Goal: Task Accomplishment & Management: Manage account settings

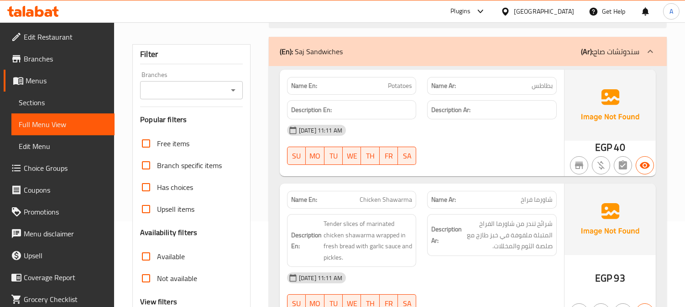
scroll to position [101, 0]
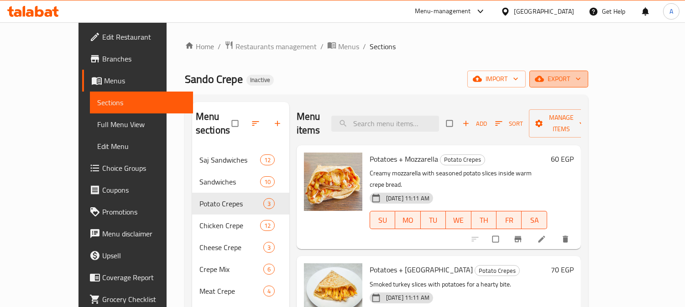
click at [581, 76] on span "export" at bounding box center [559, 78] width 44 height 11
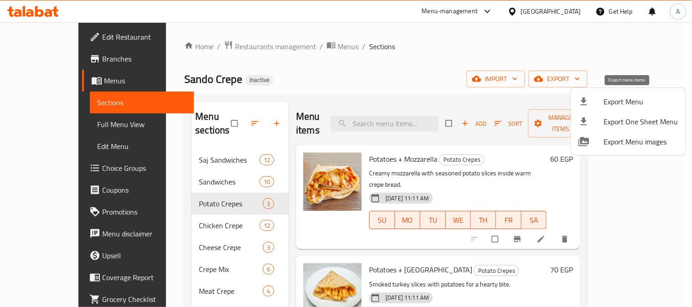
click at [622, 104] on span "Export Menu" at bounding box center [641, 101] width 74 height 11
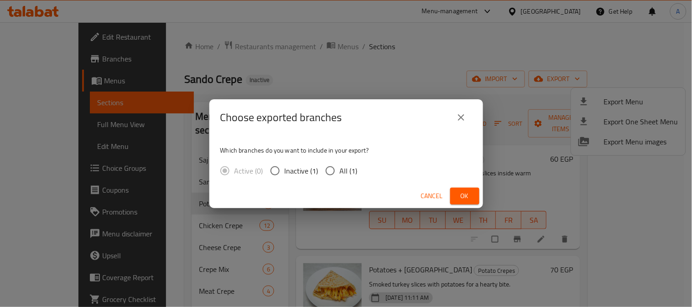
click at [363, 172] on div "Active (0) Inactive (1) All (1)" at bounding box center [292, 171] width 145 height 19
click at [345, 172] on span "All (1)" at bounding box center [349, 171] width 18 height 11
click at [340, 172] on input "All (1)" at bounding box center [330, 171] width 19 height 19
radio input "true"
click at [458, 200] on span "Ok" at bounding box center [465, 196] width 15 height 11
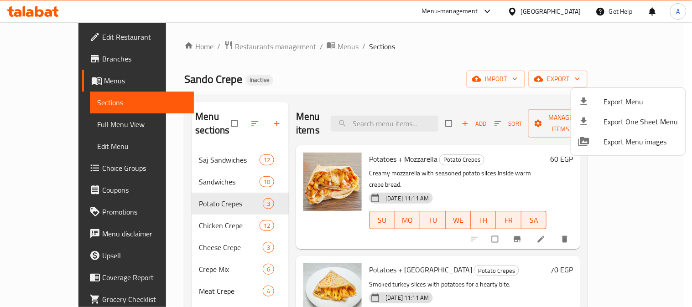
click at [375, 70] on div at bounding box center [346, 153] width 692 height 307
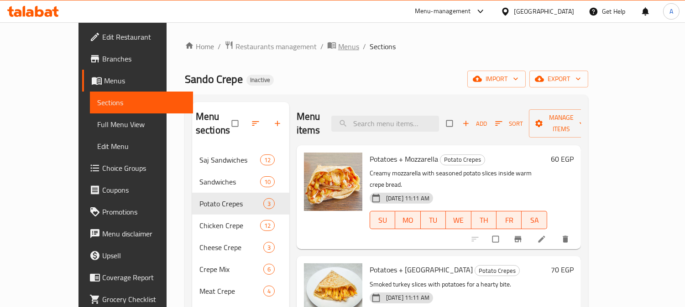
click at [338, 48] on span "Menus" at bounding box center [348, 46] width 21 height 11
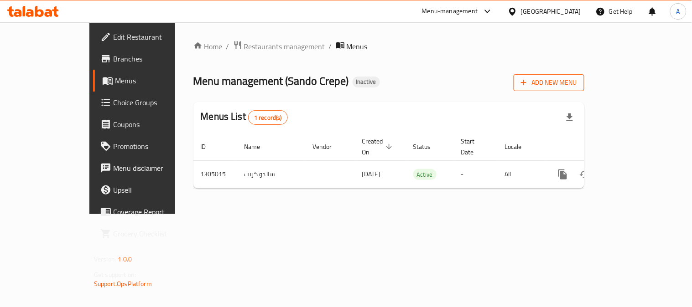
click at [577, 80] on span "Add New Menu" at bounding box center [549, 82] width 56 height 11
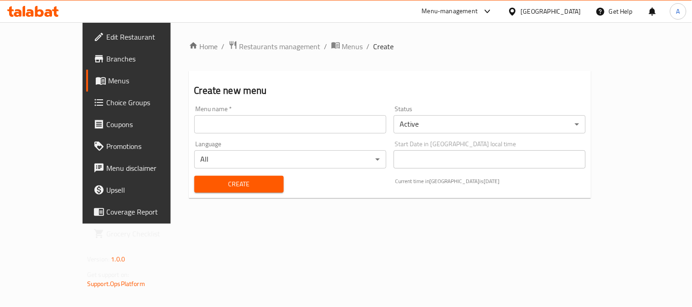
click at [197, 119] on input "text" at bounding box center [290, 124] width 192 height 18
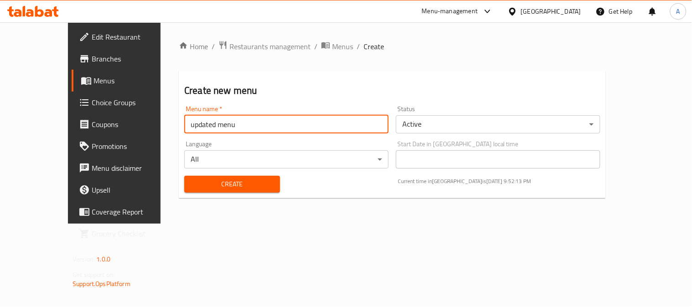
type input "updated menu"
click at [454, 122] on body "​ Menu-management Egypt Get Help A Edit Restaurant Branches Menus Choice Groups…" at bounding box center [346, 164] width 692 height 285
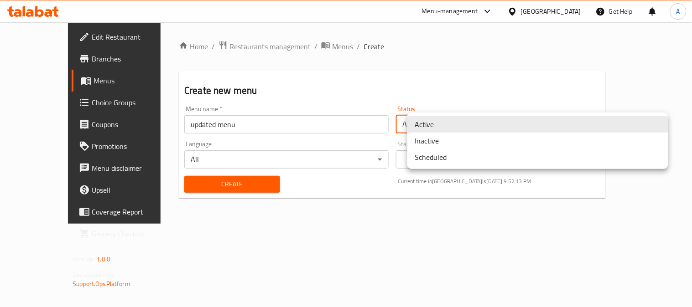
click at [427, 142] on li "Inactive" at bounding box center [537, 141] width 261 height 16
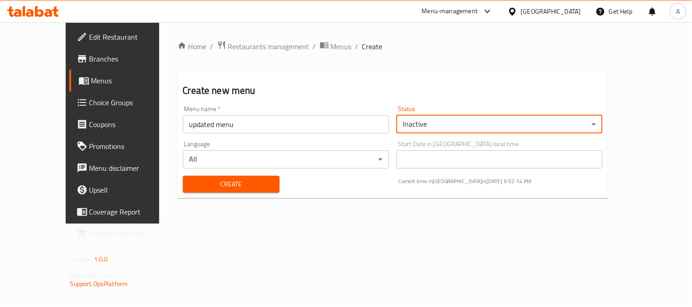
click at [207, 190] on span "Create" at bounding box center [231, 184] width 82 height 11
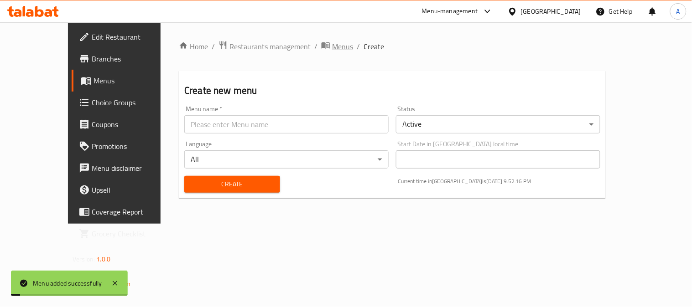
click at [332, 47] on span "Menus" at bounding box center [342, 46] width 21 height 11
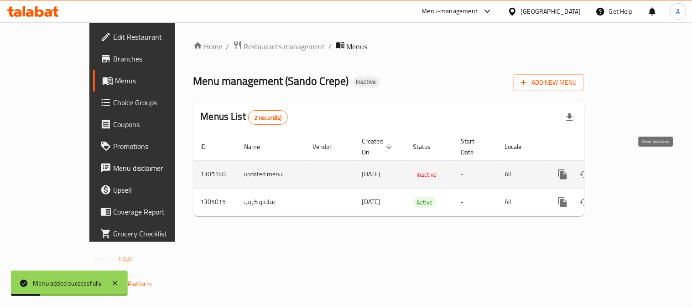
click at [633, 171] on icon "enhanced table" at bounding box center [629, 175] width 8 height 8
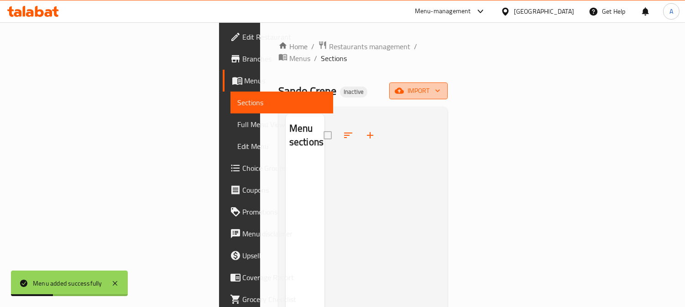
click at [440, 85] on span "import" at bounding box center [418, 90] width 44 height 11
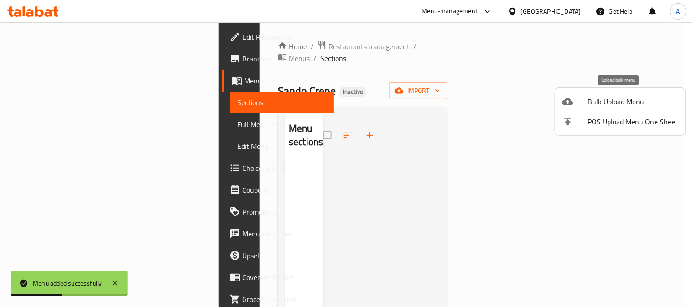
click at [600, 103] on span "Bulk Upload Menu" at bounding box center [633, 101] width 90 height 11
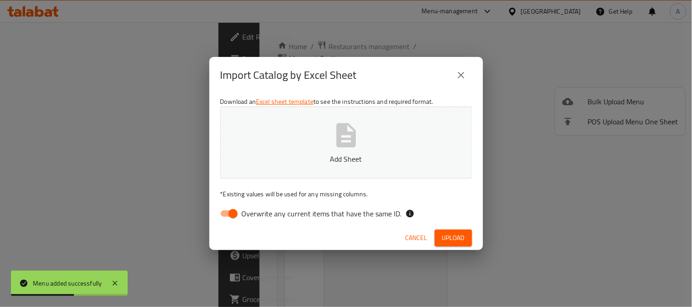
click at [254, 210] on span "Overwrite any current items that have the same ID." at bounding box center [322, 213] width 160 height 11
click at [254, 210] on input "Overwrite any current items that have the same ID." at bounding box center [233, 213] width 52 height 17
checkbox input "false"
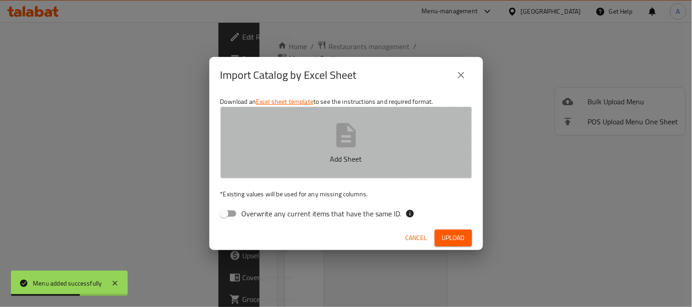
click at [325, 161] on p "Add Sheet" at bounding box center [347, 159] width 224 height 11
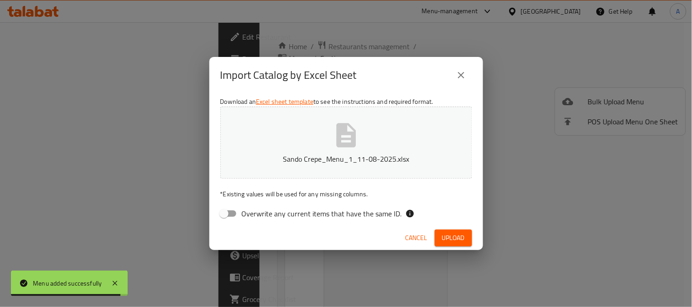
drag, startPoint x: 457, startPoint y: 238, endPoint x: 502, endPoint y: 236, distance: 45.2
click at [459, 238] on span "Upload" at bounding box center [453, 238] width 23 height 11
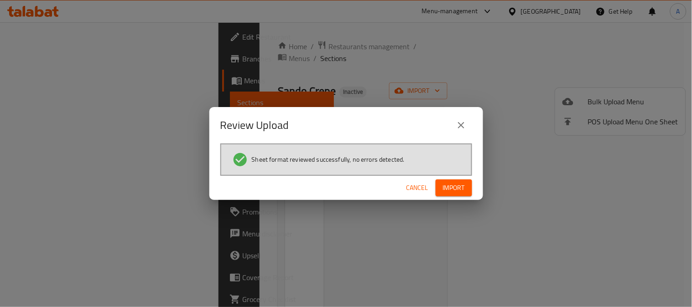
click at [451, 187] on span "Import" at bounding box center [454, 187] width 22 height 11
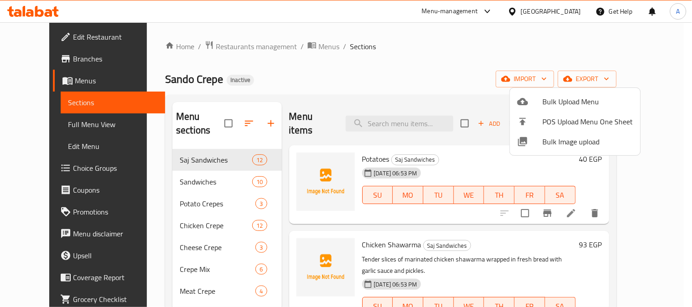
click at [168, 171] on div at bounding box center [346, 153] width 692 height 307
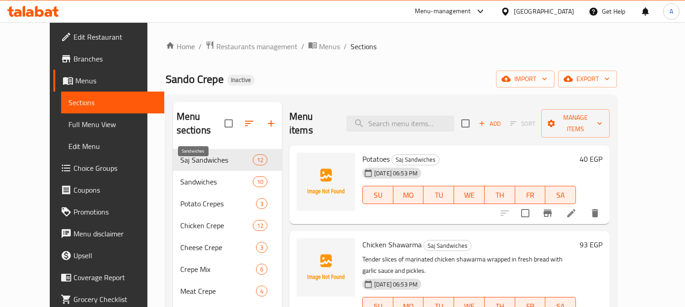
click at [180, 177] on span "Sandwiches" at bounding box center [216, 182] width 73 height 11
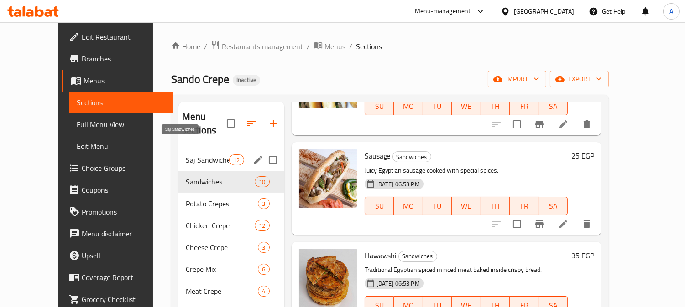
click at [186, 155] on span "Saj Sandwiches" at bounding box center [208, 160] width 44 height 11
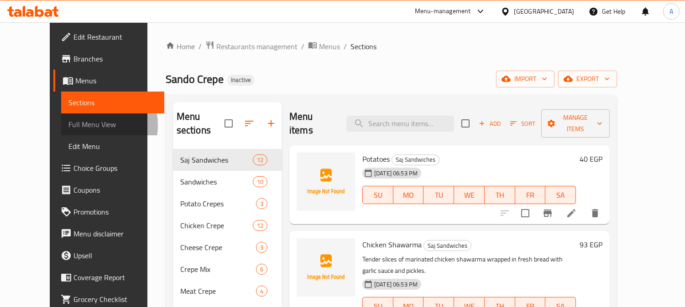
click at [68, 125] on span "Full Menu View" at bounding box center [112, 124] width 89 height 11
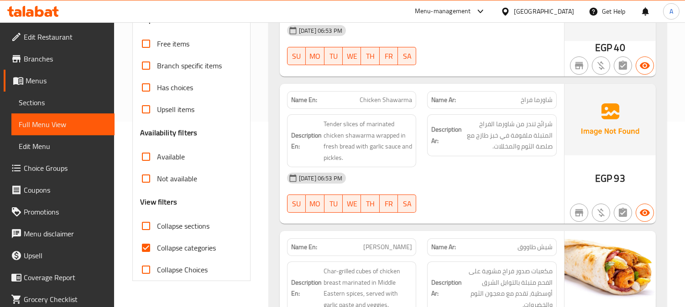
scroll to position [203, 0]
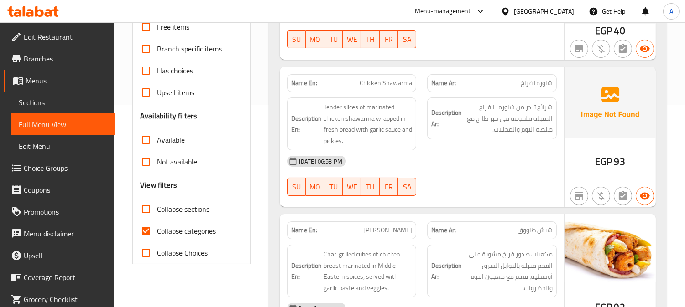
click at [438, 161] on div "[DATE] 06:53 PM" at bounding box center [421, 162] width 281 height 22
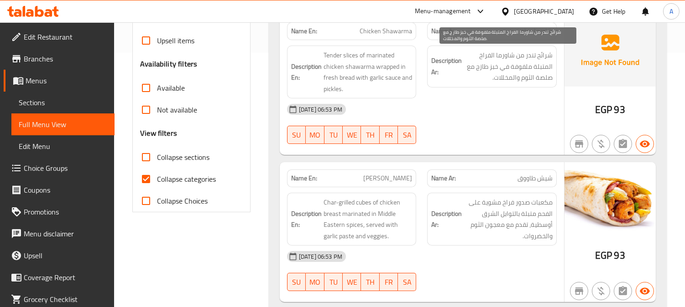
scroll to position [304, 0]
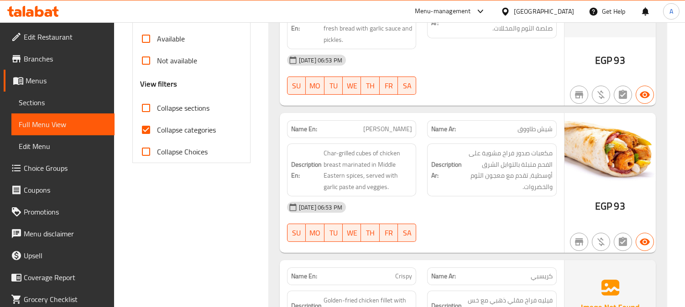
click at [459, 93] on div at bounding box center [492, 94] width 141 height 11
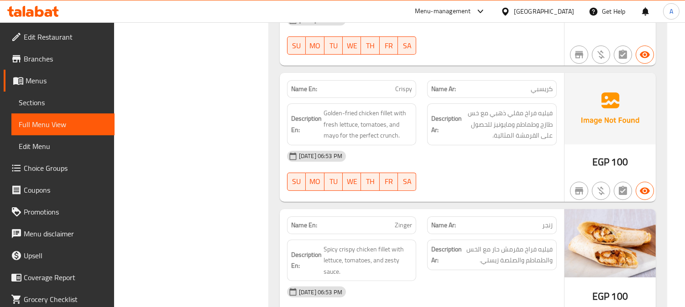
scroll to position [507, 0]
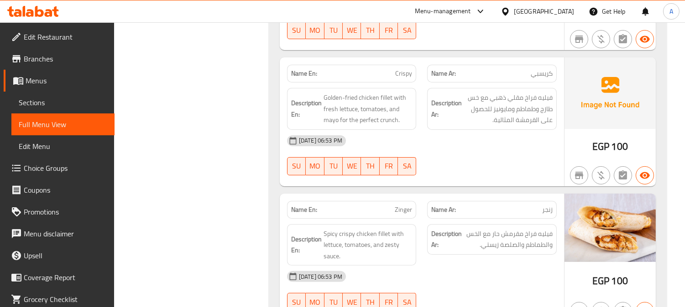
click at [403, 74] on span "Crispy" at bounding box center [403, 74] width 17 height 10
copy span "Crispy"
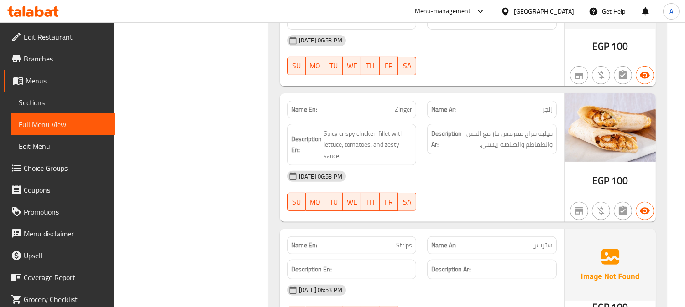
scroll to position [608, 0]
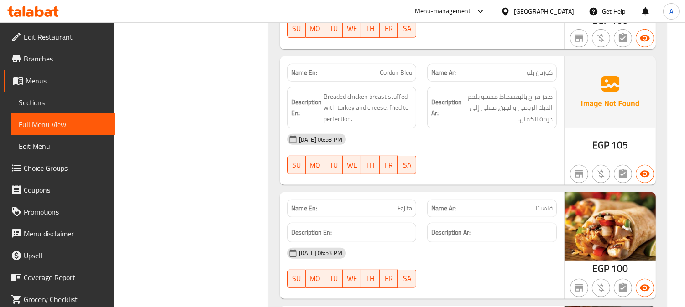
scroll to position [912, 0]
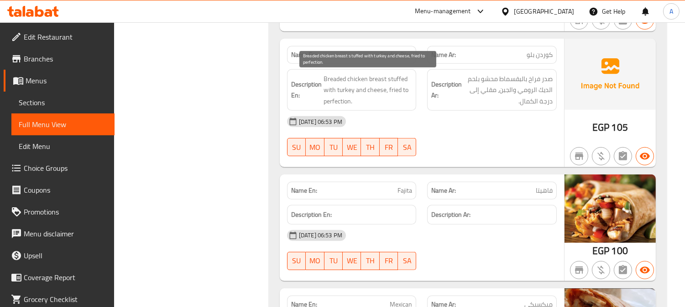
click at [343, 91] on span "Breaded chicken breast stuffed with turkey and cheese, fried to perfection." at bounding box center [367, 90] width 89 height 34
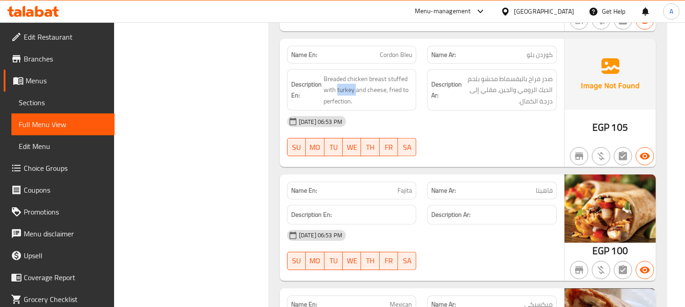
copy span "turkey"
click at [391, 57] on span "Cordon Bleu" at bounding box center [396, 55] width 32 height 10
copy span "Cordon Bleu"
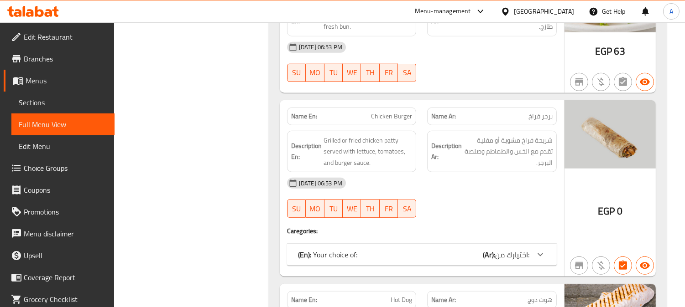
scroll to position [1369, 0]
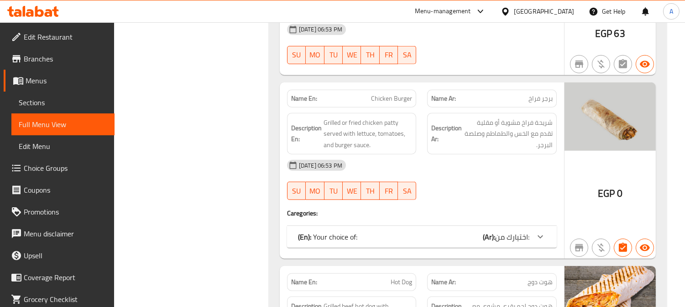
click at [543, 236] on icon at bounding box center [540, 237] width 11 height 11
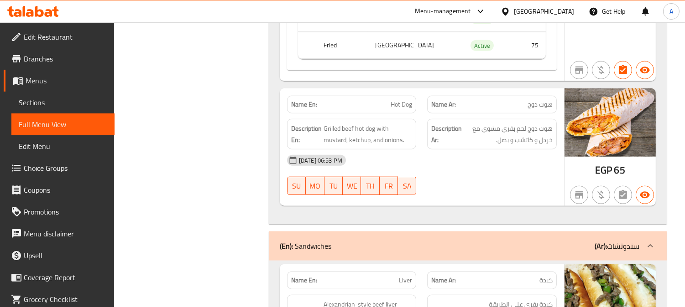
scroll to position [1673, 0]
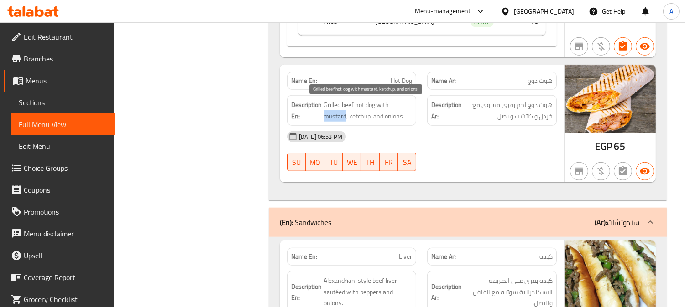
drag, startPoint x: 324, startPoint y: 117, endPoint x: 345, endPoint y: 117, distance: 21.0
click at [345, 117] on span "Grilled beef hot dog with mustard, ketchup, and onions." at bounding box center [367, 110] width 89 height 22
copy span "mustard"
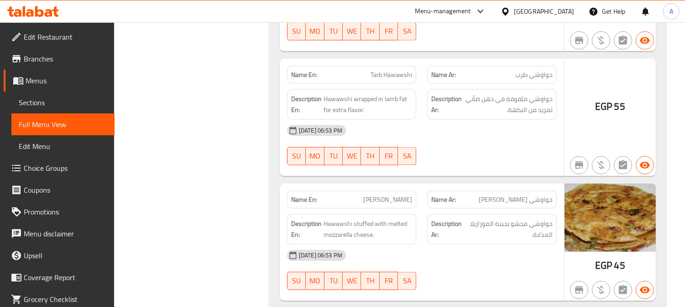
scroll to position [2281, 0]
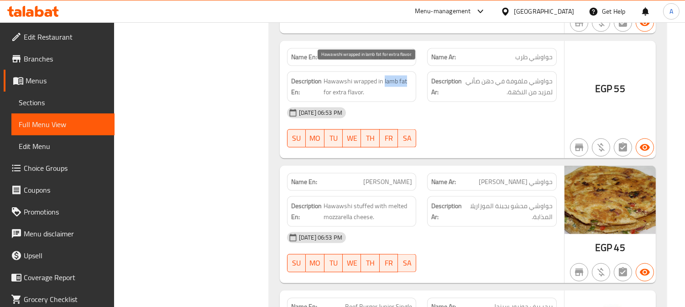
drag, startPoint x: 384, startPoint y: 71, endPoint x: 409, endPoint y: 67, distance: 24.9
click at [407, 76] on span "Hawawshi wrapped in lamb fat for extra flavor." at bounding box center [367, 87] width 89 height 22
copy span "lamb fat"
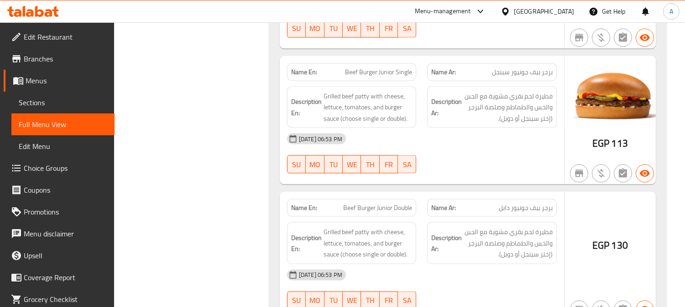
scroll to position [2534, 0]
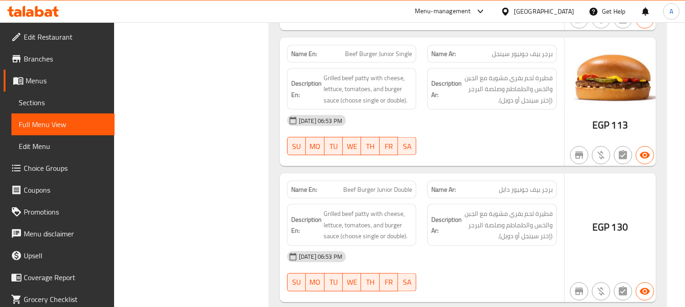
copy span "Beef Burger Junior Single"
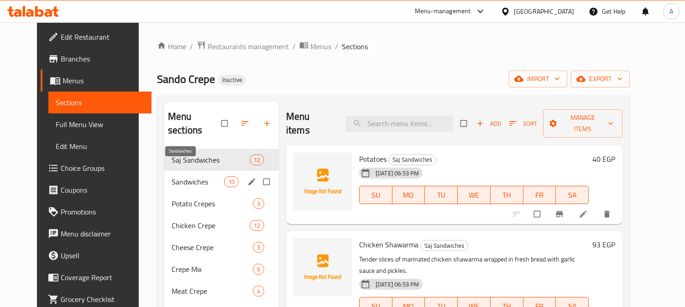
click at [176, 177] on span "Sandwiches" at bounding box center [198, 182] width 52 height 11
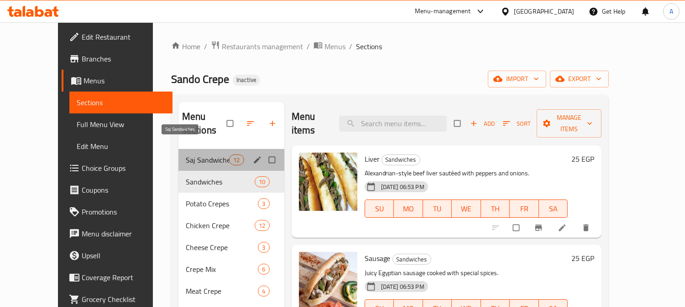
click at [186, 155] on span "Saj Sandwiches" at bounding box center [208, 160] width 44 height 11
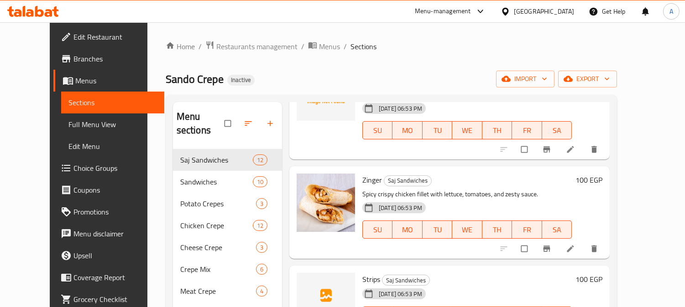
scroll to position [405, 0]
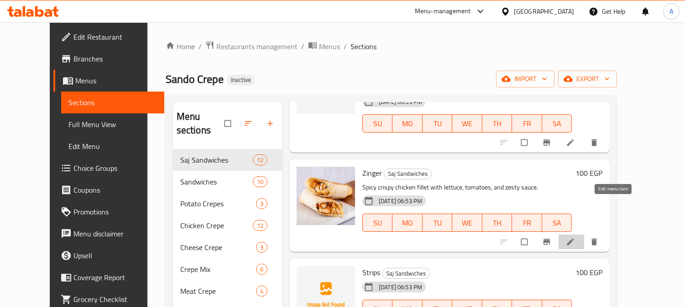
click at [575, 238] on icon at bounding box center [570, 242] width 9 height 9
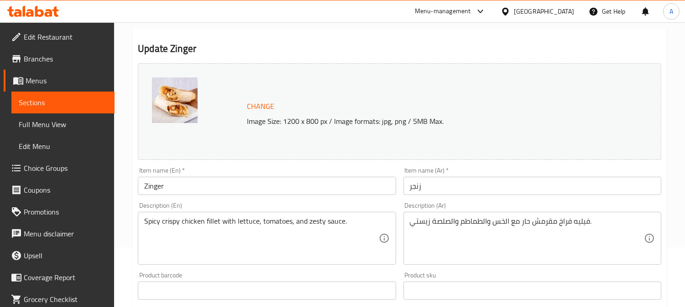
scroll to position [152, 0]
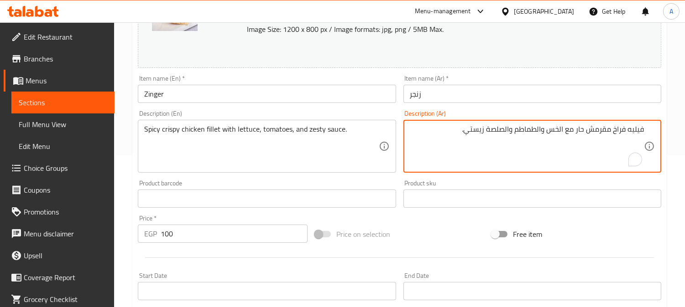
click at [505, 131] on textarea "فيليه فراخ مقرمش حار مع الخس والطماطم والصلصة زيستي." at bounding box center [527, 146] width 234 height 43
click at [557, 130] on textarea "فيليه فراخ مقرمش حار مع الخس والطماطم وصلصة زيستي." at bounding box center [527, 146] width 234 height 43
click at [558, 129] on textarea "فيليه فراخ مقرمش حار مع الخس والطماطم وصلصة زيستي." at bounding box center [527, 146] width 234 height 43
click at [540, 130] on textarea "فيليه فراخ مقرمش حار مع خس والطماطم وصلصة زيستي." at bounding box center [527, 146] width 234 height 43
type textarea "فيليه فراخ مقرمش حار مع خس وطماطم وصلصة زيستي."
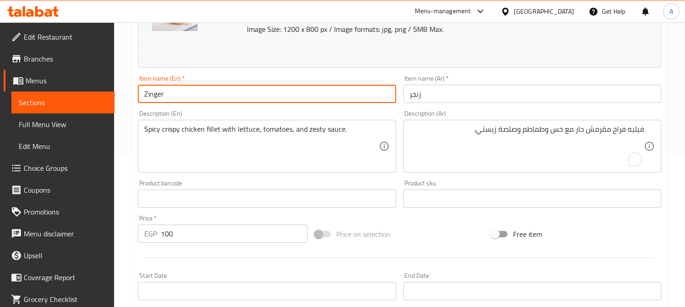
click at [308, 94] on input "Zinger" at bounding box center [267, 94] width 258 height 18
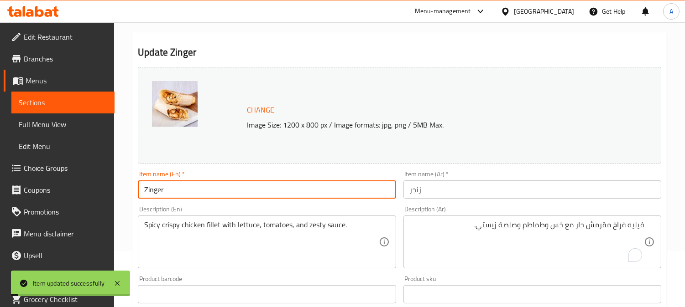
scroll to position [0, 0]
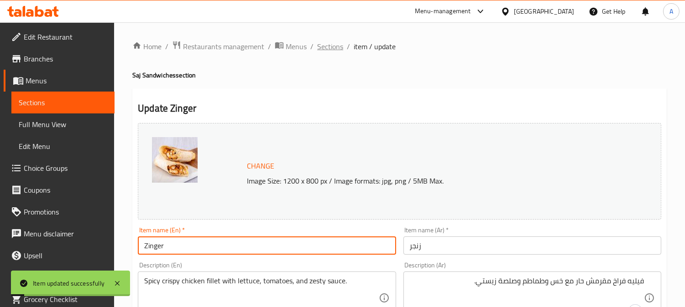
click at [326, 47] on span "Sections" at bounding box center [330, 46] width 26 height 11
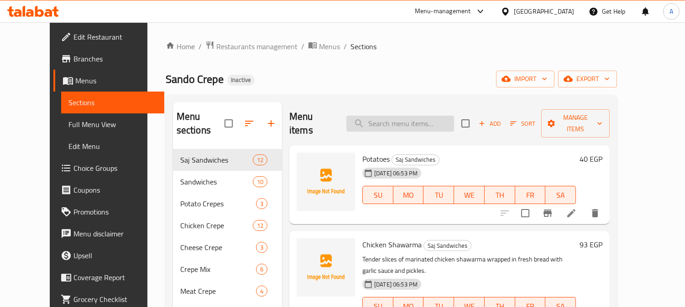
click at [421, 116] on input "search" at bounding box center [400, 124] width 108 height 16
paste input "Cordon Bleu"
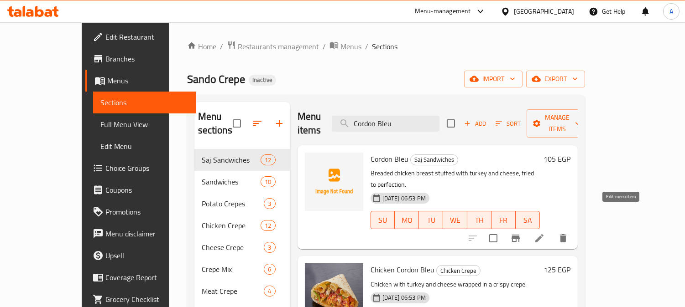
type input "Cordon Bleu"
click at [545, 233] on icon at bounding box center [539, 238] width 11 height 11
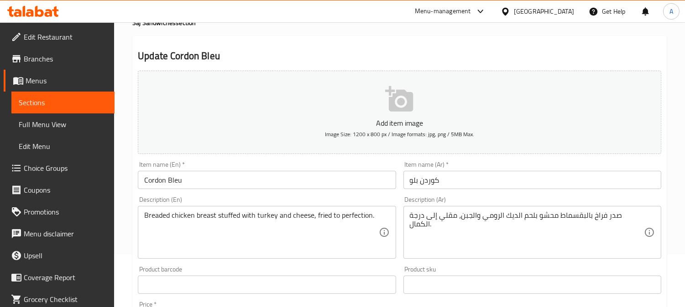
scroll to position [101, 0]
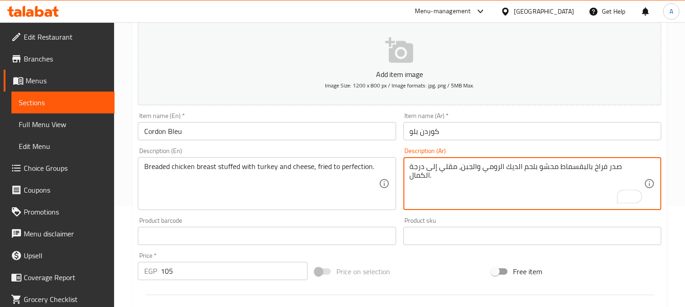
drag, startPoint x: 519, startPoint y: 169, endPoint x: 542, endPoint y: 166, distance: 23.1
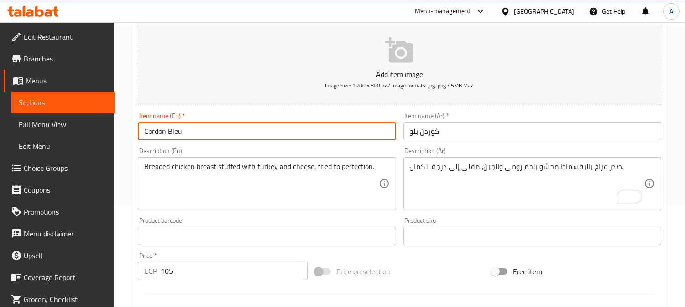
click at [354, 129] on input "Cordon Bleu" at bounding box center [267, 131] width 258 height 18
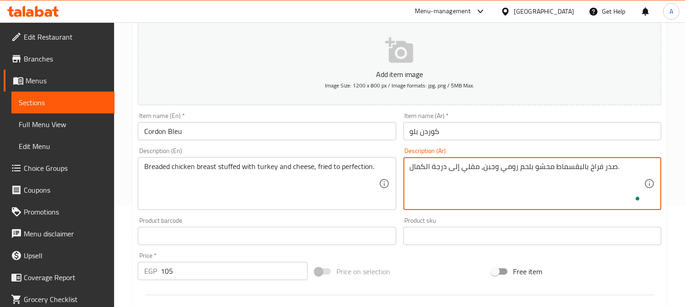
type textarea "صدر فراخ بالبقسماط محشو بلحم رومي وجبن، مقلي إلى درجة الكمال."
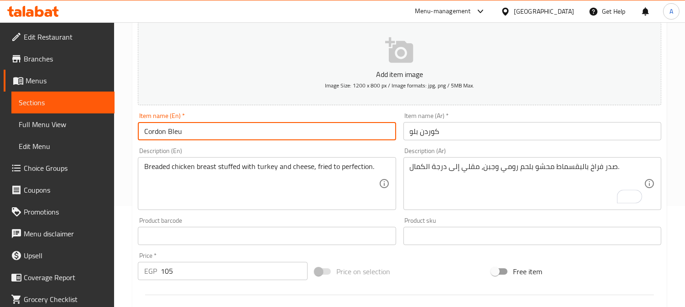
click at [320, 130] on input "Cordon Bleu" at bounding box center [267, 131] width 258 height 18
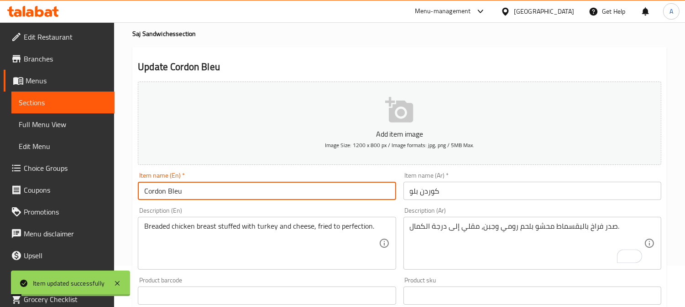
scroll to position [0, 0]
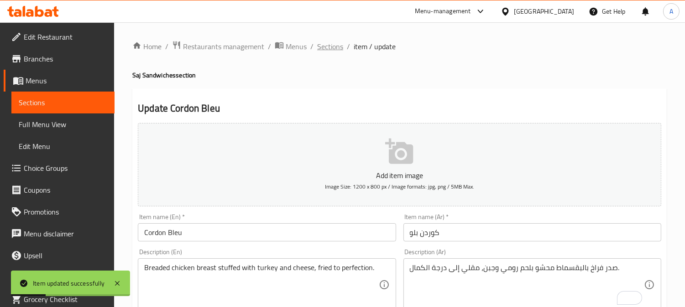
click at [330, 47] on span "Sections" at bounding box center [330, 46] width 26 height 11
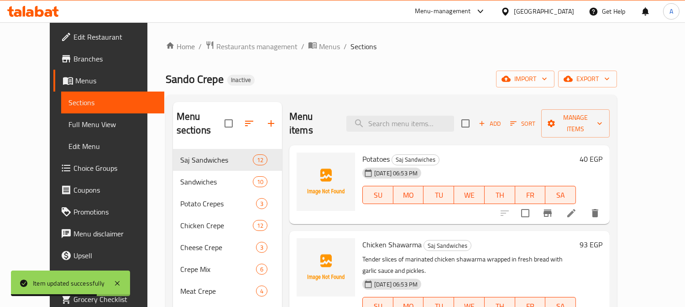
drag, startPoint x: 400, startPoint y: 119, endPoint x: 449, endPoint y: 92, distance: 56.4
click at [401, 119] on input "search" at bounding box center [400, 124] width 108 height 16
paste input "Fajita Mexican"
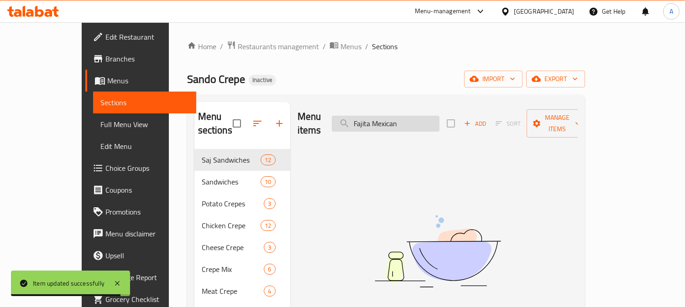
click at [412, 117] on input "Fajita Mexican" at bounding box center [386, 124] width 108 height 16
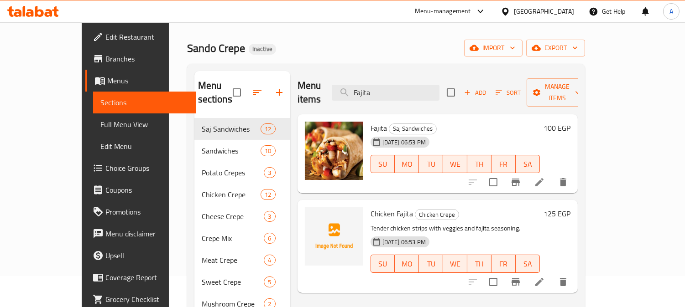
scroll to position [101, 0]
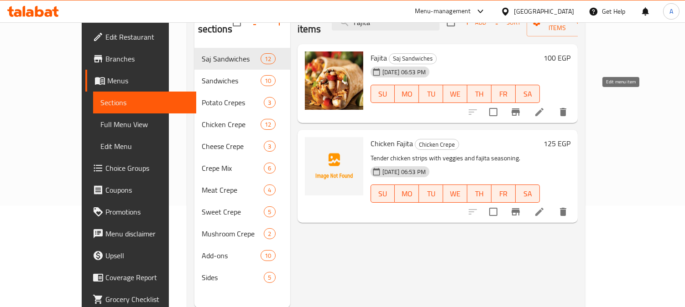
type input "Fajita"
click at [545, 107] on icon at bounding box center [539, 112] width 11 height 11
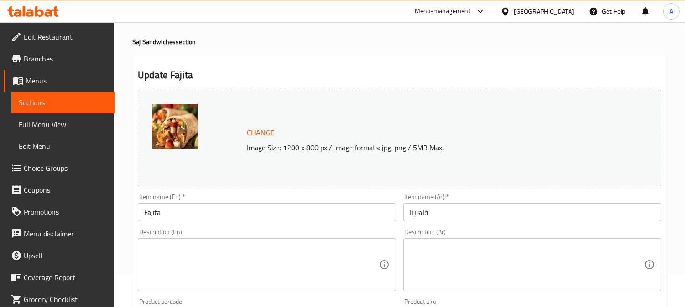
scroll to position [51, 0]
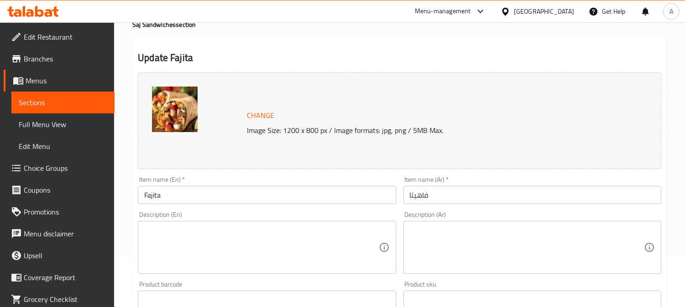
click at [203, 233] on textarea at bounding box center [261, 247] width 234 height 43
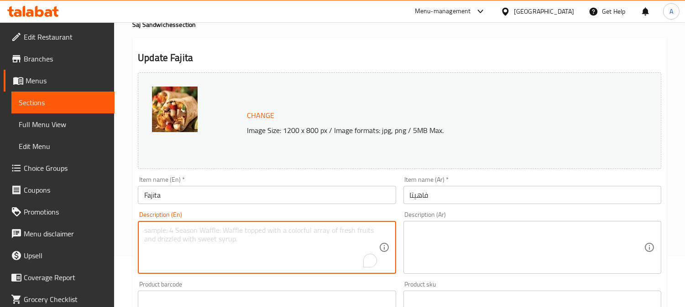
paste textarea "Strips of chicken cooked with peppers, onions, and Mexican spices, topped with …"
type textarea "Strips of chicken cooked with peppers, onions, and Mexican spices, topped with …"
click at [534, 226] on textarea at bounding box center [527, 247] width 234 height 43
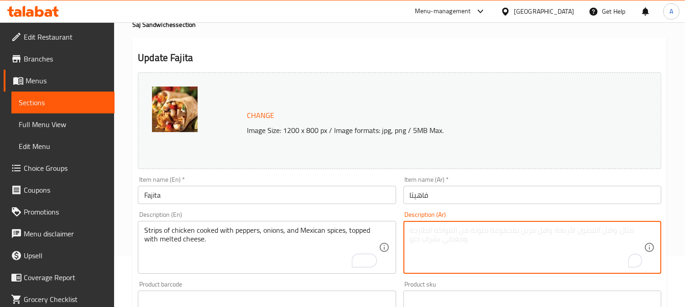
paste textarea "شرائح دجاج مطبوخة مع الفلفل والبصل والتوابل المكسيكية، ومغطاة بالجبن المذاب."
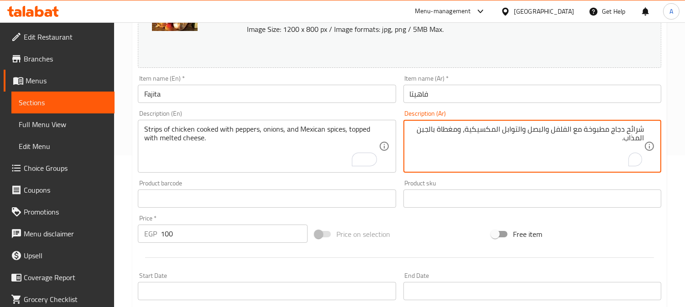
click at [636, 129] on textarea "شرائح دجاج مطبوخة مع الفلفل والبصل والتوابل المكسيكية، ومغطاة بالجبن المذاب." at bounding box center [527, 146] width 234 height 43
click at [576, 129] on textarea "ستريبس دجاج مطبوخة مع الفلفل والبصل والتوابل المكسيكية، ومغطاة بالجبن المذاب." at bounding box center [527, 146] width 234 height 43
click at [563, 129] on textarea "ستريبس دجاج مطبوخ مع الفلفل والبصل والتوابل المكسيكية، ومغطاة بالجبن المذاب." at bounding box center [527, 146] width 234 height 43
click at [552, 130] on textarea "ستريبس دجاج مطبوخ مع فلفل والبصل والتوابل المكسيكية، ومغطاة بالجبن المذاب." at bounding box center [527, 146] width 234 height 43
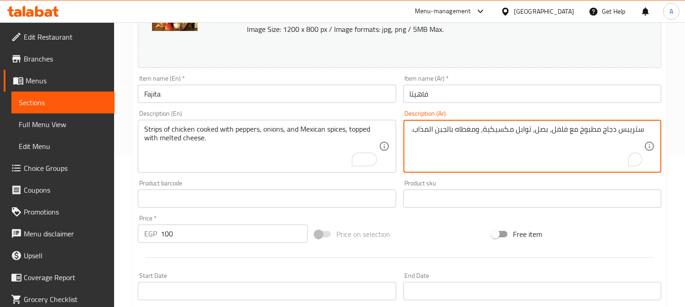
type textarea "ستريبس دجاج مطبوخ مع فلفل، بصل، توابل مكسيكية، ومغطاه بالجبن المذاب."
click at [312, 96] on input "Fajita" at bounding box center [267, 94] width 258 height 18
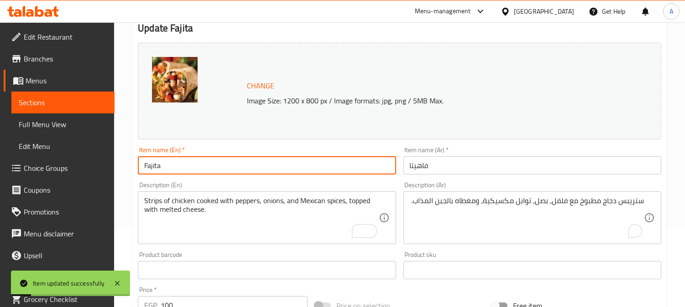
scroll to position [0, 0]
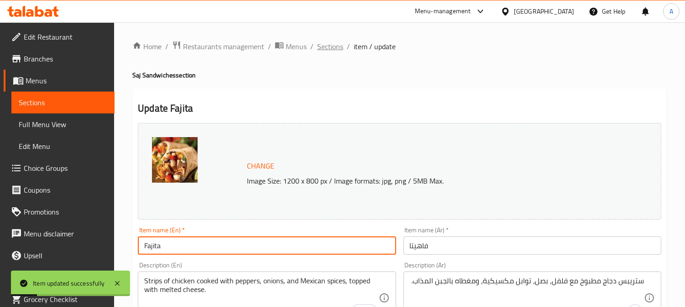
click at [329, 46] on span "Sections" at bounding box center [330, 46] width 26 height 11
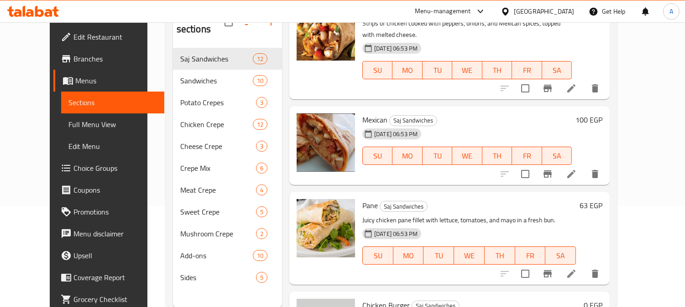
scroll to position [811, 0]
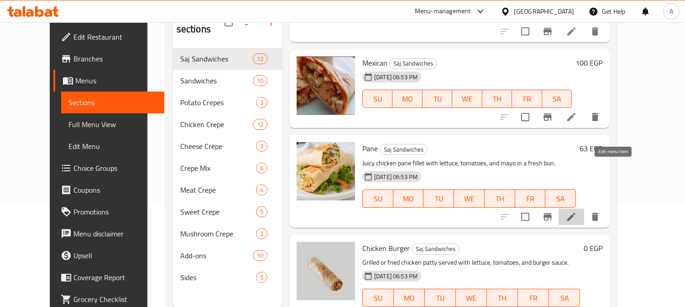
click at [577, 212] on icon at bounding box center [571, 217] width 11 height 11
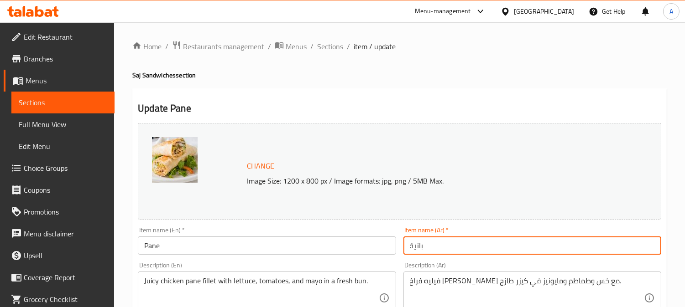
click at [418, 247] on input "بانية" at bounding box center [532, 246] width 258 height 18
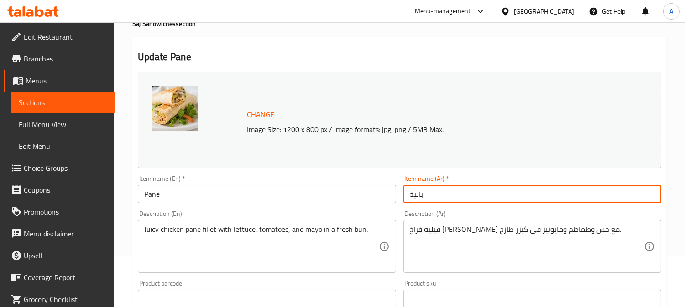
scroll to position [101, 0]
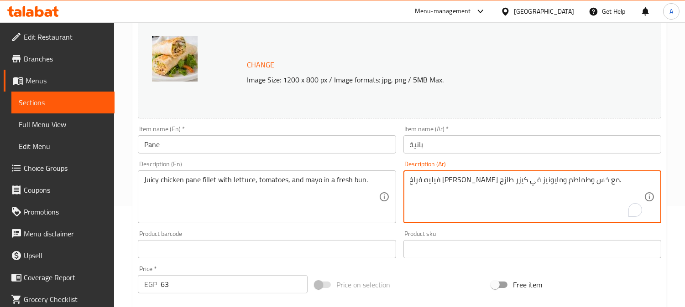
paste textarea "انية"
click at [556, 179] on textarea "فيليه فراخ بانية جوسي مع خس وطماطم ومايونيز في كيزر طازج." at bounding box center [527, 197] width 234 height 43
type textarea "فيليه فراخ بانيه جوسي مع خس وطماطم ومايونيز في كيزر طازج."
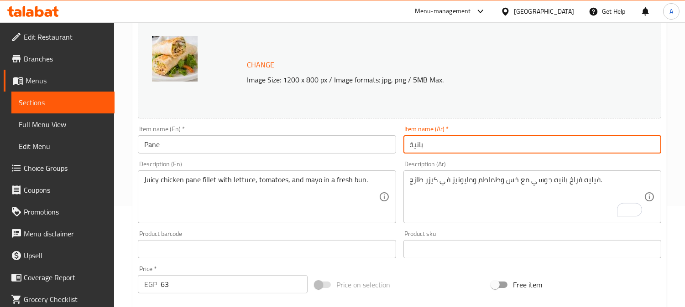
drag, startPoint x: 413, startPoint y: 145, endPoint x: 391, endPoint y: 145, distance: 21.9
click at [391, 145] on div "Change Image Size: 1200 x 800 px / Image formats: jpg, png / 5MB Max. Item name…" at bounding box center [399, 221] width 531 height 406
type input "بانيه"
click at [327, 144] on input "Pane" at bounding box center [267, 144] width 258 height 18
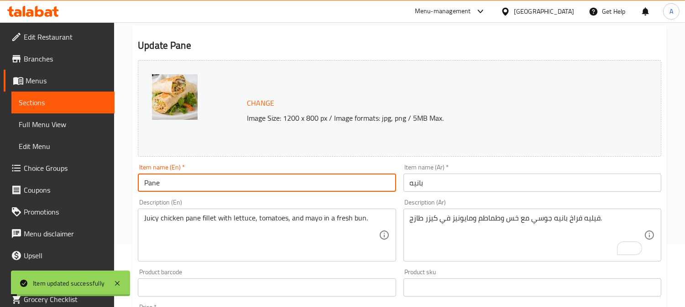
scroll to position [0, 0]
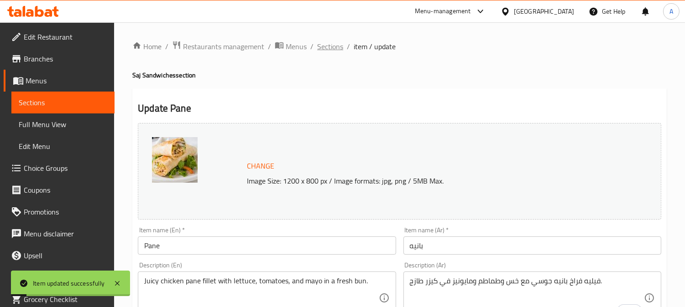
click at [331, 46] on span "Sections" at bounding box center [330, 46] width 26 height 11
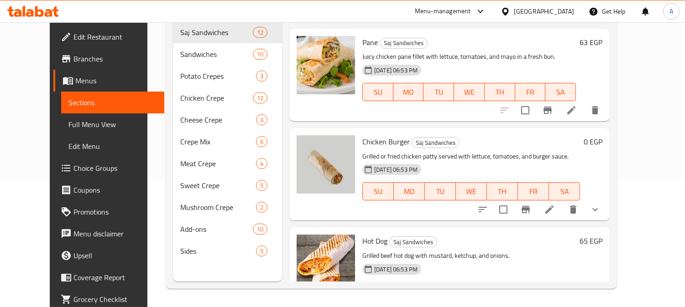
scroll to position [867, 0]
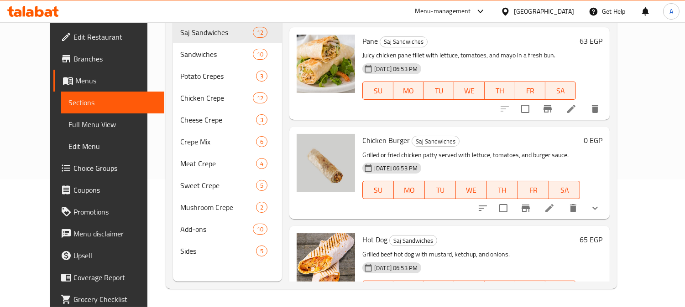
click at [485, 75] on div "Pane Saj Sandwiches Juicy chicken pane fillet with lettuce, tomatoes, and mayo …" at bounding box center [469, 73] width 221 height 85
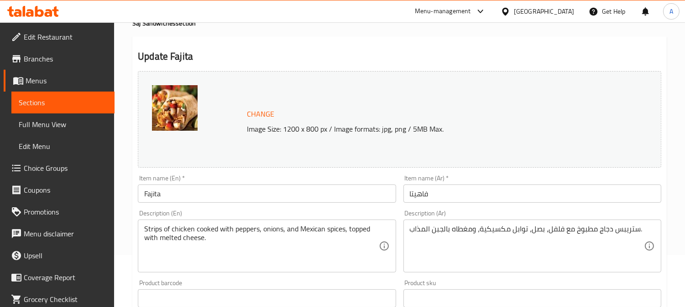
scroll to position [101, 0]
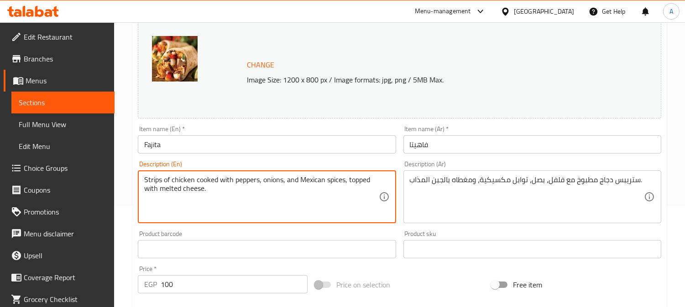
click at [265, 186] on textarea "Strips of chicken cooked with peppers, onions, and Mexican spices, topped with …" at bounding box center [261, 197] width 234 height 43
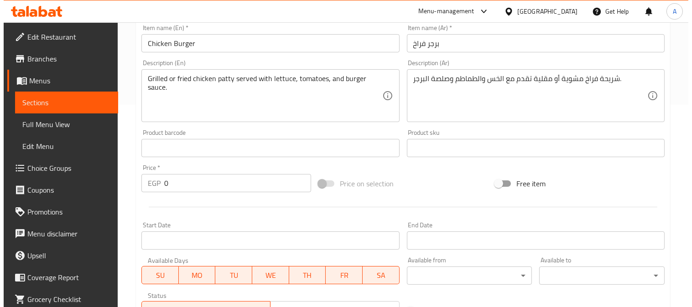
scroll to position [370, 0]
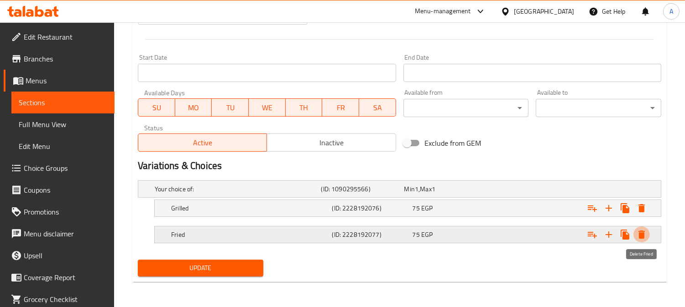
click at [645, 235] on icon "Expand" at bounding box center [641, 234] width 11 height 11
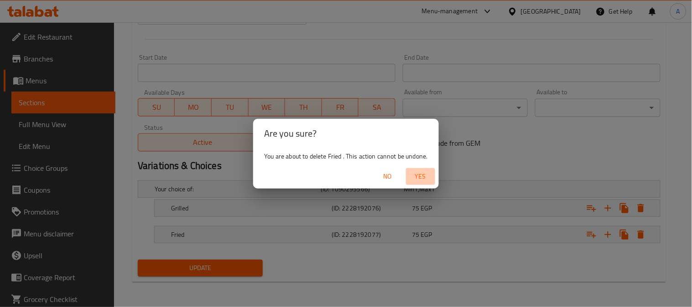
click at [418, 175] on span "Yes" at bounding box center [421, 176] width 22 height 11
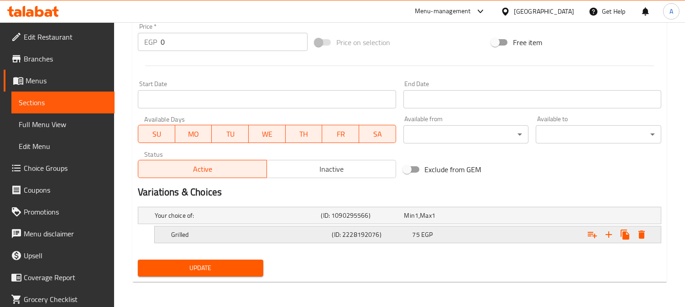
click at [644, 240] on button "Expand" at bounding box center [641, 235] width 16 height 16
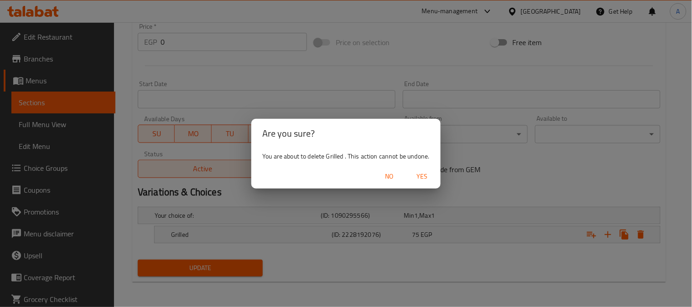
click at [423, 174] on span "Yes" at bounding box center [423, 176] width 22 height 11
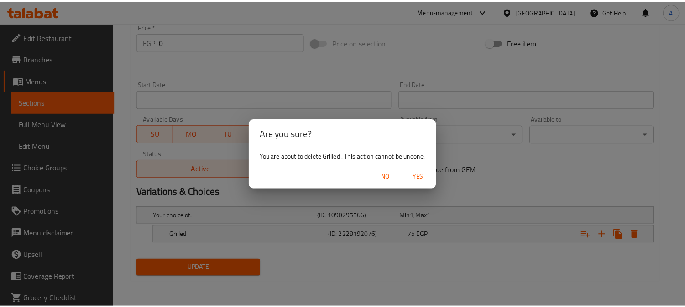
scroll to position [341, 0]
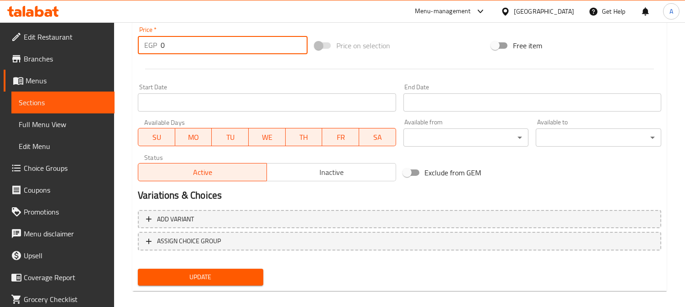
drag, startPoint x: 167, startPoint y: 43, endPoint x: 142, endPoint y: 45, distance: 25.6
click at [143, 45] on div "EGP 0 Price *" at bounding box center [223, 45] width 170 height 18
type input "75"
click at [207, 272] on span "Update" at bounding box center [200, 277] width 111 height 11
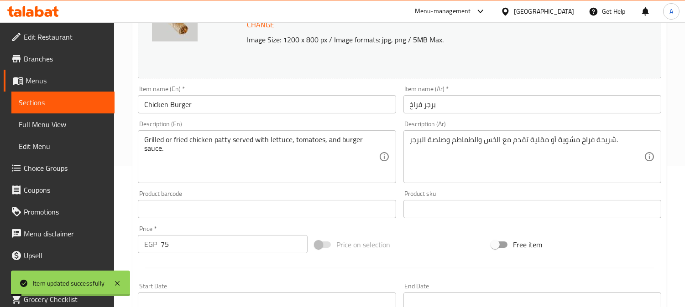
scroll to position [138, 0]
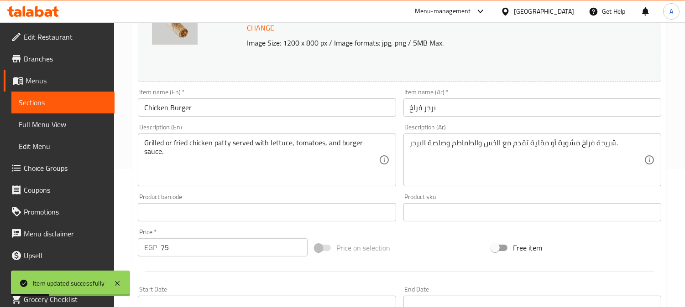
click at [223, 106] on input "Chicken Burger" at bounding box center [267, 108] width 258 height 18
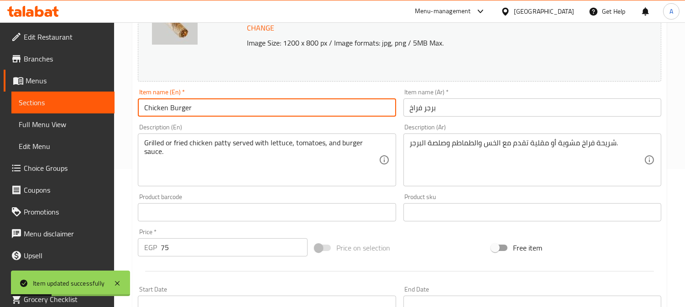
click at [223, 106] on input "Chicken Burger" at bounding box center [267, 108] width 258 height 18
click at [321, 147] on textarea "Grilled or fried chicken patty served with lettuce, tomatoes, and burger sauce." at bounding box center [261, 160] width 234 height 43
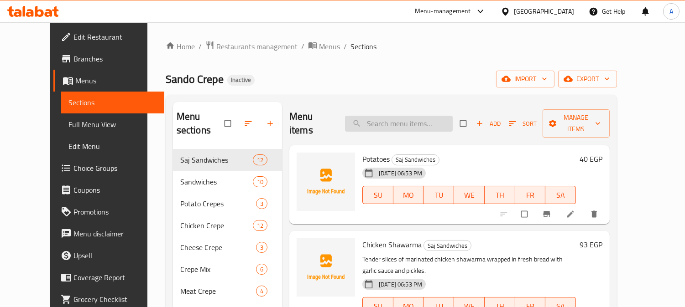
click at [398, 116] on input "search" at bounding box center [399, 124] width 108 height 16
paste input "Chicken Burger"
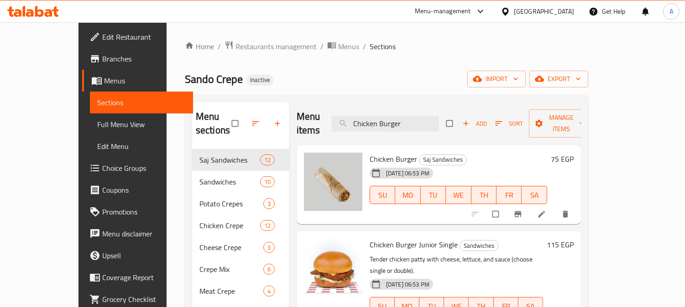
drag, startPoint x: 431, startPoint y: 110, endPoint x: 317, endPoint y: 110, distance: 114.5
click at [317, 110] on div "Menu items Chicken Burger Add Sort Manage items" at bounding box center [439, 123] width 284 height 43
type input "Chicken Burger"
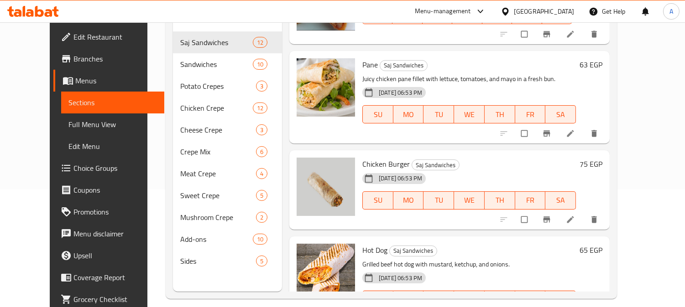
scroll to position [128, 0]
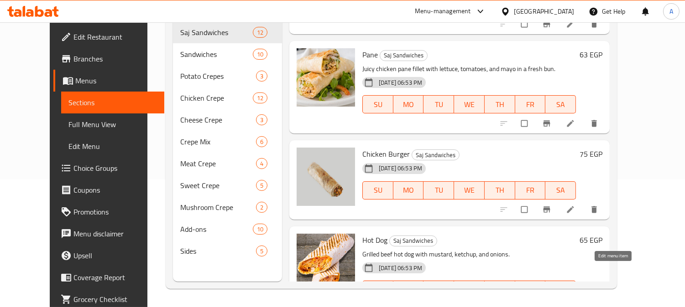
click at [575, 305] on icon at bounding box center [570, 309] width 9 height 9
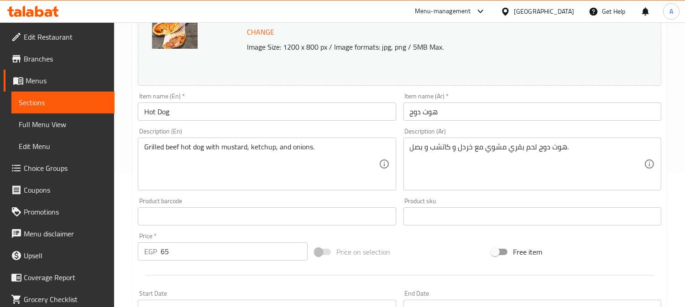
scroll to position [152, 0]
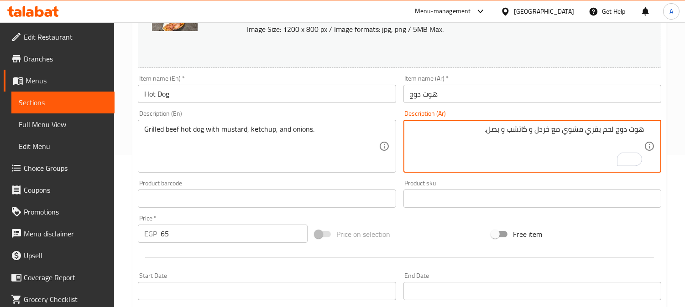
drag, startPoint x: 537, startPoint y: 130, endPoint x: 549, endPoint y: 130, distance: 12.3
click at [549, 130] on textarea "هوت دوج لحم بقري مشوي مع خردل و كاتشب و بصل." at bounding box center [527, 146] width 234 height 43
paste textarea "مستردة"
type textarea "هوت دوج لحم بقري مشوي مع مستردة و كاتشب و بصل."
click at [267, 93] on input "Hot Dog" at bounding box center [267, 94] width 258 height 18
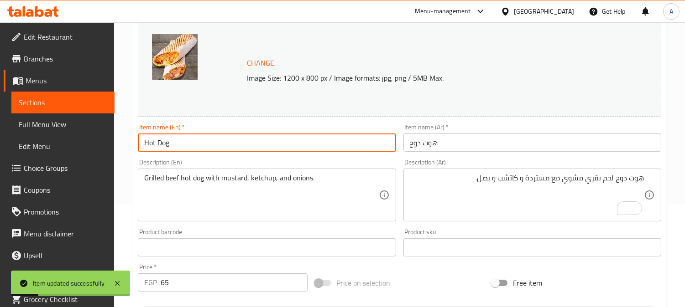
scroll to position [0, 0]
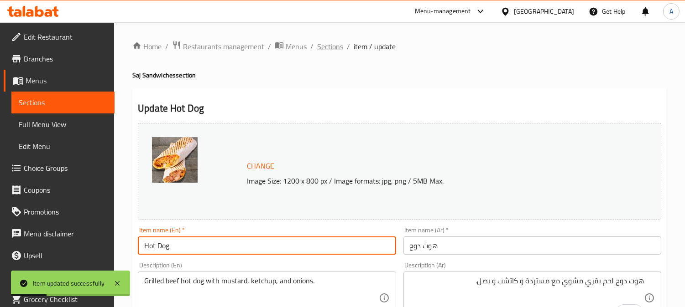
click at [324, 48] on span "Sections" at bounding box center [330, 46] width 26 height 11
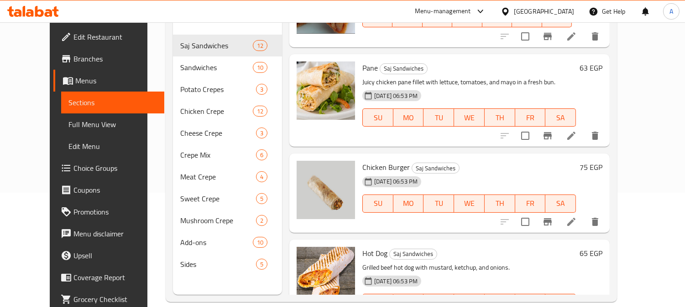
scroll to position [128, 0]
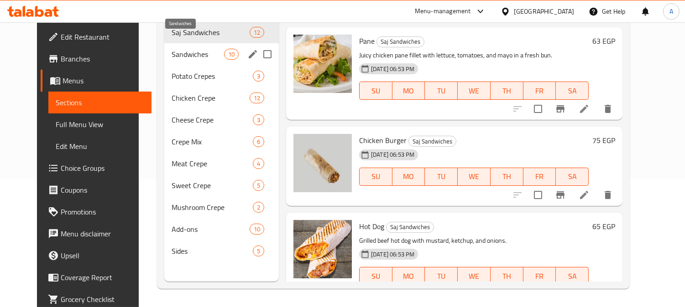
click at [172, 49] on span "Sandwiches" at bounding box center [198, 54] width 52 height 11
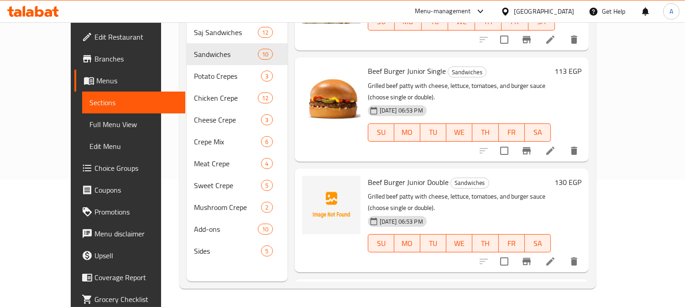
scroll to position [458, 0]
click at [556, 146] on icon at bounding box center [550, 151] width 11 height 11
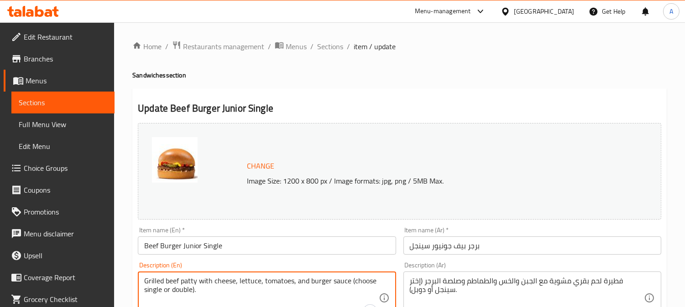
click at [186, 284] on textarea "Grilled beef patty with cheese, lettuce, tomatoes, and burger sauce (choose sin…" at bounding box center [261, 298] width 234 height 43
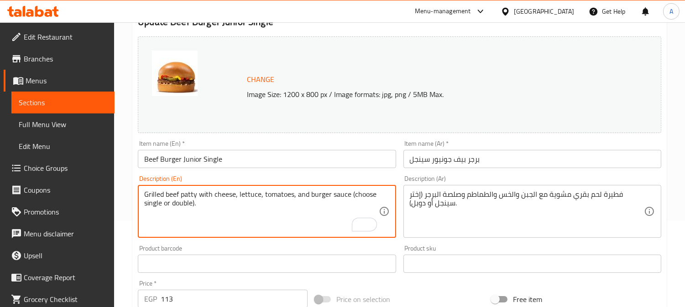
scroll to position [101, 0]
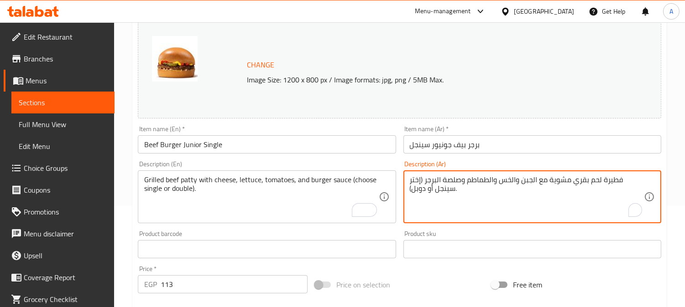
click at [610, 180] on textarea "فطيرة لحم بقري مشوية مع الجبن والخس والطماطم وصلصة البرجر (إختر سينجل أو دوبل)." at bounding box center [527, 197] width 234 height 43
paste textarea "طعة برجر"
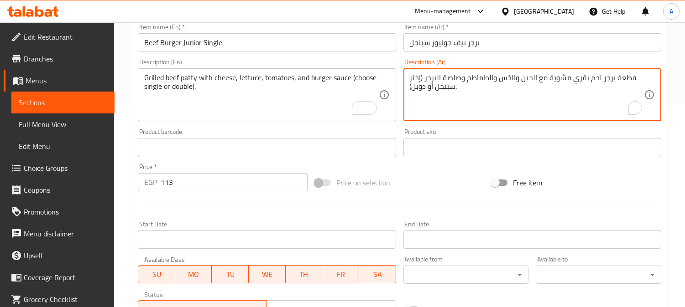
scroll to position [146, 0]
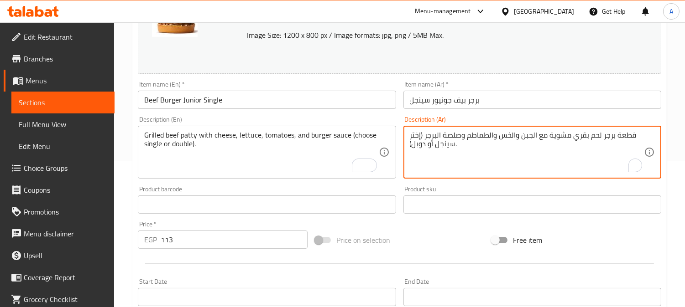
type textarea "قطعة برجر لحم بقري مشوية مع الجبن والخس والطماطم وصلصة البرجر (إختر سينجل أو دو…"
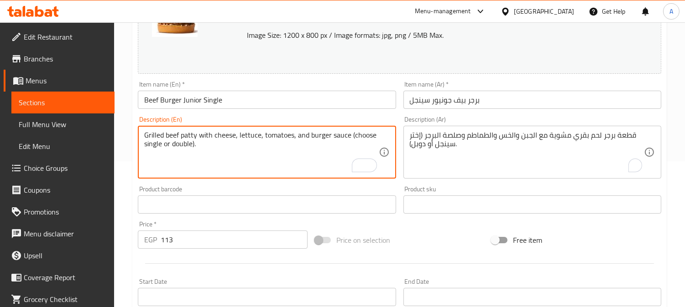
drag, startPoint x: 348, startPoint y: 134, endPoint x: 356, endPoint y: 145, distance: 13.7
type textarea "Grilled beef patty with cheese, lettuce, tomatoes, and burger sauce"
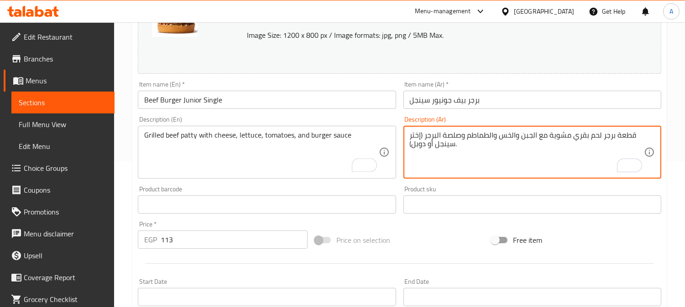
drag, startPoint x: 423, startPoint y: 135, endPoint x: 408, endPoint y: 149, distance: 20.7
click at [413, 133] on textarea "قطعة برجر لحم بقري مشوية مع الجبن والخس والطماطم وصلصة البرجر (إختر سينجل أو دو…" at bounding box center [527, 152] width 234 height 43
click at [438, 146] on textarea "قطعة برجر لحم بقري مشوية مع الجبن والخس والطماطم وصلصة البرجر (سينجل أو دوبل)." at bounding box center [527, 152] width 234 height 43
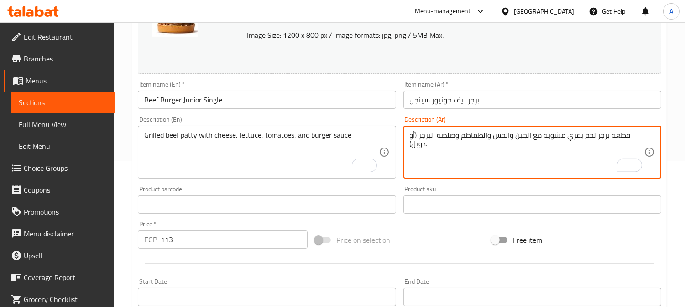
click at [452, 152] on textarea "قطعة برجر لحم بقري مشوية مع الجبن والخس والطماطم وصلصة البرجر (أو دوبل)." at bounding box center [527, 152] width 234 height 43
drag, startPoint x: 433, startPoint y: 135, endPoint x: 407, endPoint y: 152, distance: 30.5
click at [407, 152] on div "قطعة برجر لحم بقري مشوية مع الجبن والخس والطماطم وصلصة البرجر (أو دوبل). Descri…" at bounding box center [532, 152] width 258 height 53
type textarea "قطعة برجر لحم بقري مشوية مع الجبن والخس والطماطم وصلصة البرجر"
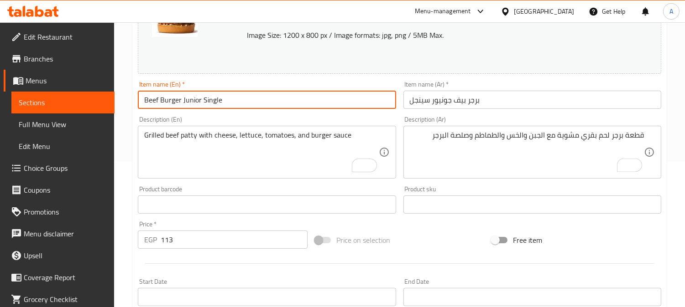
click at [341, 105] on input "Beef Burger Junior Single" at bounding box center [267, 100] width 258 height 18
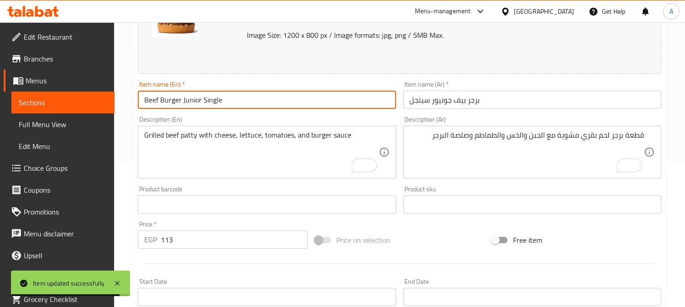
scroll to position [0, 0]
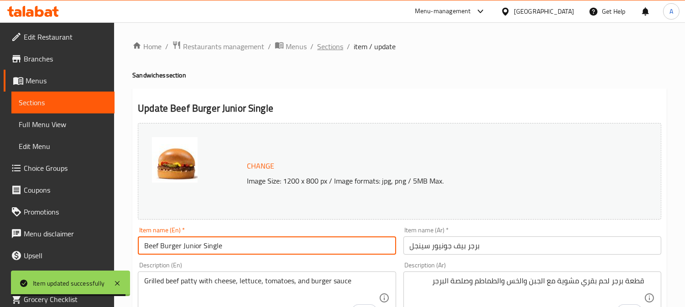
click at [334, 44] on span "Sections" at bounding box center [330, 46] width 26 height 11
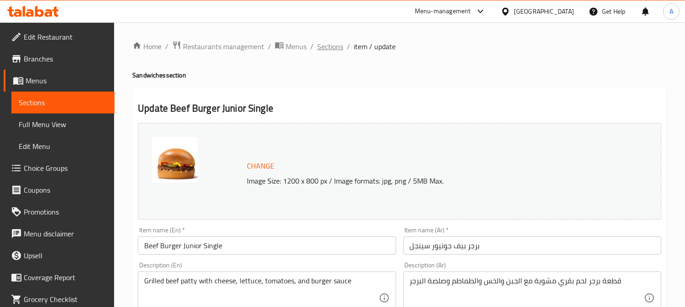
click at [327, 47] on span "Sections" at bounding box center [330, 46] width 26 height 11
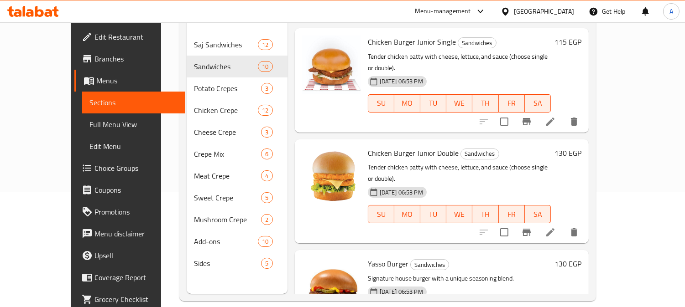
scroll to position [128, 0]
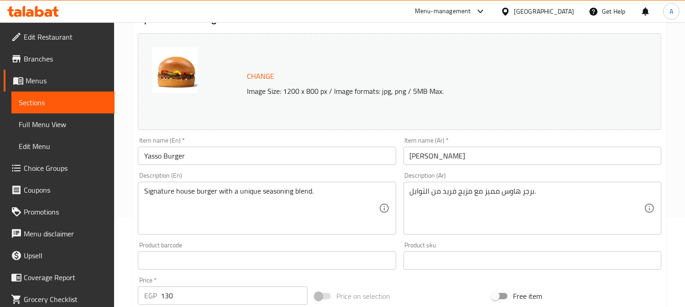
scroll to position [101, 0]
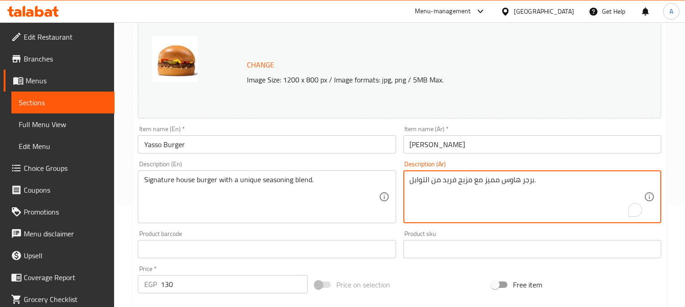
click at [489, 179] on textarea "برجر هاوس مميز مع مزيج فريد من التوابل." at bounding box center [527, 197] width 234 height 43
type textarea "برجر هاوس سينتشر مع مزيج فريد من التوابل."
click at [320, 147] on input "Yasso Burger" at bounding box center [267, 144] width 258 height 18
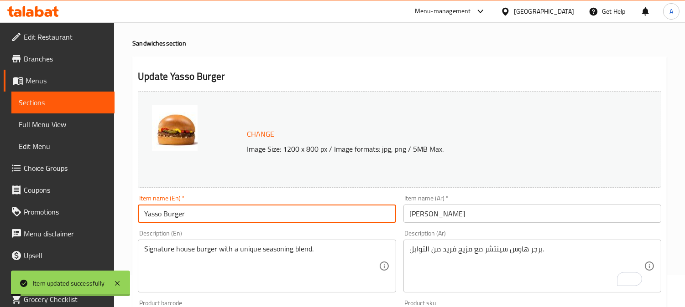
scroll to position [0, 0]
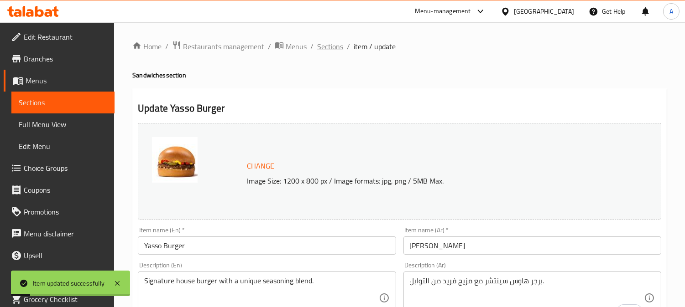
click at [329, 46] on span "Sections" at bounding box center [330, 46] width 26 height 11
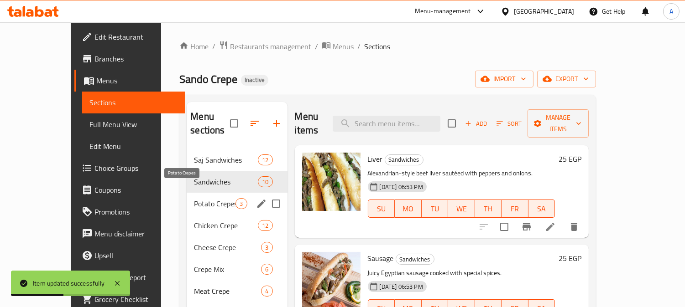
drag, startPoint x: 171, startPoint y: 193, endPoint x: 369, endPoint y: 18, distance: 263.8
click at [194, 198] on span "Potato Crepes" at bounding box center [215, 203] width 42 height 11
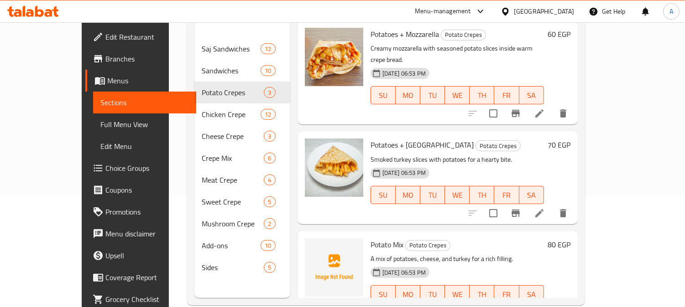
scroll to position [128, 0]
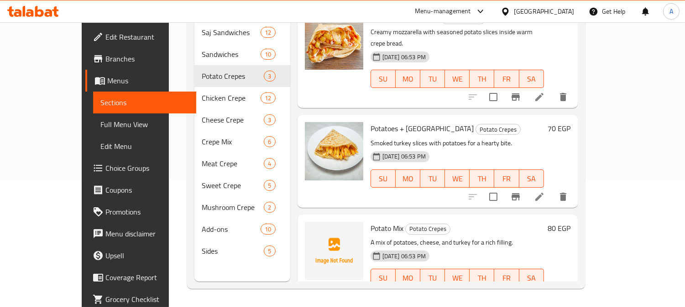
click at [543, 292] on icon at bounding box center [539, 296] width 8 height 8
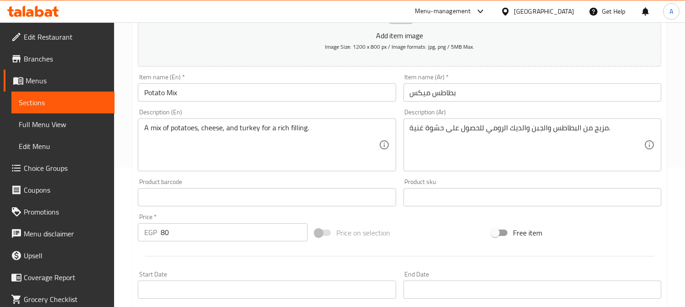
scroll to position [152, 0]
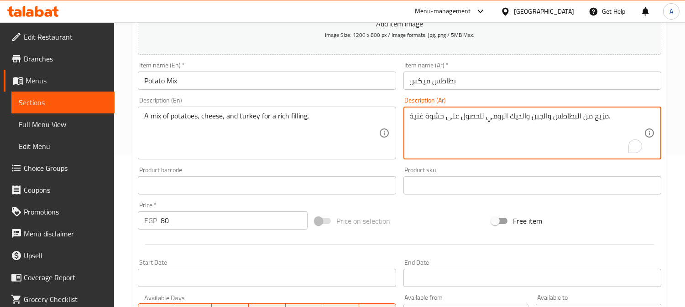
drag, startPoint x: 486, startPoint y: 120, endPoint x: 525, endPoint y: 116, distance: 38.5
paste textarea "A mix of potatoes, cheese, and turkey for a rich filling"
paste textarea "لحم رومي مدخن"
click at [499, 117] on textarea "مزيج من البطاطس والجبن ولحم رومي مدخن للحصول على حشوة غنية." at bounding box center [527, 133] width 234 height 43
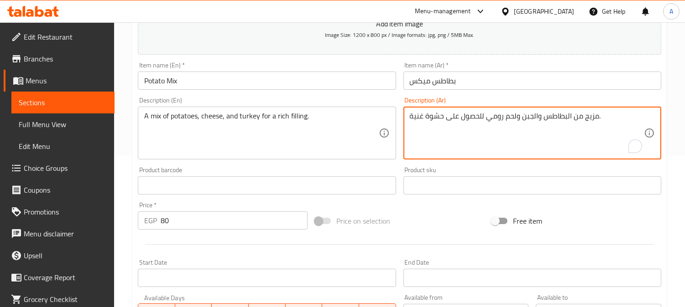
click at [565, 119] on textarea "مزيج من البطاطس والجبن ولحم رومي للحصول على حشوة غنية." at bounding box center [527, 133] width 234 height 43
click at [532, 116] on textarea "مزيج من بطاطس والجبن ولحم رومي للحصول على حشوة غنية." at bounding box center [527, 133] width 234 height 43
type textarea "مزيج من بطاطس وجبن ولحم رومي للحصول على حشوة غنية."
click at [341, 79] on input "Potato Mix" at bounding box center [267, 81] width 258 height 18
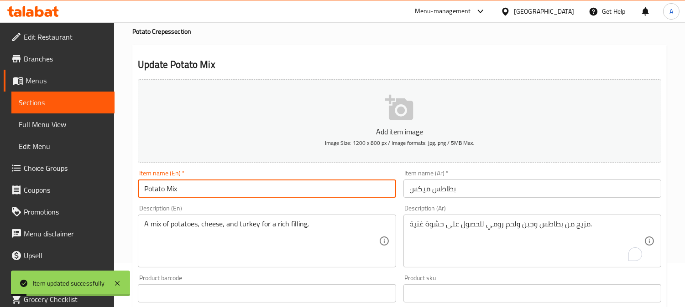
scroll to position [0, 0]
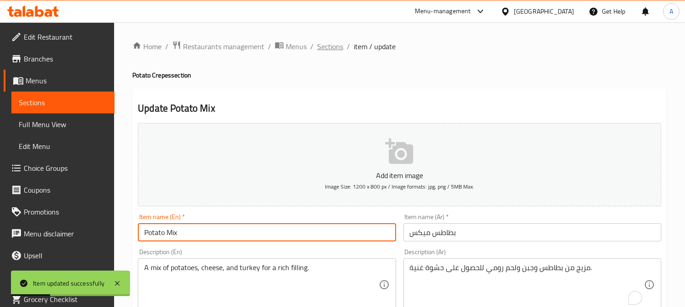
click at [326, 46] on span "Sections" at bounding box center [330, 46] width 26 height 11
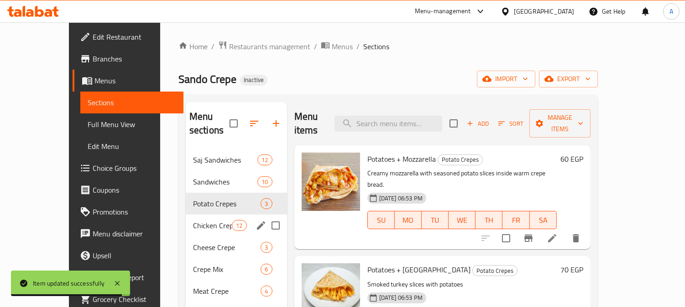
drag, startPoint x: 166, startPoint y: 209, endPoint x: 246, endPoint y: 210, distance: 80.8
click at [193, 220] on span "Chicken Crepe" at bounding box center [212, 225] width 39 height 11
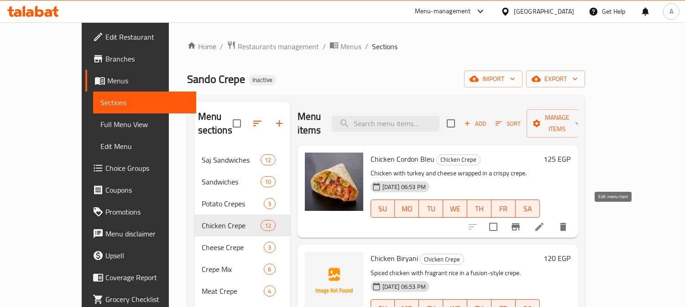
click at [545, 222] on icon at bounding box center [539, 227] width 11 height 11
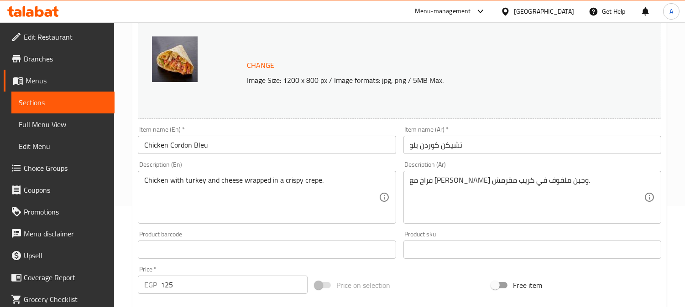
scroll to position [101, 0]
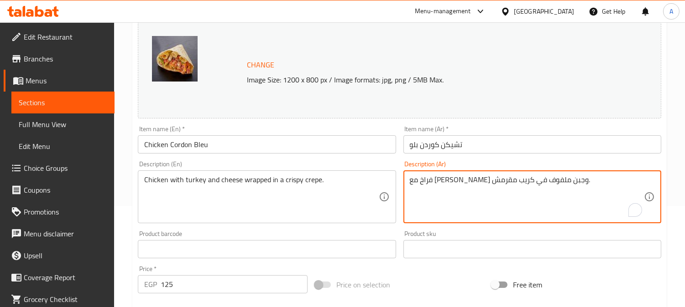
drag, startPoint x: 508, startPoint y: 182, endPoint x: 537, endPoint y: 182, distance: 28.7
paste textarea "لحم رومي مدخن"
click at [513, 180] on textarea "فراخ مع لحم رومي مدخن وجبن ملفوف في كريب مقرمش." at bounding box center [527, 197] width 234 height 43
type textarea "فراخ مع لحم رومي وجبن ملفوف في كريب مقرمش."
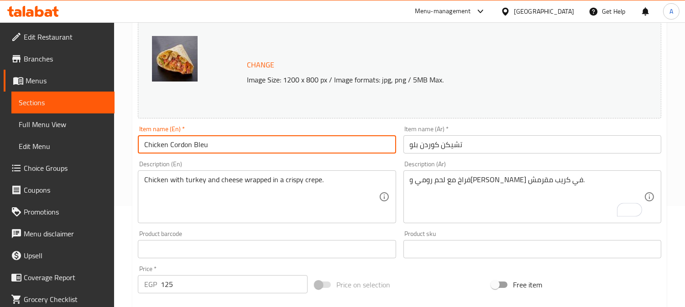
click at [361, 148] on input "Chicken Cordon Bleu" at bounding box center [267, 144] width 258 height 18
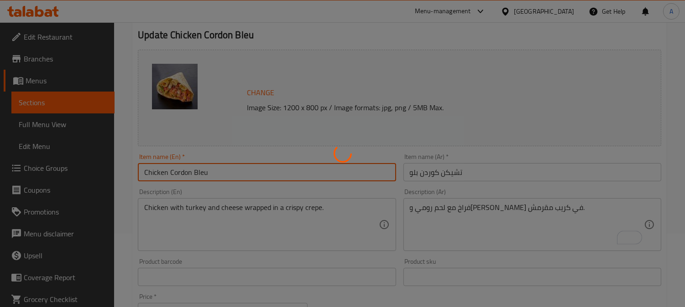
scroll to position [0, 0]
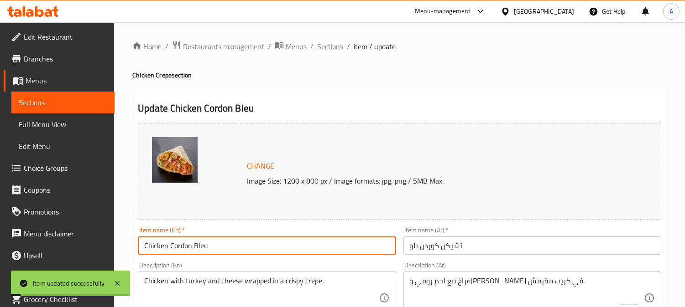
click at [331, 47] on span "Sections" at bounding box center [330, 46] width 26 height 11
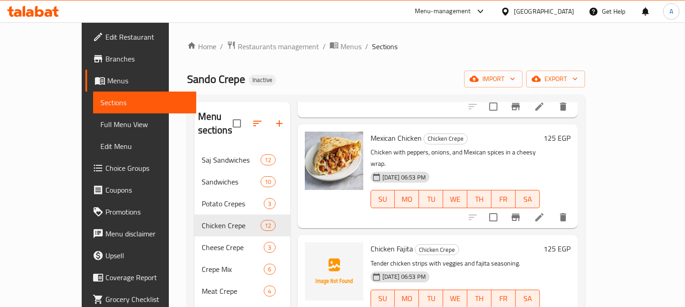
scroll to position [203, 0]
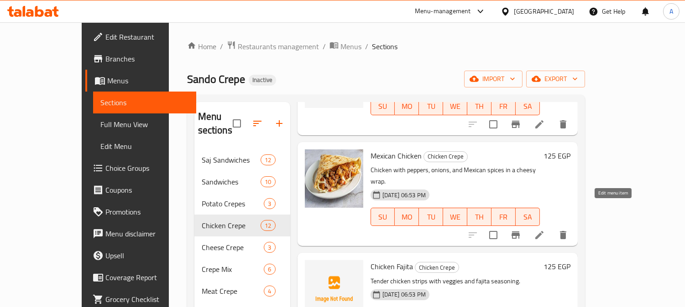
click at [545, 230] on icon at bounding box center [539, 235] width 11 height 11
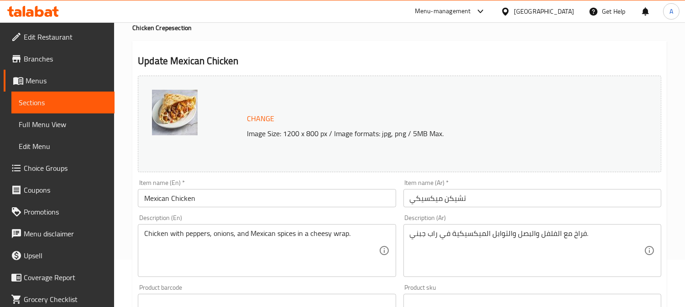
scroll to position [101, 0]
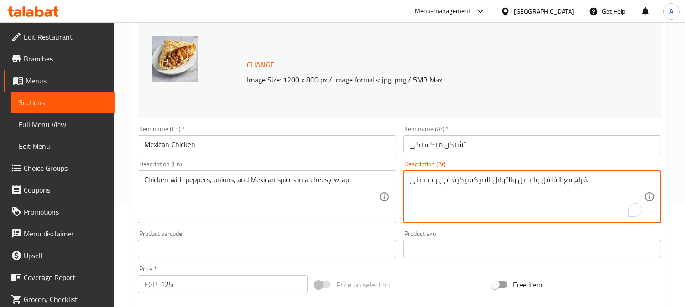
click at [422, 180] on textarea "فراخ مع الفلفل والبصل والتوابل الميكسيكية في راب جبني." at bounding box center [527, 197] width 234 height 43
type textarea "فراخ مع الفلفل والبصل والتوابل الميكسيكية في راب تشيزى."
click at [368, 147] on input "Mexican Chicken" at bounding box center [267, 144] width 258 height 18
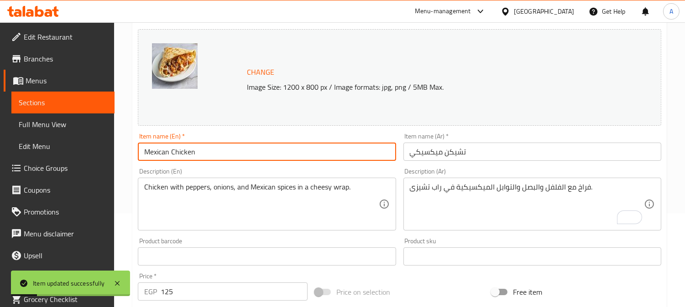
scroll to position [0, 0]
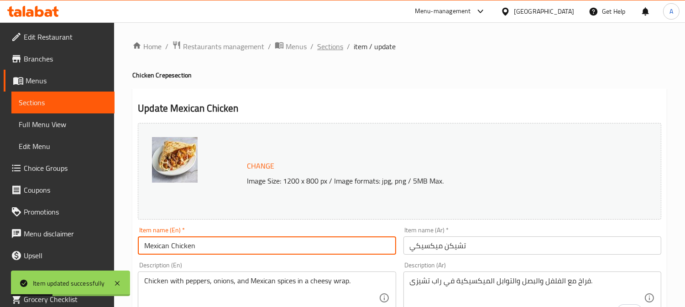
click at [334, 51] on span "Sections" at bounding box center [330, 46] width 26 height 11
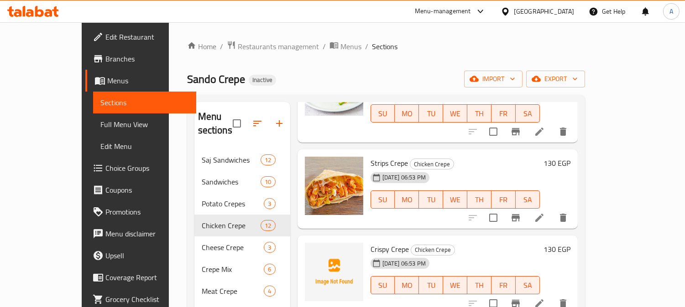
scroll to position [507, 0]
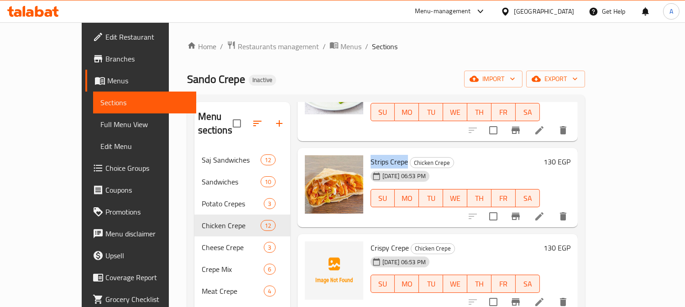
drag, startPoint x: 350, startPoint y: 135, endPoint x: 385, endPoint y: 135, distance: 34.7
click at [385, 155] on span "Strips Crepe" at bounding box center [388, 162] width 37 height 14
copy span "Strips Crepe"
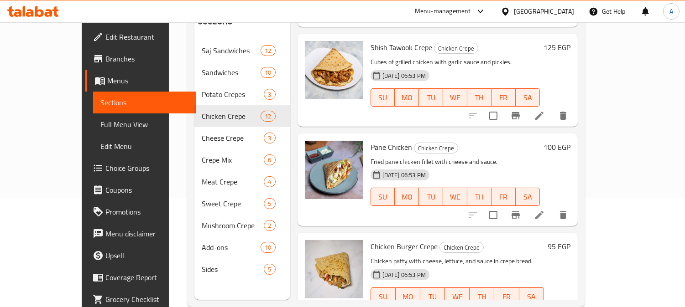
scroll to position [128, 0]
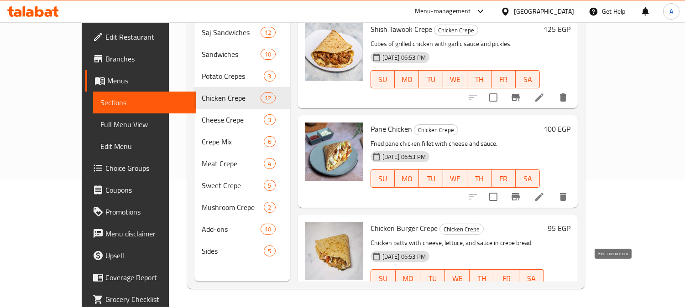
click at [545, 292] on icon at bounding box center [539, 297] width 11 height 11
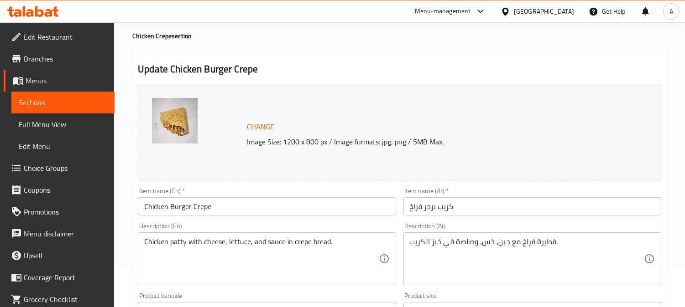
scroll to position [101, 0]
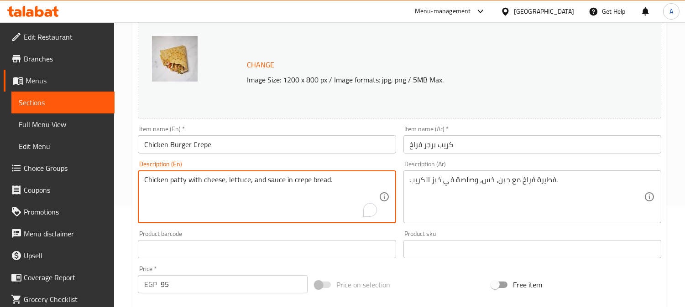
click at [177, 181] on textarea "Chicken patty with cheese, lettuce, and sauce in crepe bread." at bounding box center [261, 197] width 234 height 43
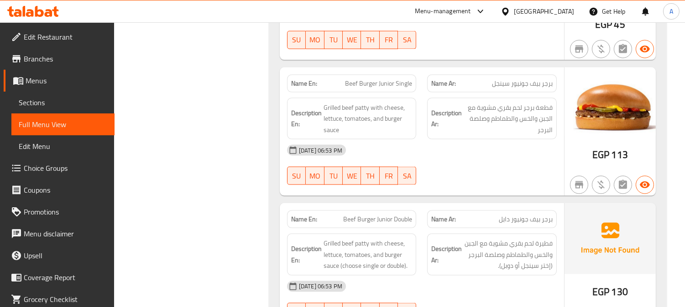
scroll to position [2332, 0]
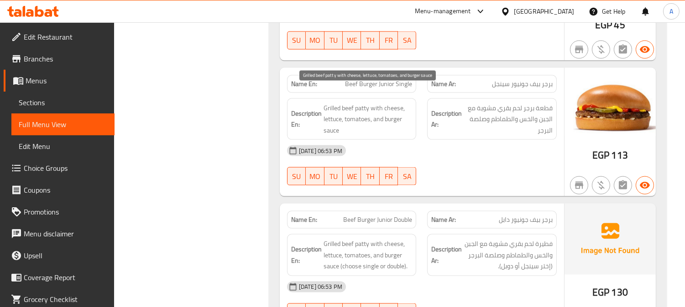
click at [356, 105] on span "Grilled beef patty with cheese, lettuce, tomatoes, and burger sauce" at bounding box center [367, 120] width 89 height 34
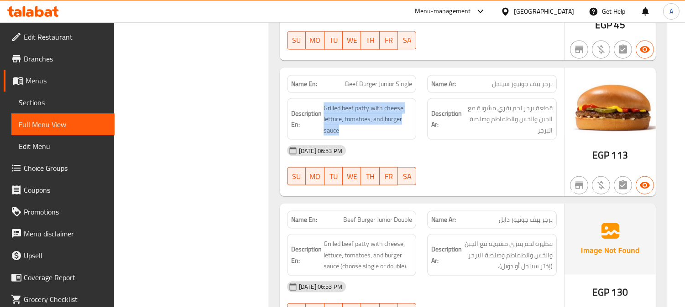
copy span "Grilled beef patty with cheese, lettuce, tomatoes, and burger sauce"
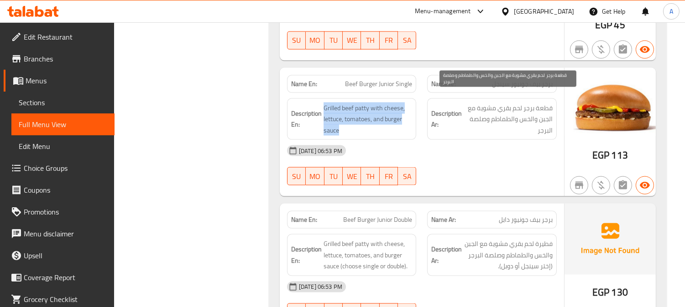
click at [513, 103] on span "قطعة برجر لحم بقري مشوية مع الجبن والخس والطماطم وصلصة البرجر" at bounding box center [508, 120] width 89 height 34
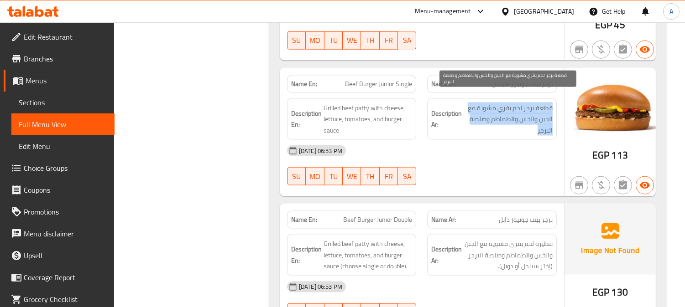
click at [513, 103] on span "قطعة برجر لحم بقري مشوية مع الجبن والخس والطماطم وصلصة البرجر" at bounding box center [508, 120] width 89 height 34
copy div "قطعة برجر لحم بقري مشوية مع الجبن والخس والطماطم وصلصة البرجر"
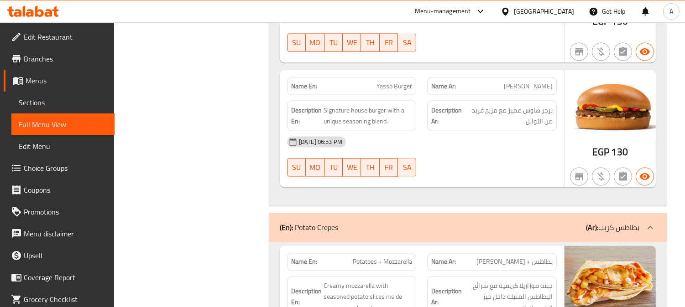
scroll to position [2889, 0]
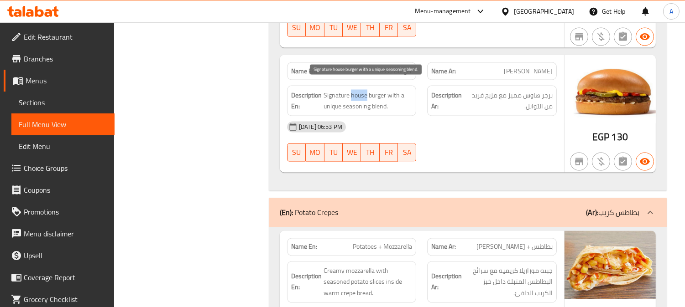
drag, startPoint x: 351, startPoint y: 87, endPoint x: 365, endPoint y: 86, distance: 14.2
click at [365, 90] on span "Signature house burger with a unique seasoning blend." at bounding box center [367, 101] width 89 height 22
copy span "house"
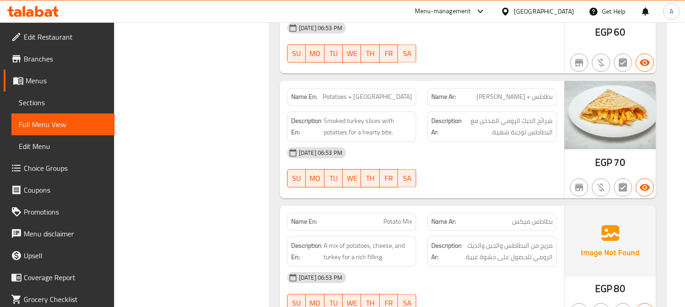
scroll to position [3194, 0]
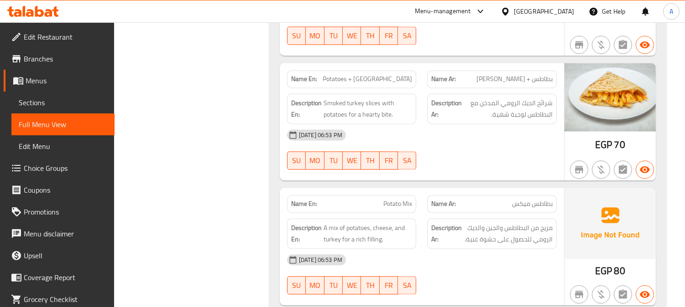
copy span "Turkey"
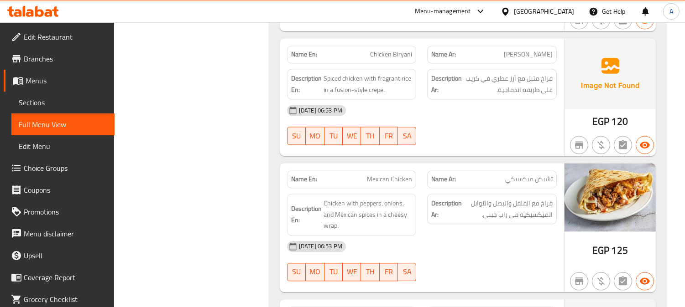
scroll to position [3700, 0]
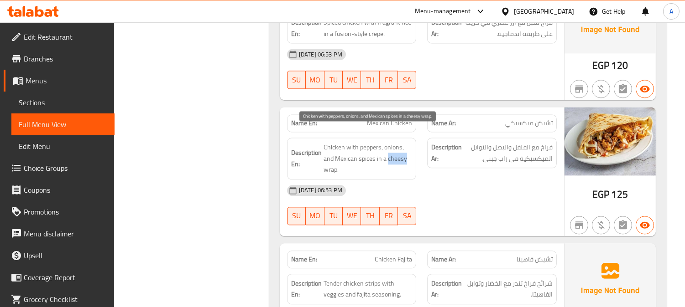
drag, startPoint x: 388, startPoint y: 151, endPoint x: 412, endPoint y: 152, distance: 24.2
click at [412, 152] on span "Chicken with peppers, onions, and Mexican spices in a cheesy wrap." at bounding box center [367, 159] width 89 height 34
copy span "cheesy"
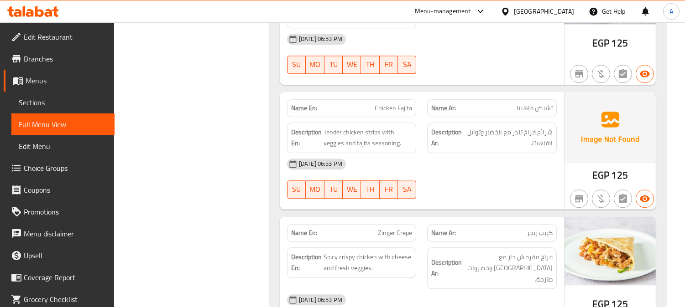
scroll to position [3852, 0]
copy span "Chicken Fajita"
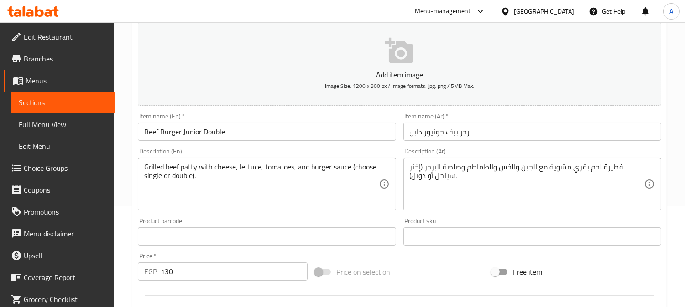
scroll to position [101, 0]
click at [244, 170] on textarea "Grilled beef patty with cheese, lettuce, tomatoes, and burger sauce (choose sin…" at bounding box center [261, 183] width 234 height 43
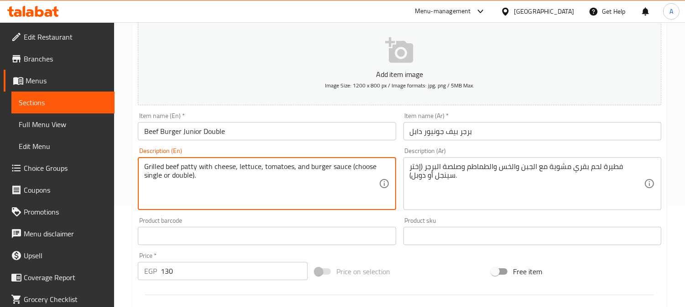
click at [244, 170] on textarea "Grilled beef patty with cheese, lettuce, tomatoes, and burger sauce (choose sin…" at bounding box center [261, 183] width 234 height 43
paste textarea "To enrich screen reader interactions, please activate Accessibility in Grammarl…"
type textarea "Grilled beef patty with cheese, lettuce, tomatoes, and burger sauce"
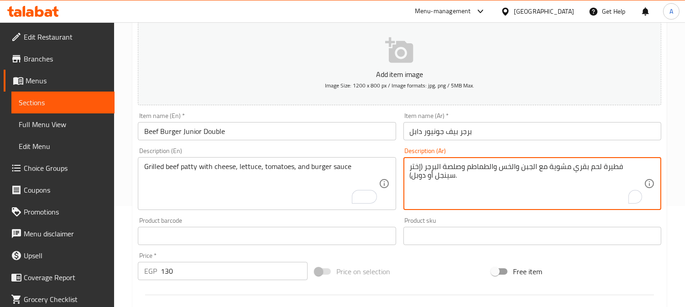
click at [512, 172] on textarea "فطيرة لحم بقري مشوية مع الجبن والخس والطماطم وصلصة البرجر (إختر سينجل أو دوبل)." at bounding box center [527, 183] width 234 height 43
paste textarea "طعة برجر لحم بقري مشوية مع الجبن والخس والطماطم وصلصة البرجر"
type textarea "قطعة برجر لحم بقري مشوية مع الجبن والخس والطماطم وصلصة البرجر"
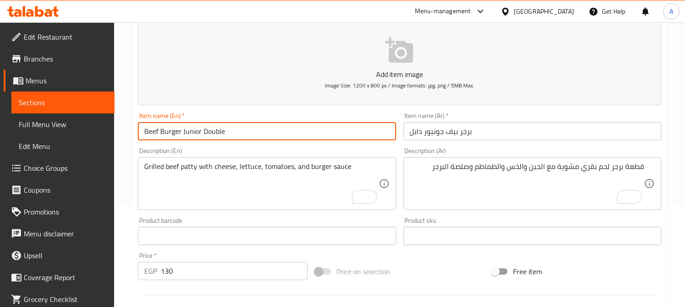
click at [265, 129] on input "Beef Burger Junior Double" at bounding box center [267, 131] width 258 height 18
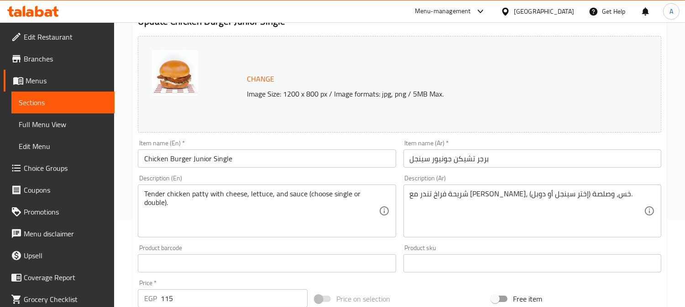
scroll to position [101, 0]
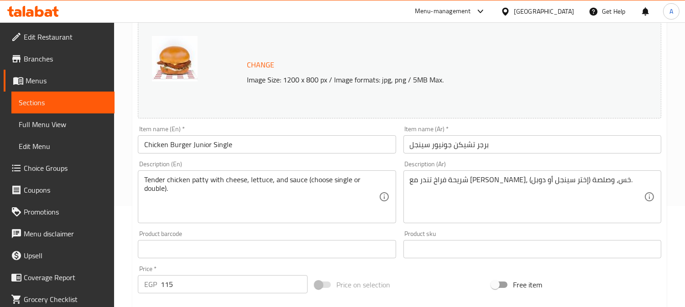
drag, startPoint x: 305, startPoint y: 181, endPoint x: 329, endPoint y: 207, distance: 35.5
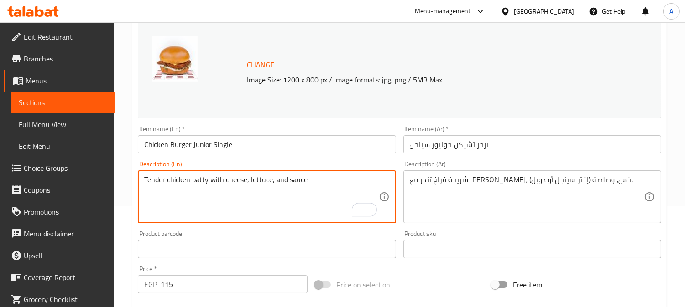
type textarea "Tender chicken patty with cheese, lettuce, and sauce"
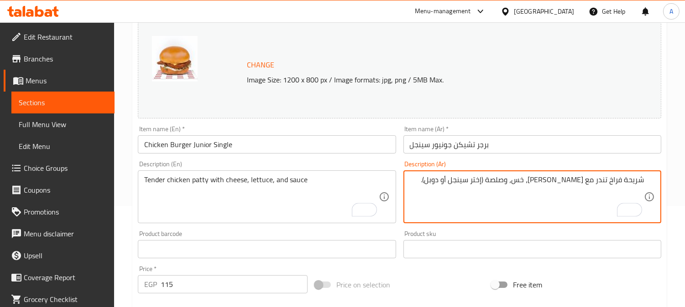
drag, startPoint x: 530, startPoint y: 181, endPoint x: 447, endPoint y: 182, distance: 83.1
click at [447, 182] on textarea "شريحة فراخ تندر مع [PERSON_NAME]، خس، وصلصة (إختر سينجل أو دوبل)." at bounding box center [527, 197] width 234 height 43
click at [644, 179] on textarea "شريحة فراخ تندر مع [PERSON_NAME]، خس، وصلصة" at bounding box center [527, 197] width 234 height 43
click at [635, 183] on textarea "شريحة فراخ تندر مع [PERSON_NAME]، خس، وصلصة" at bounding box center [527, 197] width 234 height 43
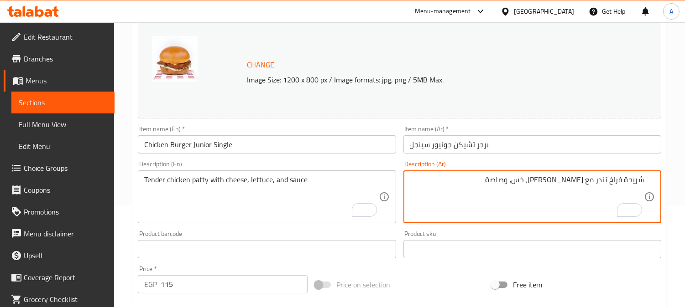
paste textarea "قطعة برجر"
type textarea "قطعة برجر فراخ تندر مع جبن، خس، وصلصة"
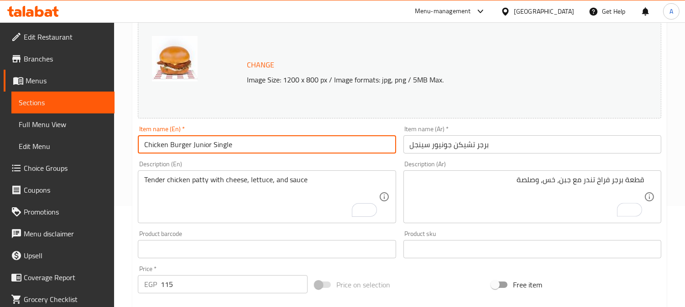
click at [329, 145] on input "Chicken Burger Junior Single" at bounding box center [267, 144] width 258 height 18
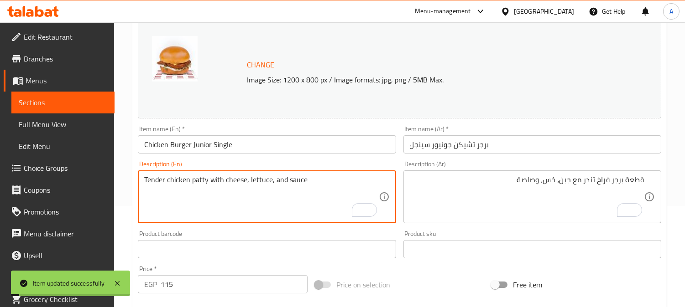
click at [245, 181] on textarea "Tender chicken patty with cheese, lettuce, and sauce" at bounding box center [261, 197] width 234 height 43
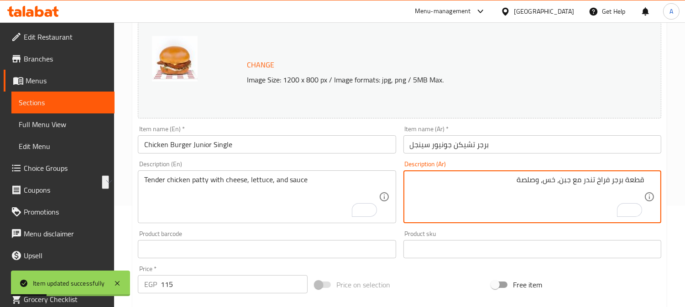
click at [557, 183] on textarea "قطعة برجر فراخ تندر مع جبن، خس، وصلصة" at bounding box center [527, 197] width 234 height 43
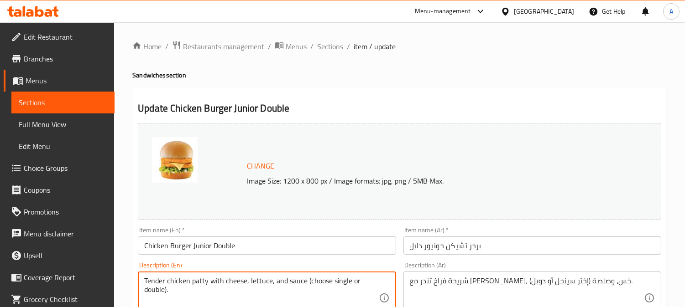
click at [218, 279] on textarea "Tender chicken patty with cheese, lettuce, and sauce (choose single or double)." at bounding box center [261, 298] width 234 height 43
paste textarea "To enrich screen reader interactions, please activate Accessibility in Grammarl…"
type textarea "Tender chicken patty with cheese, lettuce, and sauce"
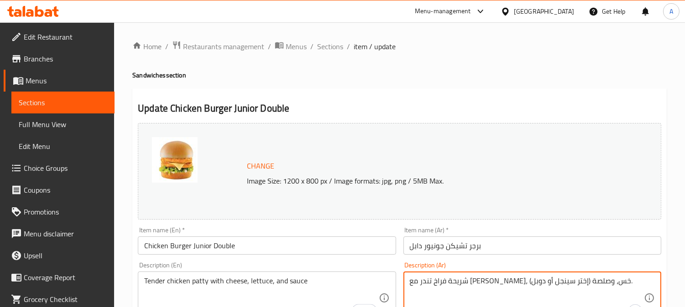
click at [543, 283] on textarea "شريحة فراخ تندر مع [PERSON_NAME]، خس، وصلصة (إختر سينجل أو دوبل)." at bounding box center [527, 298] width 234 height 43
paste textarea "قطعة برجر فراخ تندر مع جبن، خس، وصلصة"
type textarea "قطعة برجر فراخ تندر مع جبن، خس، وصلصة"
click at [512, 246] on input "برجر تشيكن جونيور دابل" at bounding box center [532, 246] width 258 height 18
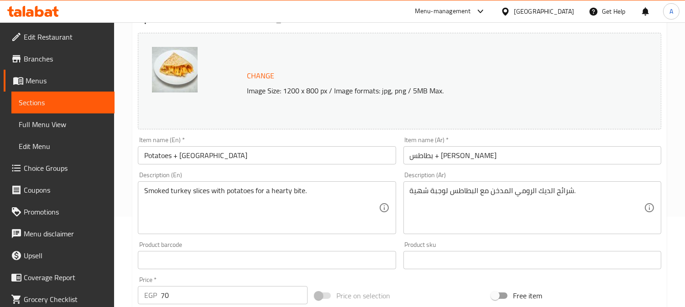
scroll to position [101, 0]
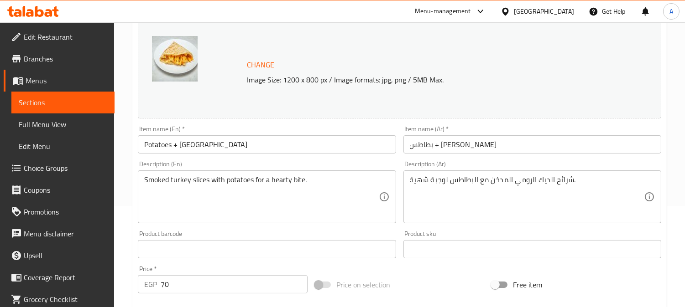
click at [421, 143] on input "بطاطس + [PERSON_NAME]" at bounding box center [532, 144] width 258 height 18
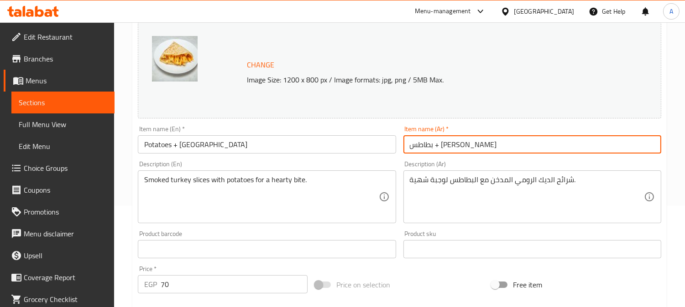
click at [421, 143] on input "بطاطس + [PERSON_NAME]" at bounding box center [532, 144] width 258 height 18
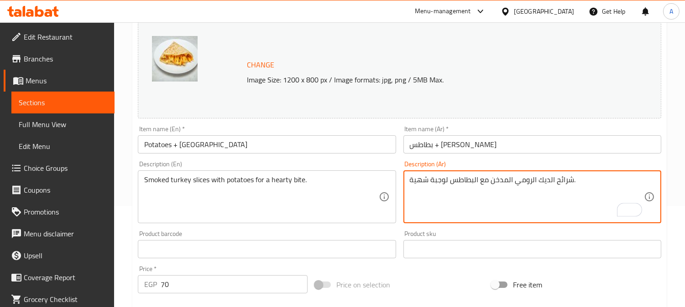
drag, startPoint x: 491, startPoint y: 183, endPoint x: 553, endPoint y: 178, distance: 61.8
paste textarea "لحم رومي"
type textarea "شرائح لحم رومي مدخن مع البطاطس لوجبة شهية."
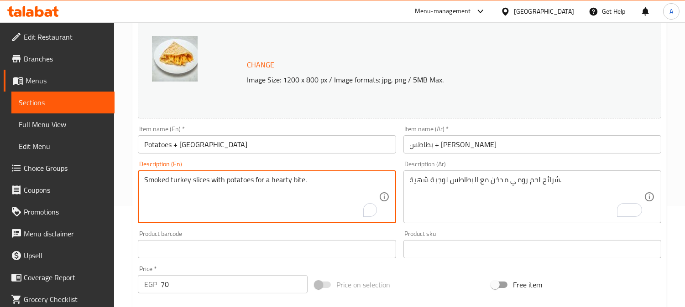
drag, startPoint x: 255, startPoint y: 180, endPoint x: 327, endPoint y: 182, distance: 72.6
type textarea "Smoked turkey slices with potatoes"
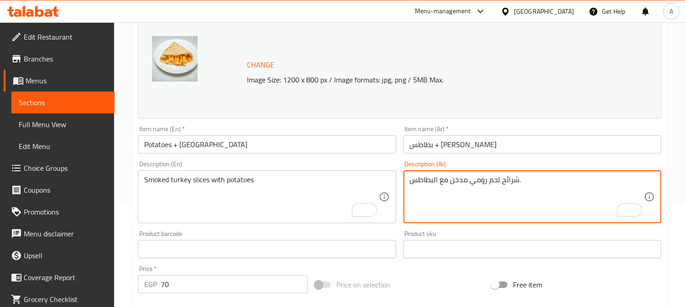
type textarea "شرائح لحم رومي مدخن مع البطاطس."
click at [330, 143] on input "Potatoes + [GEOGRAPHIC_DATA]" at bounding box center [267, 144] width 258 height 18
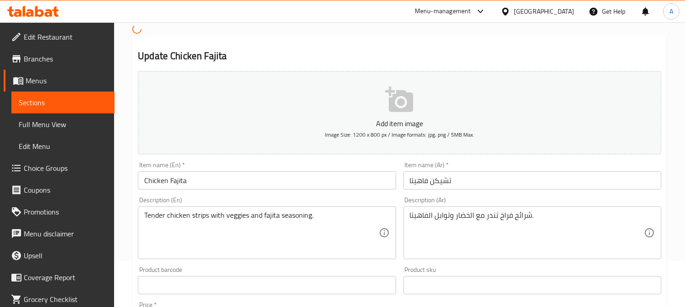
scroll to position [101, 0]
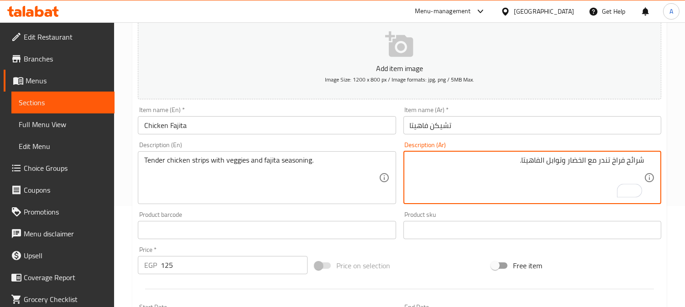
click at [639, 162] on textarea "شرائح فراخ تندر مع الخضار وتوابل الفاهيتا." at bounding box center [527, 177] width 234 height 43
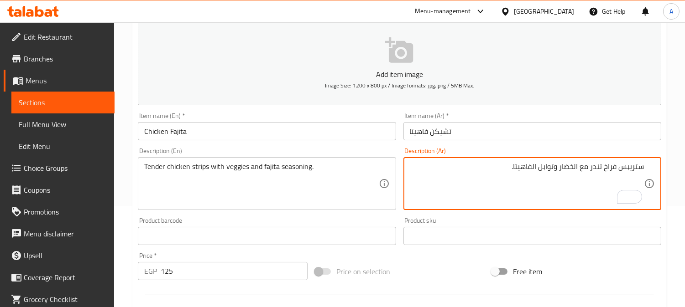
type textarea "ستريبس فراخ تندر مع الخضار وتوابل الفاهيتا."
click at [324, 131] on input "Chicken Fajita" at bounding box center [267, 131] width 258 height 18
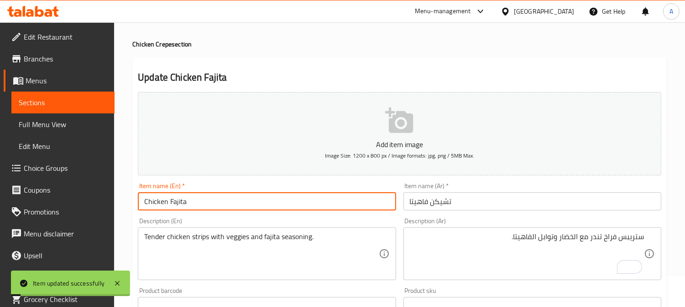
scroll to position [0, 0]
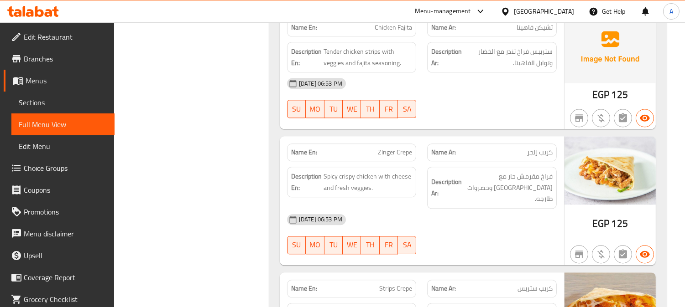
scroll to position [3978, 0]
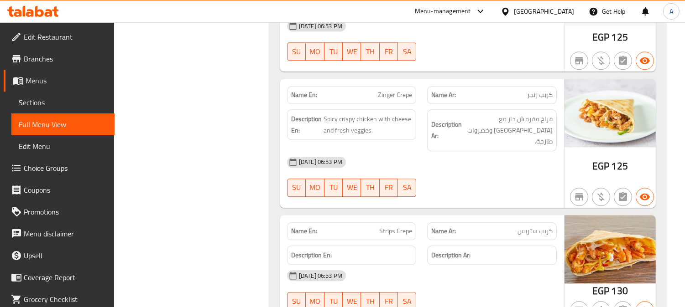
copy span "Zinger Crepe"
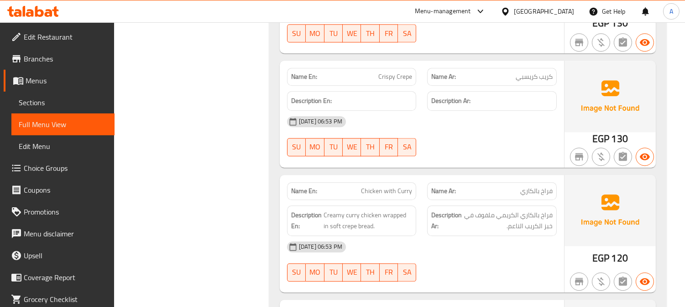
scroll to position [4282, 0]
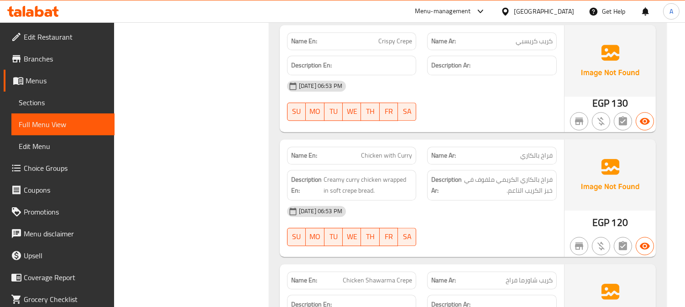
copy span "Chicken with Curry"
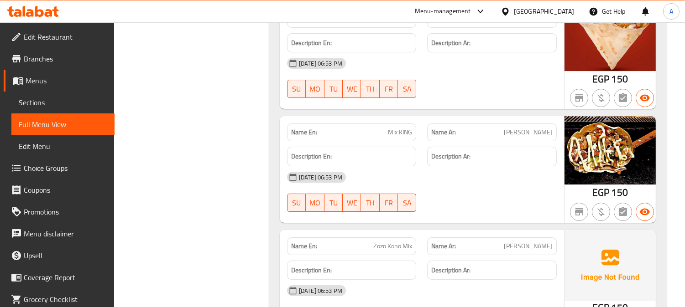
scroll to position [5550, 0]
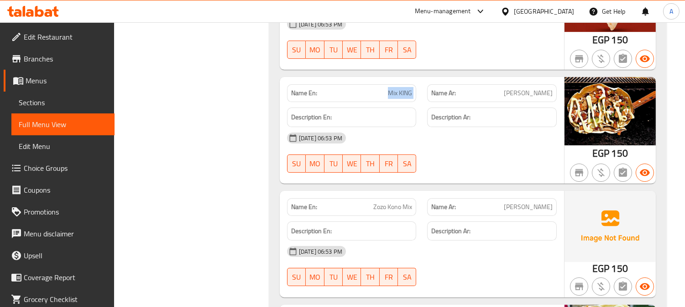
copy span "Mix KING"
copy span "Zozo Kono Mix"
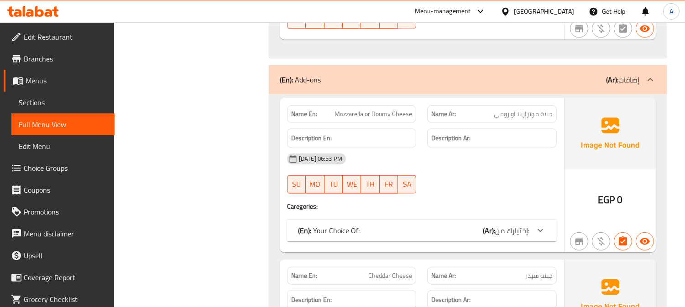
scroll to position [7729, 0]
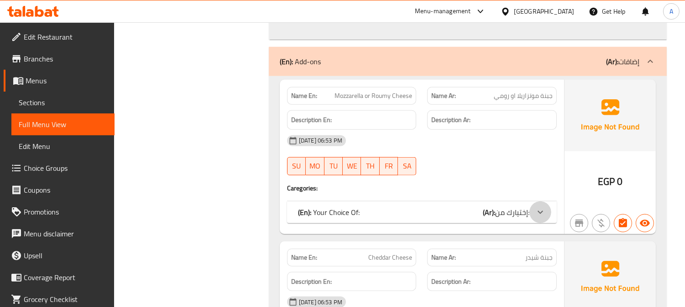
click at [549, 202] on div at bounding box center [540, 213] width 22 height 22
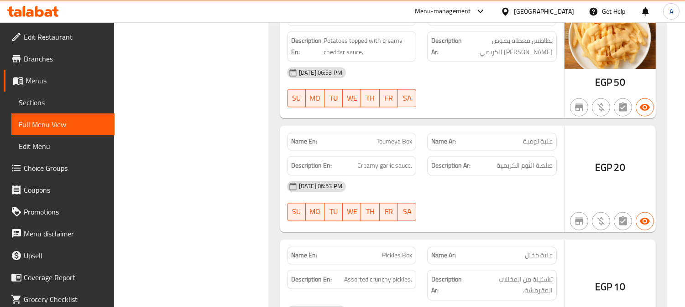
scroll to position [9351, 0]
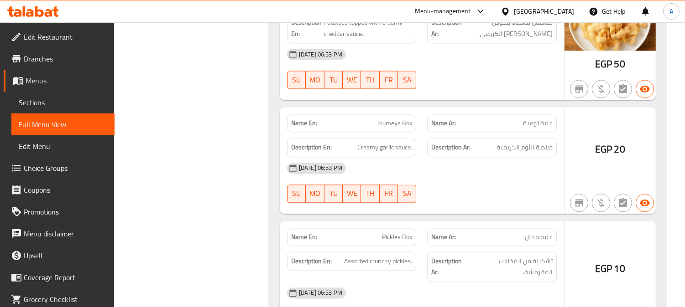
copy span "تومية"
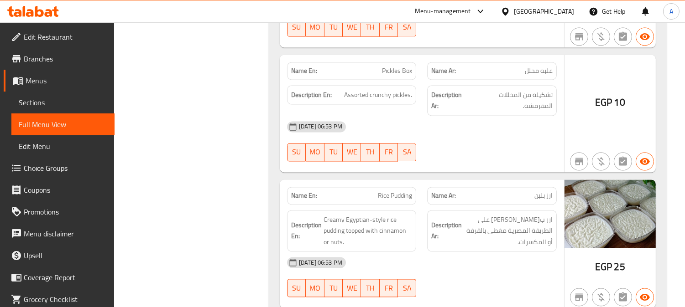
scroll to position [9530, 0]
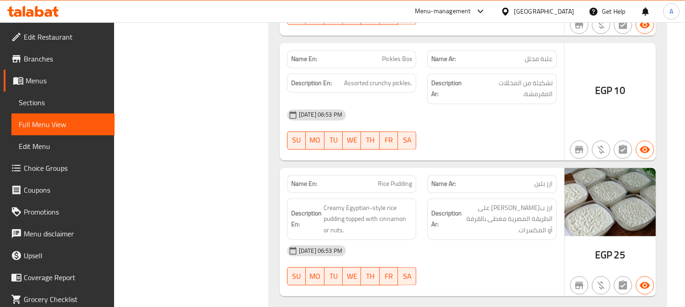
copy span "Rice Pudding"
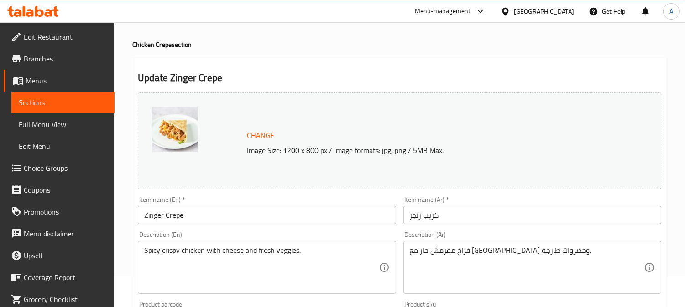
scroll to position [101, 0]
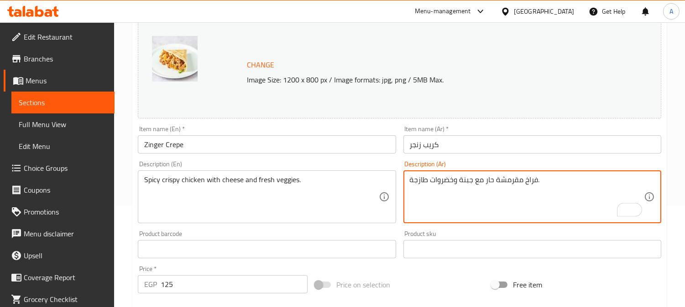
click at [485, 181] on textarea "فراخ مقرمشة حار مع جبنة وخضروات طازجة." at bounding box center [527, 197] width 234 height 43
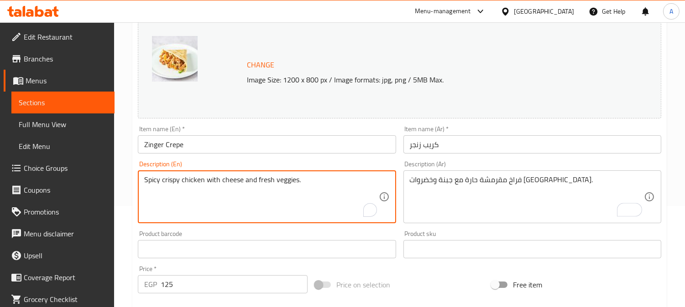
click at [169, 184] on textarea "Spicy crispy chicken with cheese and fresh veggies." at bounding box center [261, 197] width 234 height 43
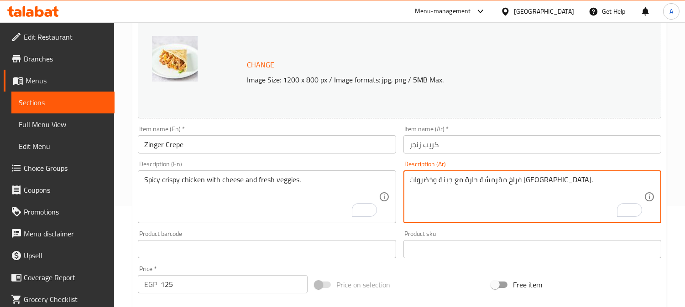
click at [513, 182] on textarea "فراخ مقرمشة حارة مع جبنة وخضروات [GEOGRAPHIC_DATA]." at bounding box center [527, 197] width 234 height 43
paste textarea "رسبي"
type textarea "فراخ كرسبي حارة مع جبنة وخضروات طازجة."
click at [304, 138] on input "Zinger Crepe" at bounding box center [267, 144] width 258 height 18
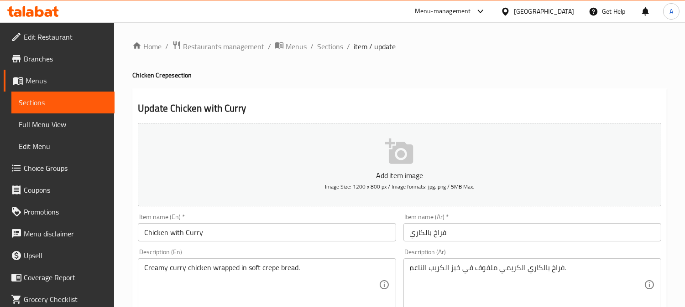
click at [252, 269] on textarea "Creamy curry chicken wrapped in soft crepe bread." at bounding box center [261, 285] width 234 height 43
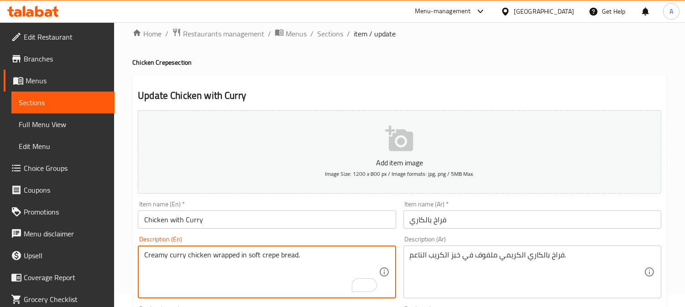
scroll to position [101, 0]
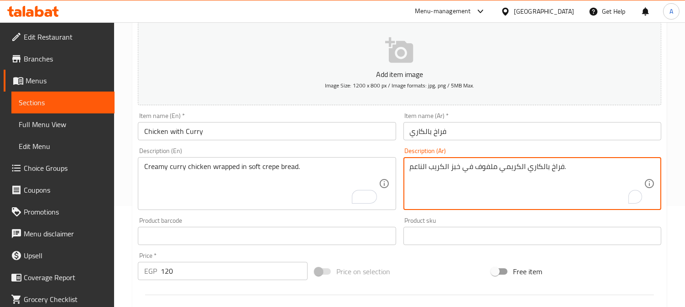
click at [418, 167] on textarea "فراخ بالكاري الكريمي ملفوف في خبز الكريب الناعم." at bounding box center [527, 183] width 234 height 43
click at [439, 166] on textarea "فراخ بالكاري الكريمي ملفوف في خبز الكريب طرى." at bounding box center [527, 183] width 234 height 43
type textarea "فراخ بالكاري الكريمي ملفوف في خبز كريب طرى."
click at [327, 131] on input "Chicken with Curry" at bounding box center [267, 131] width 258 height 18
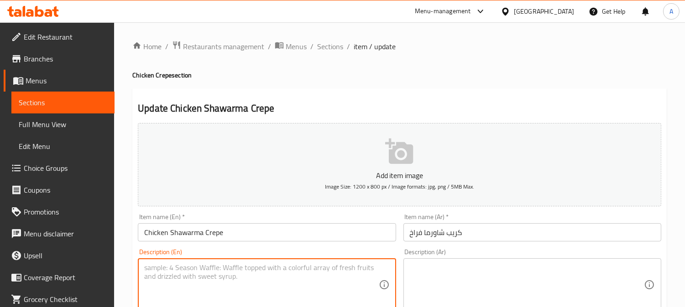
click at [272, 273] on textarea at bounding box center [261, 285] width 234 height 43
paste textarea "Crispy shawarma-style chicken with garlic sauce"
type textarea "Crispy shawarma-style chicken with garlic sauce"
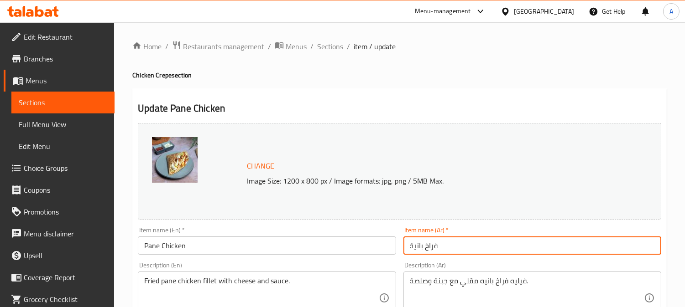
drag, startPoint x: 412, startPoint y: 248, endPoint x: 394, endPoint y: 248, distance: 18.7
type input "فراخ بانيه"
click at [366, 245] on input "Pane Chicken" at bounding box center [267, 246] width 258 height 18
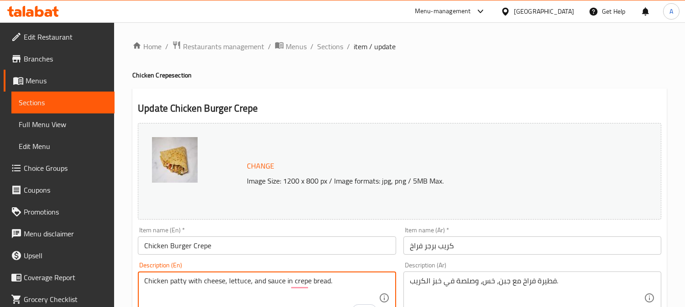
scroll to position [101, 0]
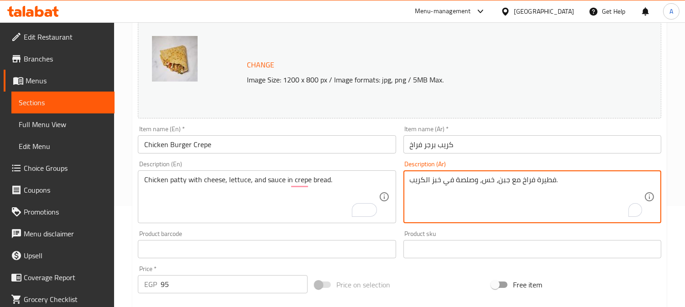
click at [543, 181] on textarea "فطيرة فراخ مع جبن، خس، وصلصة في خبز الكريب." at bounding box center [527, 197] width 234 height 43
paste textarea "طعة برجر"
type textarea "قطعة برجر فراخ مع جبن، خس، وصلصة في خبز الكريب."
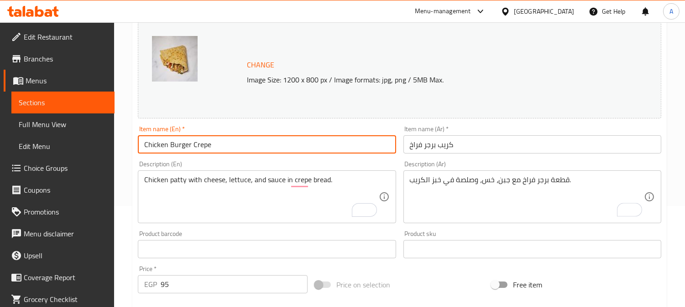
click at [285, 145] on input "Chicken Burger Crepe" at bounding box center [267, 144] width 258 height 18
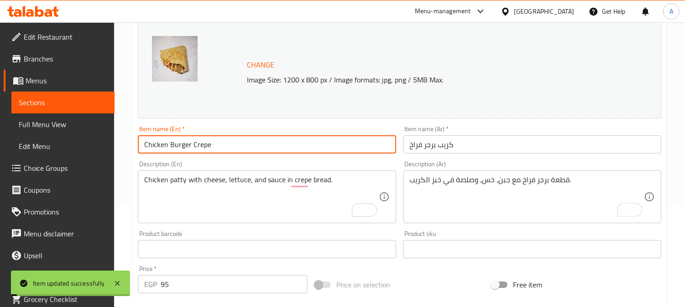
scroll to position [0, 0]
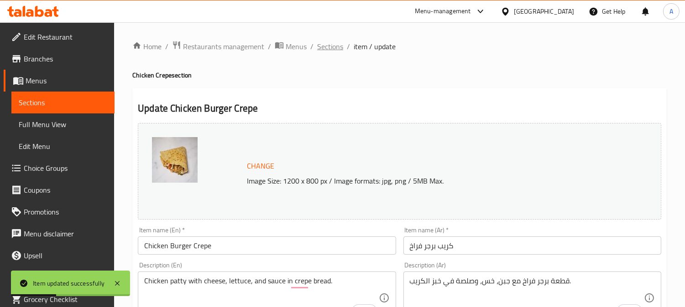
click at [330, 47] on span "Sections" at bounding box center [330, 46] width 26 height 11
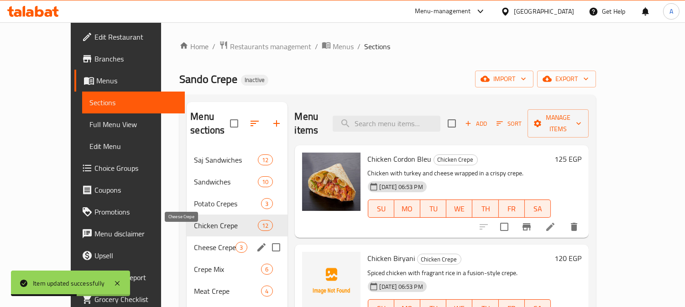
click at [194, 242] on span "Cheese Crepe" at bounding box center [215, 247] width 42 height 11
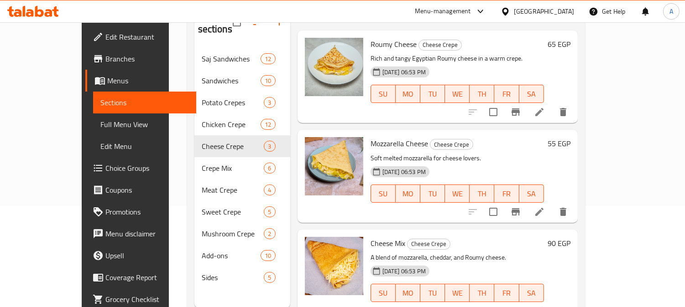
scroll to position [128, 0]
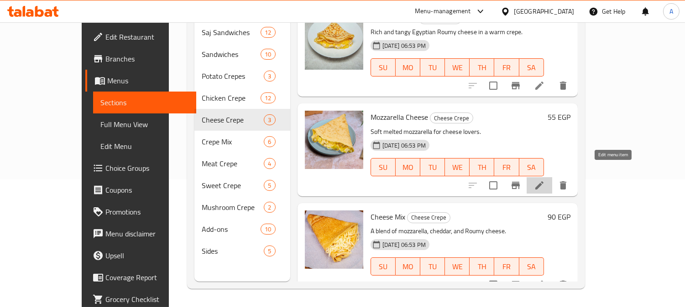
click at [545, 180] on icon at bounding box center [539, 185] width 11 height 11
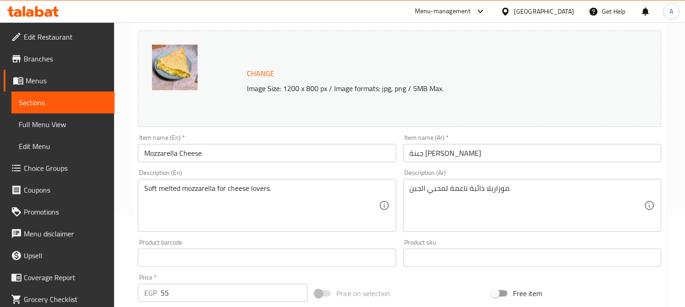
scroll to position [101, 0]
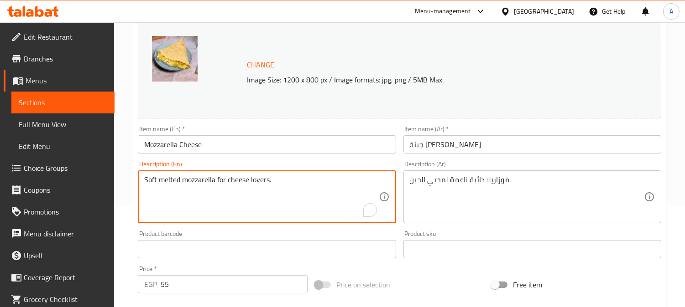
drag, startPoint x: 216, startPoint y: 179, endPoint x: 279, endPoint y: 178, distance: 62.5
type textarea "Soft melted mozzarella"
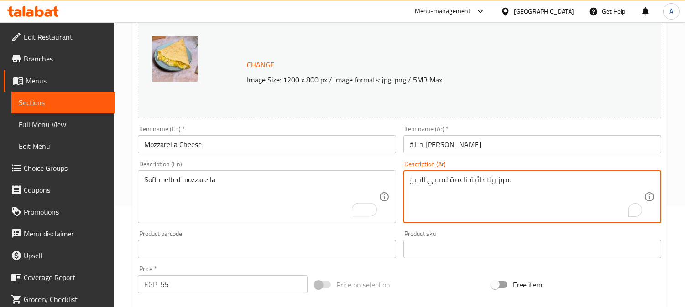
drag, startPoint x: 449, startPoint y: 181, endPoint x: 399, endPoint y: 184, distance: 49.8
type textarea "موزاريلا ذائبة ناعمة."
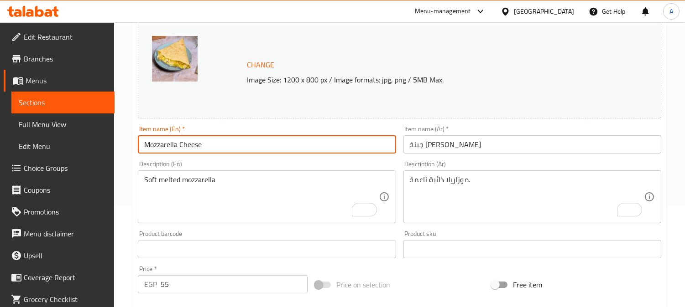
click at [327, 144] on input "Mozzarella Cheese" at bounding box center [267, 144] width 258 height 18
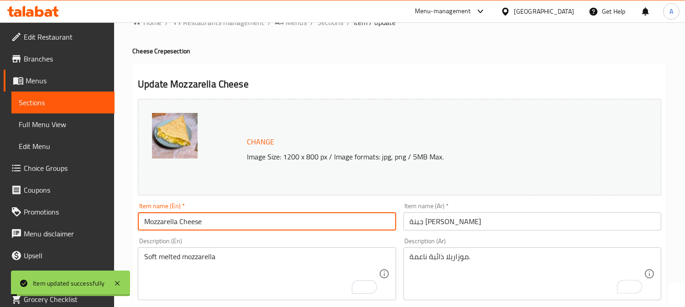
scroll to position [0, 0]
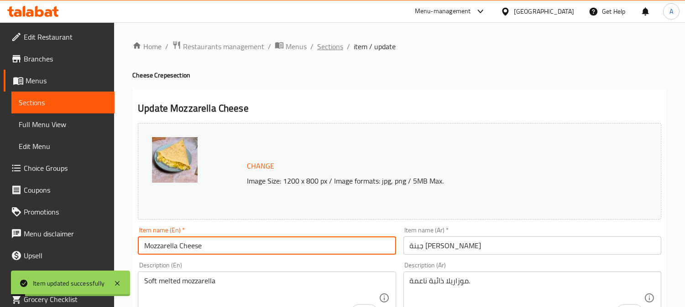
click at [327, 48] on span "Sections" at bounding box center [330, 46] width 26 height 11
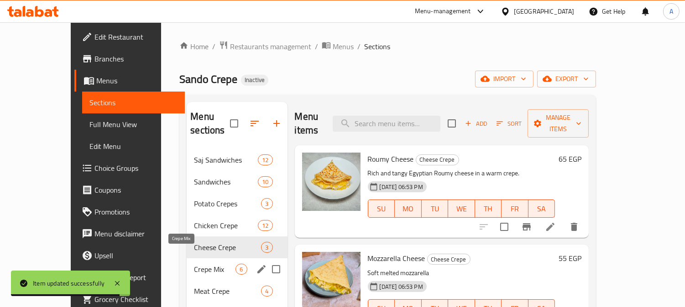
click at [194, 264] on span "Crepe Mix" at bounding box center [215, 269] width 42 height 11
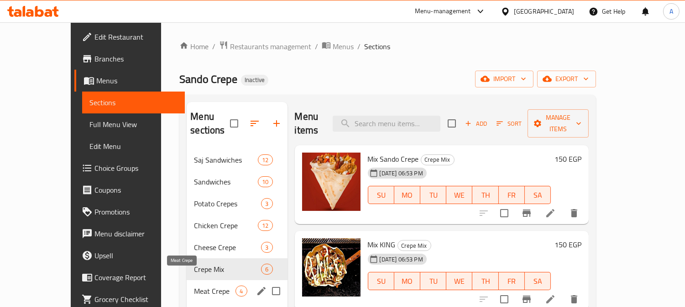
click at [194, 286] on span "Meat Crepe" at bounding box center [215, 291] width 42 height 11
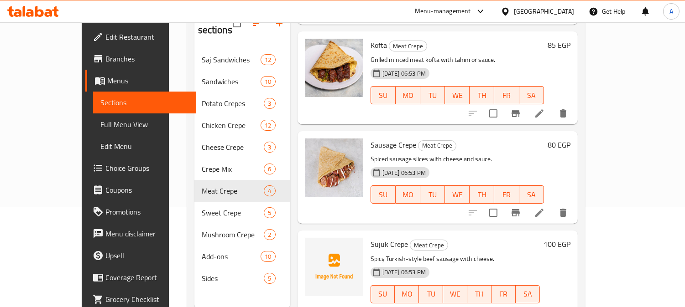
scroll to position [101, 0]
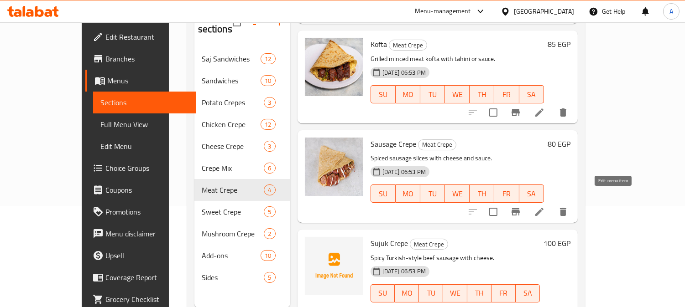
click at [545, 207] on icon at bounding box center [539, 212] width 11 height 11
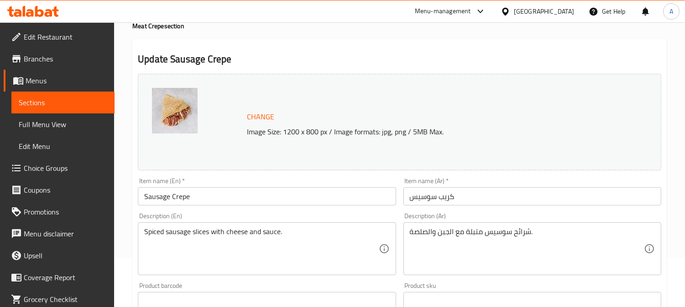
scroll to position [152, 0]
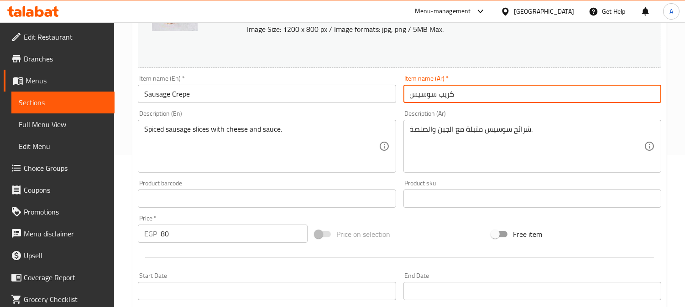
click at [423, 95] on input "كريب سوسيس" at bounding box center [532, 94] width 258 height 18
click at [423, 93] on input "كريب سوسيس" at bounding box center [532, 94] width 258 height 18
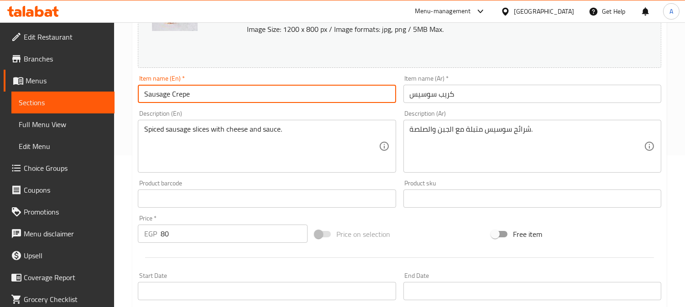
click at [155, 93] on input "Sausage Crepe" at bounding box center [267, 94] width 258 height 18
paste input "Hot Dog"
type input "Hot Dog Crepe"
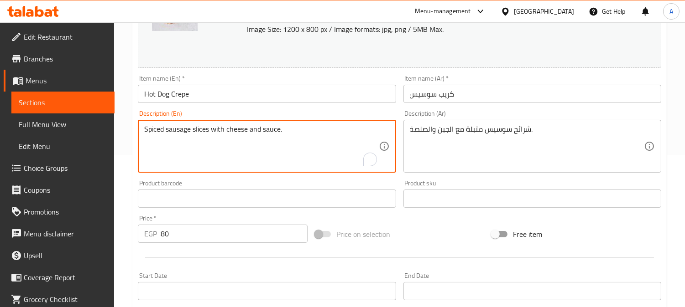
click at [174, 134] on textarea "Spiced sausage slices with cheese and sauce." at bounding box center [261, 146] width 234 height 43
paste textarea "Hot Dog"
click at [167, 134] on textarea "Spiced Hot Dog slices with cheese and sauce." at bounding box center [261, 146] width 234 height 43
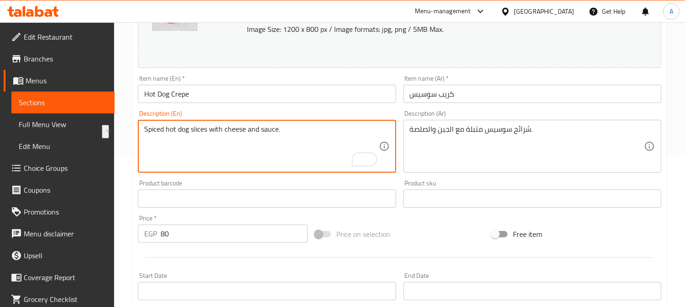
type textarea "Spiced hot dog slices with cheese and sauce."
click at [253, 90] on input "Hot Dog Crepe" at bounding box center [267, 94] width 258 height 18
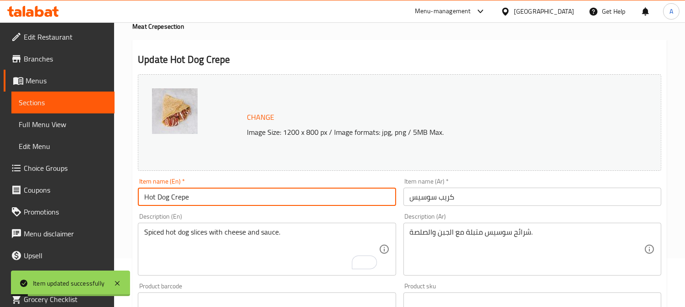
scroll to position [0, 0]
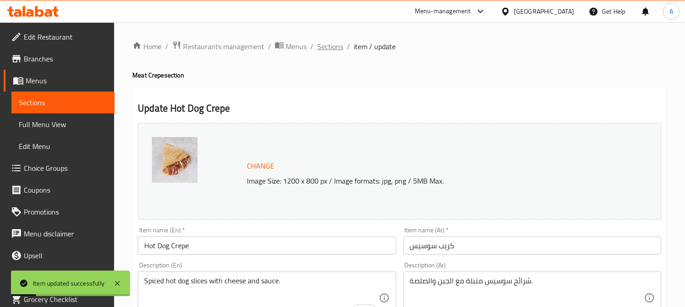
click at [330, 46] on span "Sections" at bounding box center [330, 46] width 26 height 11
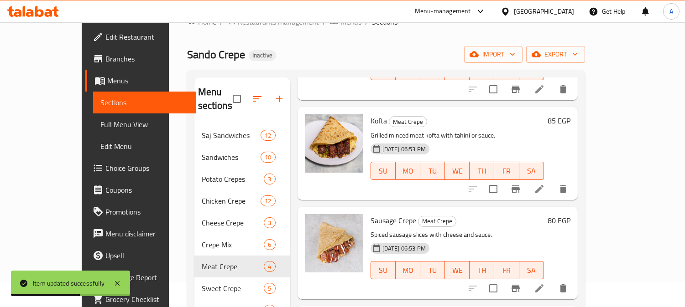
scroll to position [128, 0]
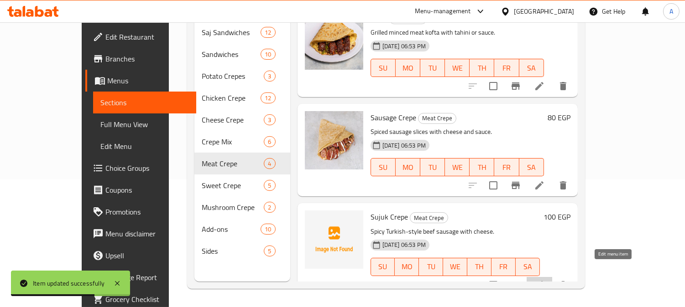
click at [543, 281] on icon at bounding box center [539, 285] width 8 height 8
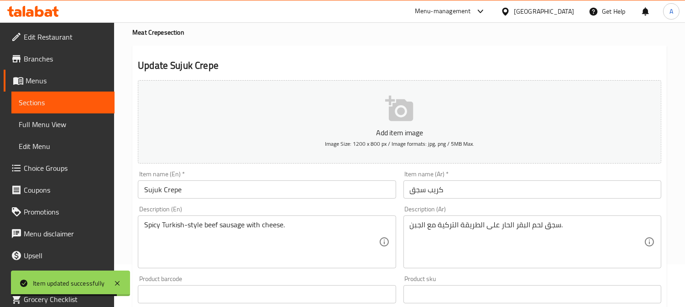
scroll to position [101, 0]
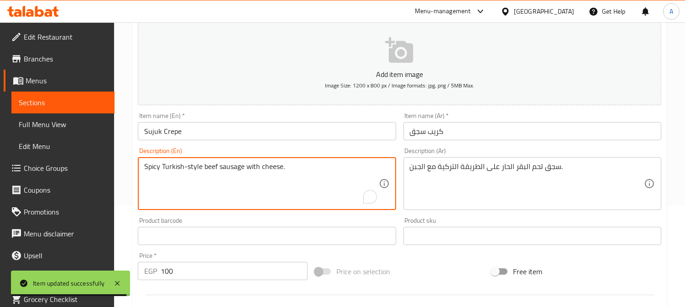
click at [231, 167] on textarea "Spicy Turkish-style beef sausage with cheese." at bounding box center [261, 183] width 234 height 43
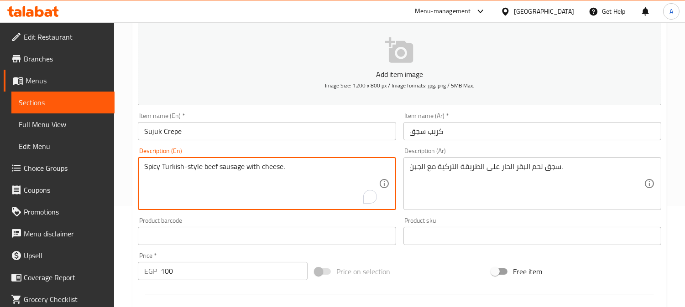
click at [154, 131] on input "Sujuk Crepe" at bounding box center [267, 131] width 258 height 18
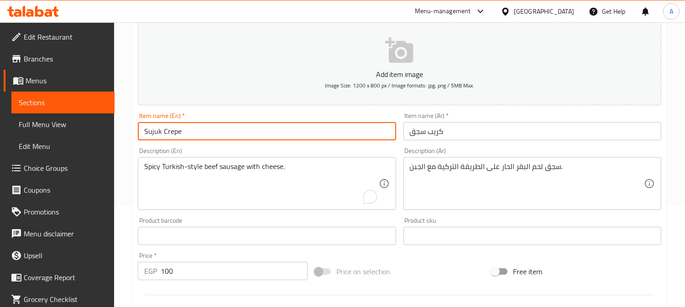
click at [154, 131] on input "Sujuk Crepe" at bounding box center [267, 131] width 258 height 18
paste input "sausage"
click at [146, 134] on input "sausage Crepe" at bounding box center [267, 131] width 258 height 18
drag, startPoint x: 141, startPoint y: 137, endPoint x: 135, endPoint y: 139, distance: 5.6
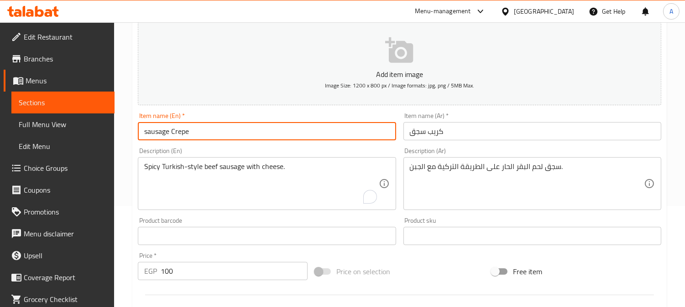
click at [135, 139] on div "Item name (En)   * sausage Crepe Item name (En) *" at bounding box center [266, 126] width 265 height 35
click at [224, 132] on input "Sausage Crepe" at bounding box center [267, 131] width 258 height 18
type input "Sausage Crepe"
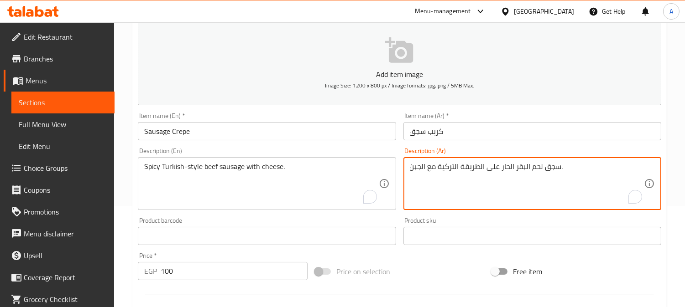
drag, startPoint x: 524, startPoint y: 166, endPoint x: 528, endPoint y: 190, distance: 24.5
type textarea "سجق لحم بقرى حار على الطريقة التركية مع جبنة."
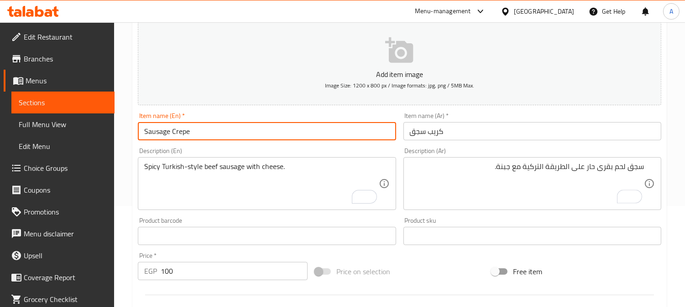
click at [368, 134] on input "Sausage Crepe" at bounding box center [267, 131] width 258 height 18
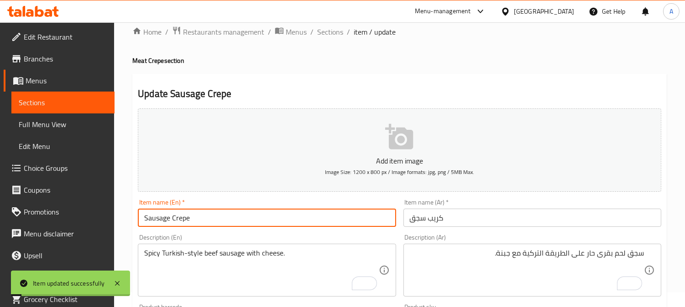
scroll to position [0, 0]
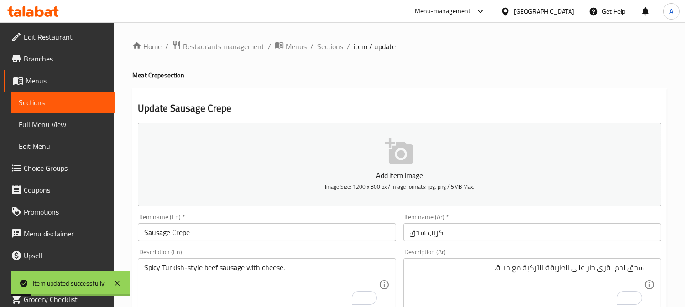
click at [334, 46] on span "Sections" at bounding box center [330, 46] width 26 height 11
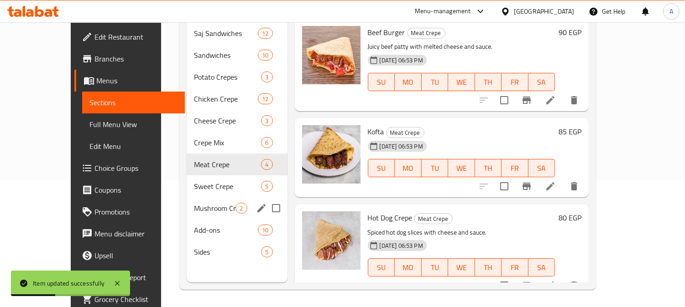
scroll to position [128, 0]
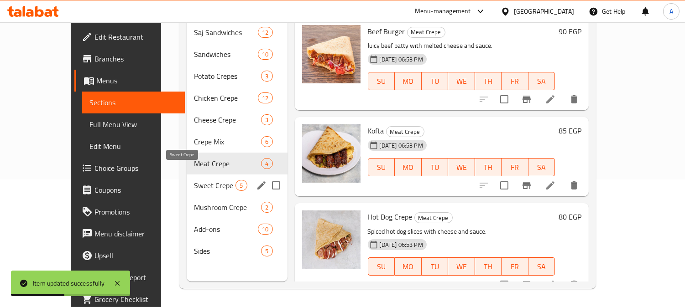
click at [194, 180] on span "Sweet Crepe" at bounding box center [215, 185] width 42 height 11
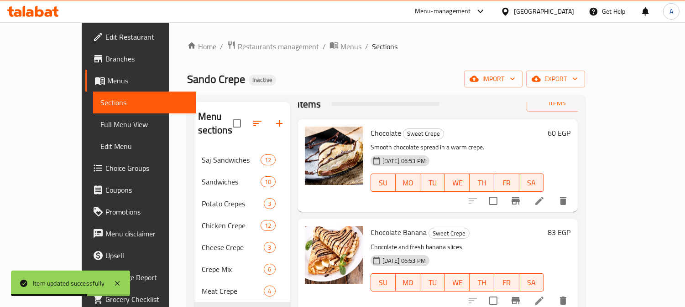
scroll to position [51, 0]
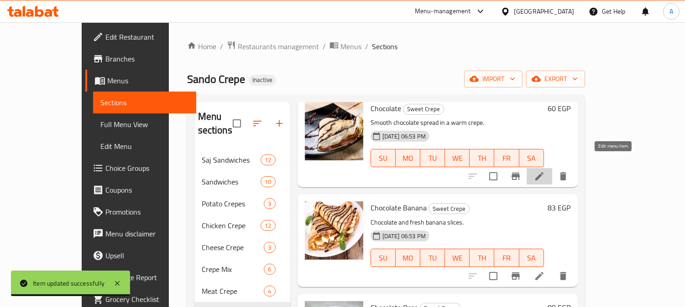
click at [545, 171] on icon at bounding box center [539, 176] width 11 height 11
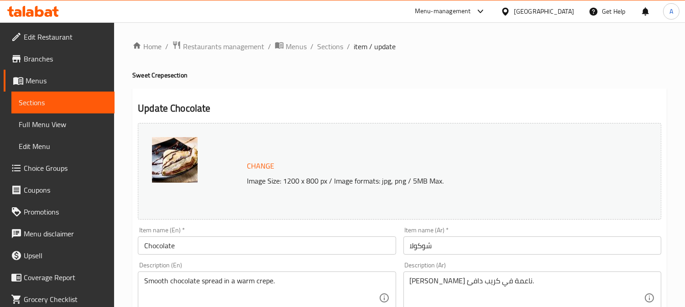
click at [207, 248] on input "Chocolate" at bounding box center [267, 246] width 258 height 18
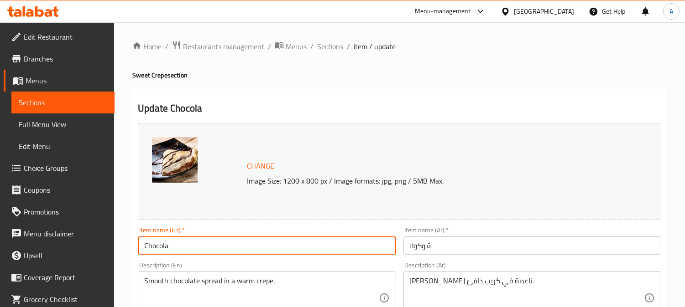
type input "Chocola"
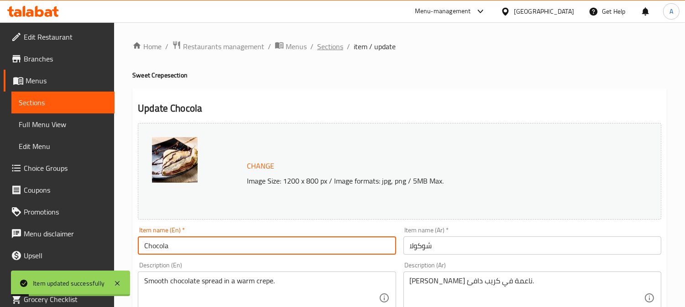
click at [334, 47] on span "Sections" at bounding box center [330, 46] width 26 height 11
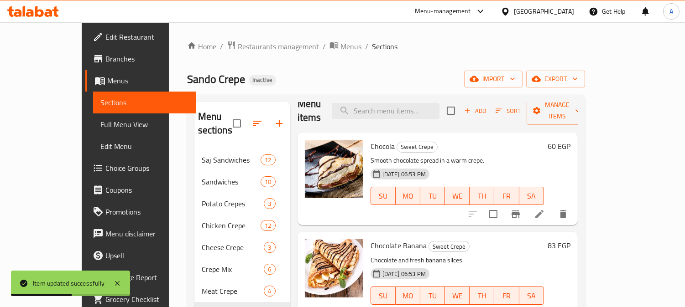
scroll to position [51, 0]
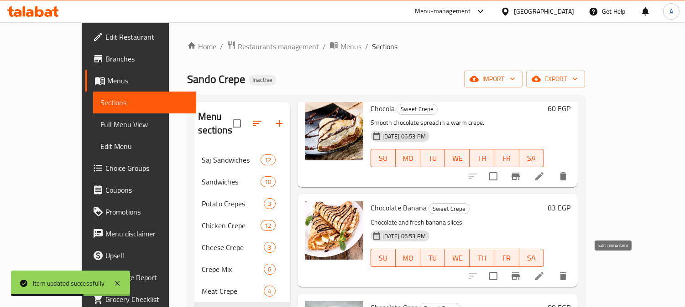
click at [545, 271] on icon at bounding box center [539, 276] width 11 height 11
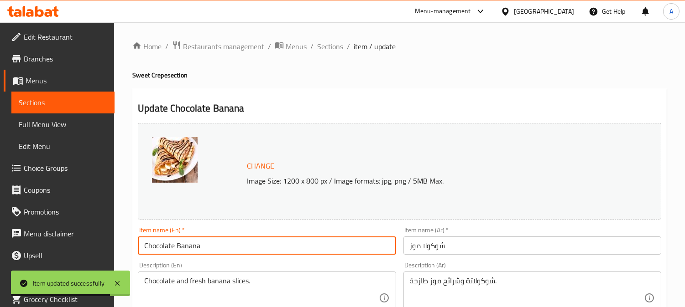
drag, startPoint x: 173, startPoint y: 250, endPoint x: 179, endPoint y: 255, distance: 7.4
click at [174, 250] on input "Chocolate Banana" at bounding box center [267, 246] width 258 height 18
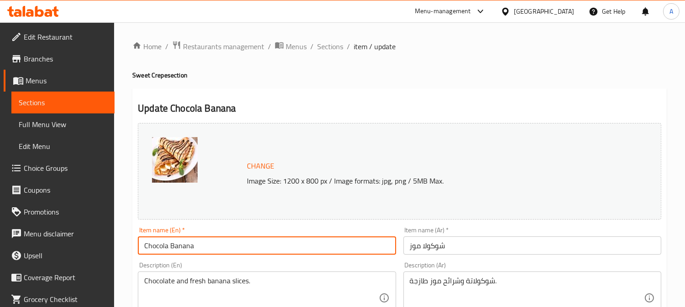
type input "Chocola Banana"
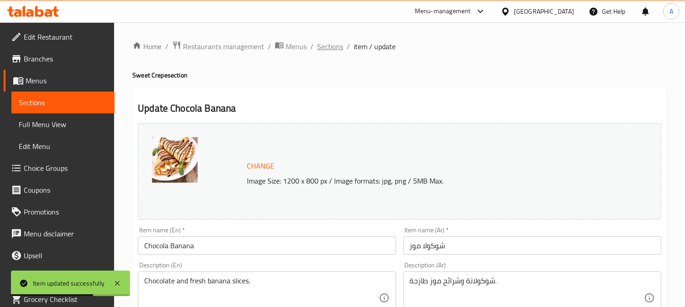
click at [336, 47] on span "Sections" at bounding box center [330, 46] width 26 height 11
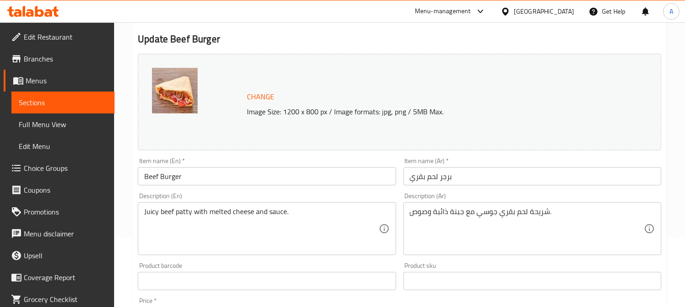
scroll to position [101, 0]
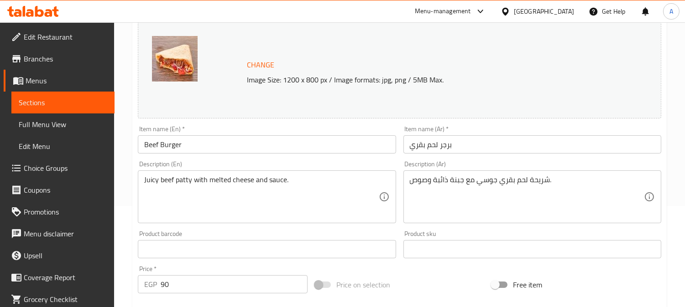
click at [539, 182] on textarea "شريحة لحم بقري جوسي مع جبنة ذائبة وصوص." at bounding box center [527, 197] width 234 height 43
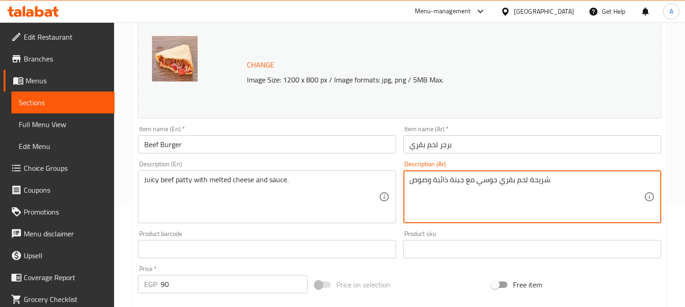
paste textarea "قطعة برجر"
type textarea "قطعة برجر لحم بقري جوسي مع جبنة ذائبة وصوص."
click at [321, 151] on input "Beef Burger" at bounding box center [267, 144] width 258 height 18
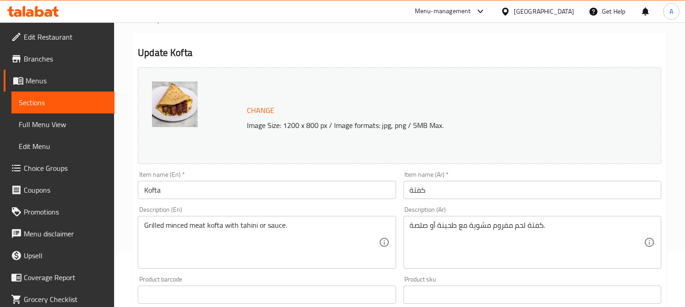
scroll to position [101, 0]
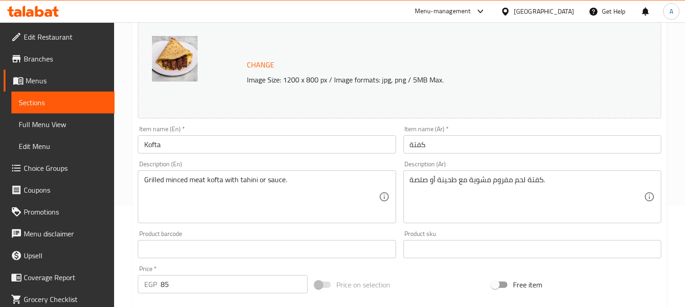
click at [262, 181] on textarea "Grilled minced meat kofta with tahini or sauce." at bounding box center [261, 197] width 234 height 43
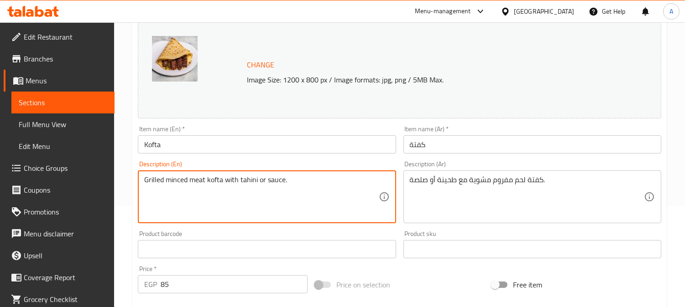
click at [262, 181] on textarea "Grilled minced meat kofta with tahini or sauce." at bounding box center [261, 197] width 234 height 43
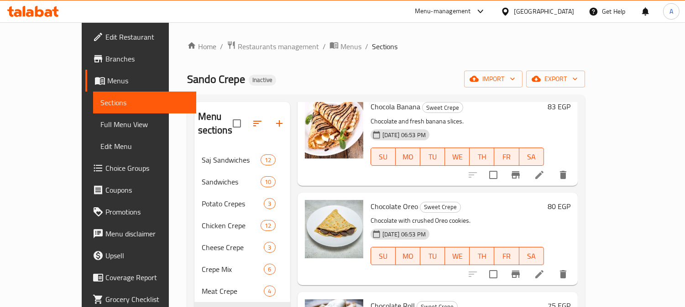
scroll to position [203, 0]
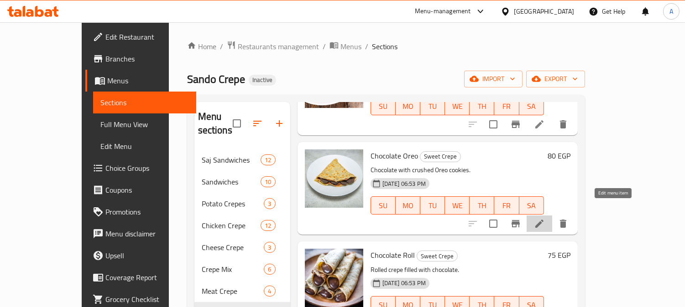
click at [545, 219] on icon at bounding box center [539, 224] width 11 height 11
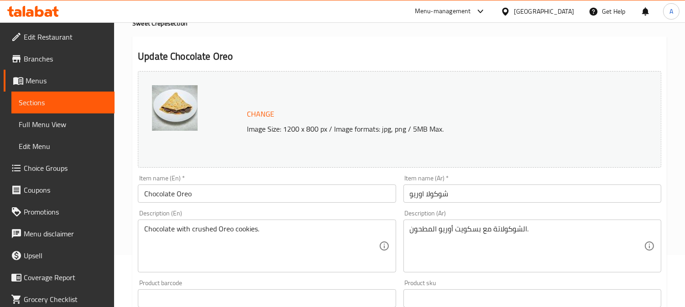
scroll to position [101, 0]
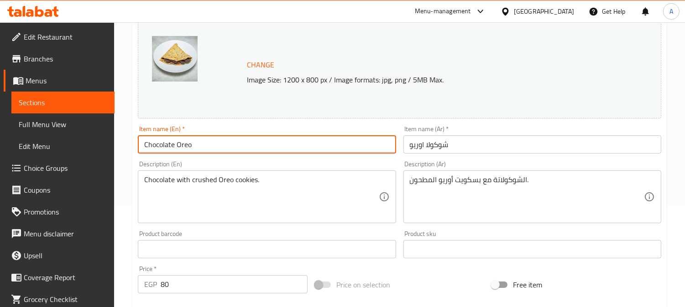
drag, startPoint x: 172, startPoint y: 145, endPoint x: 191, endPoint y: 168, distance: 29.9
click at [172, 146] on input "Chocolate Oreo" at bounding box center [267, 144] width 258 height 18
type input "Chocola Oreo"
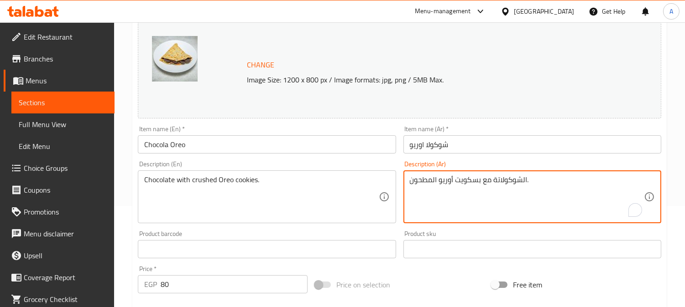
click at [469, 182] on textarea "الشوكولاتة مع بسكويت أوريو المطحون." at bounding box center [527, 197] width 234 height 43
drag, startPoint x: 433, startPoint y: 180, endPoint x: 438, endPoint y: 197, distance: 18.3
click at [432, 181] on textarea "الشوكولاتة مع كوكيز أوريو المطحون." at bounding box center [527, 197] width 234 height 43
click at [340, 146] on input "Chocola Oreo" at bounding box center [267, 144] width 258 height 18
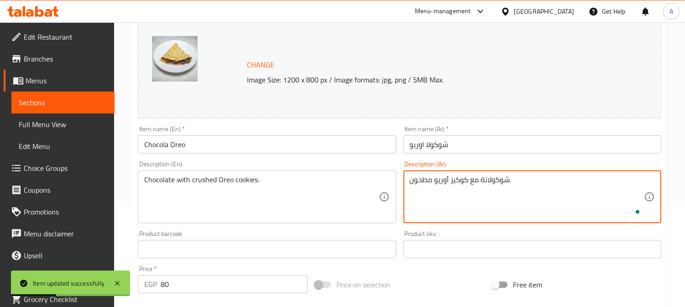
type textarea "شوكولاتة مع كوكيز أوريو مطحون."
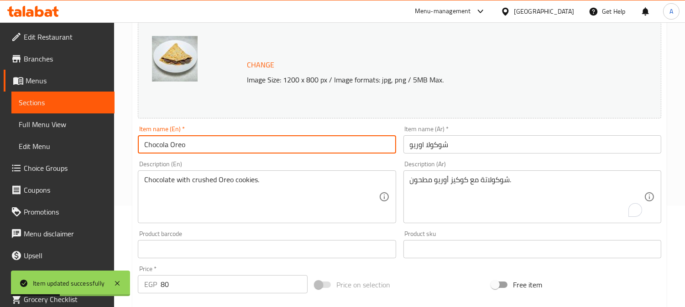
click at [313, 147] on input "Chocola Oreo" at bounding box center [267, 144] width 258 height 18
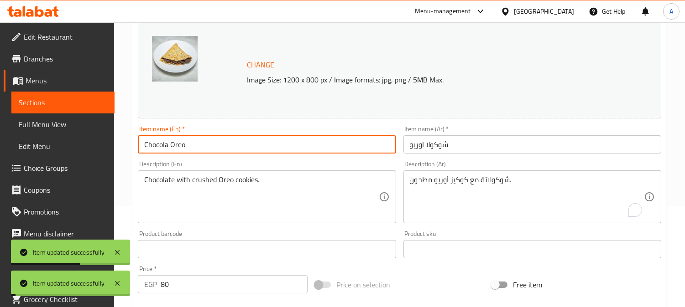
scroll to position [0, 0]
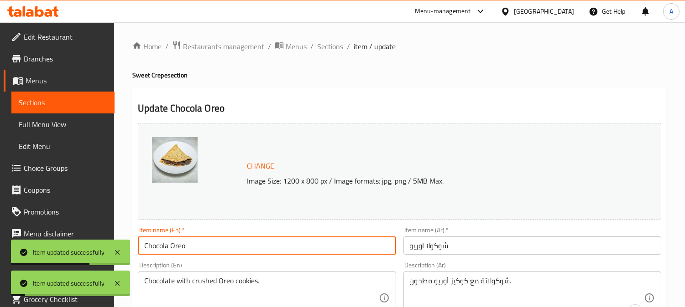
click at [328, 45] on span "Sections" at bounding box center [330, 46] width 26 height 11
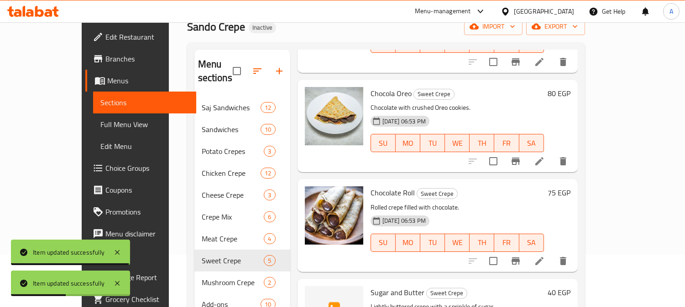
scroll to position [101, 0]
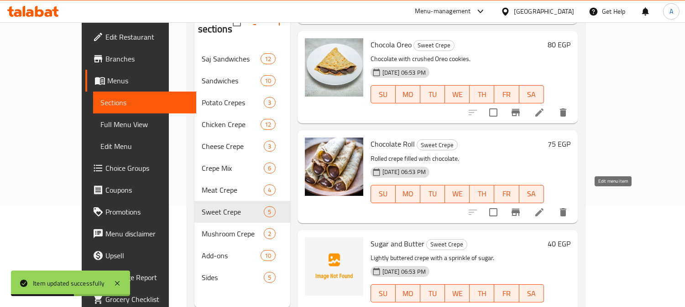
click at [543, 208] on icon at bounding box center [539, 212] width 8 height 8
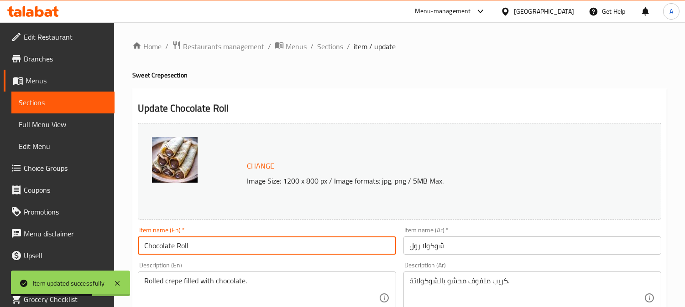
click at [175, 247] on input "Chocolate Roll" at bounding box center [267, 246] width 258 height 18
type input "Chocola Roll"
click at [334, 42] on span "Sections" at bounding box center [330, 46] width 26 height 11
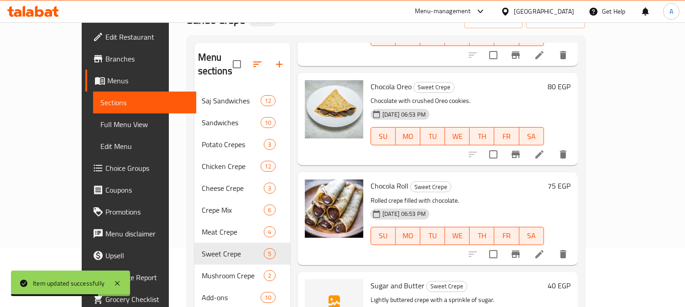
scroll to position [128, 0]
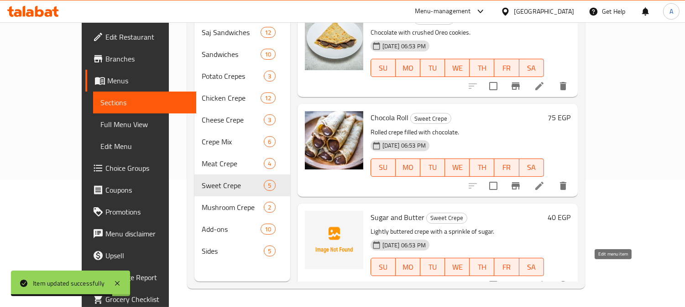
click at [543, 281] on icon at bounding box center [539, 285] width 8 height 8
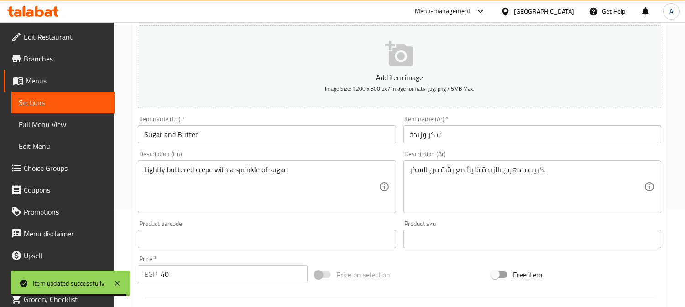
scroll to position [101, 0]
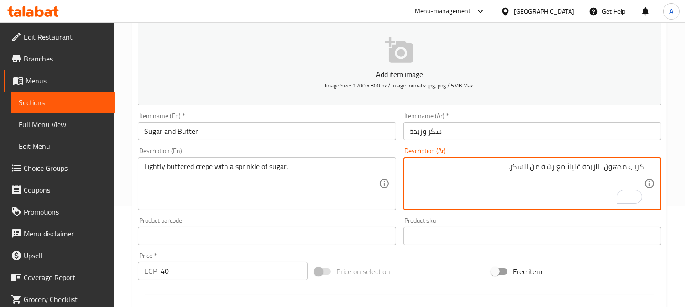
click at [609, 167] on textarea "كريب مدهون بالزبدة قليلاً مع رشة من السكر." at bounding box center [527, 183] width 234 height 43
click at [598, 166] on textarea "كريب بالزبدة قليلاً مع رشة من السكر." at bounding box center [527, 183] width 234 height 43
type textarea "كريب مع زبدة خفيفة ورشة من السكر."
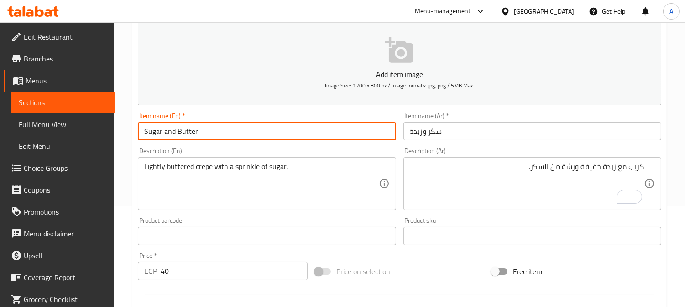
click at [340, 130] on input "Sugar and Butter" at bounding box center [267, 131] width 258 height 18
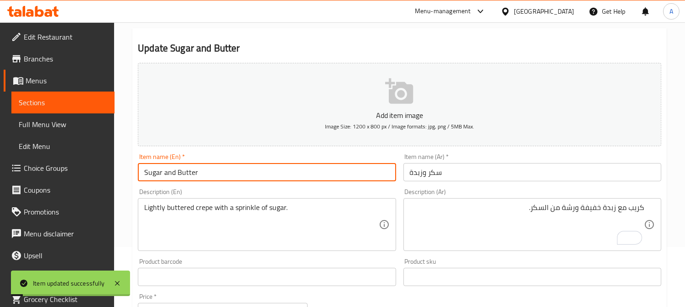
scroll to position [0, 0]
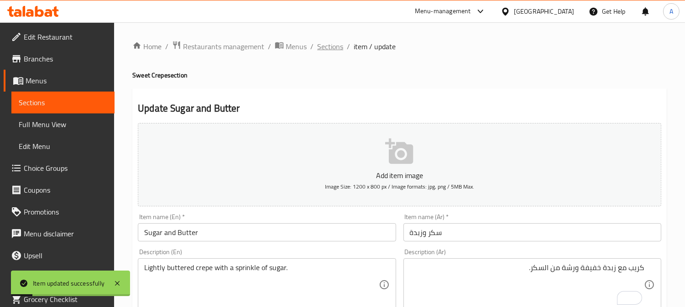
click at [325, 44] on span "Sections" at bounding box center [330, 46] width 26 height 11
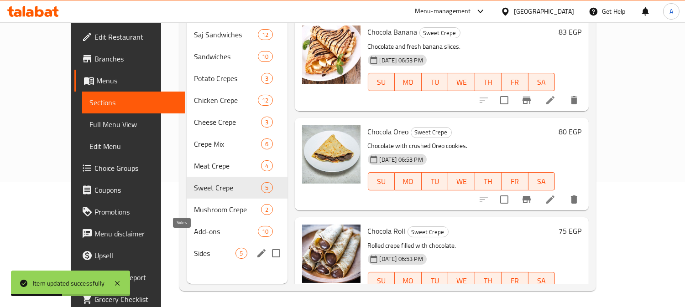
scroll to position [128, 0]
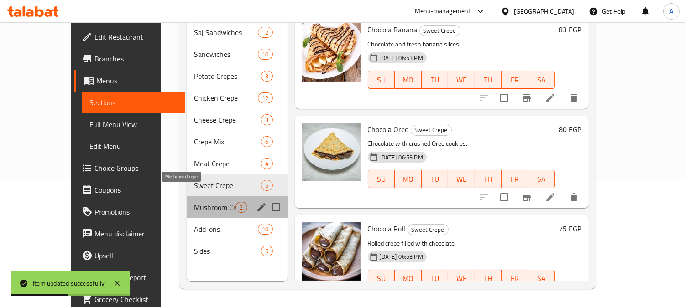
click at [194, 202] on span "Mushroom Crepe" at bounding box center [215, 207] width 42 height 11
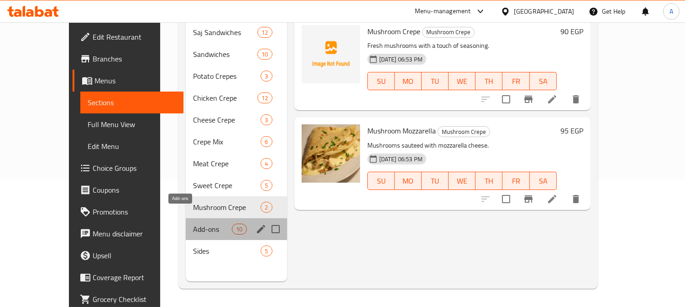
click at [193, 224] on span "Add-ons" at bounding box center [212, 229] width 39 height 11
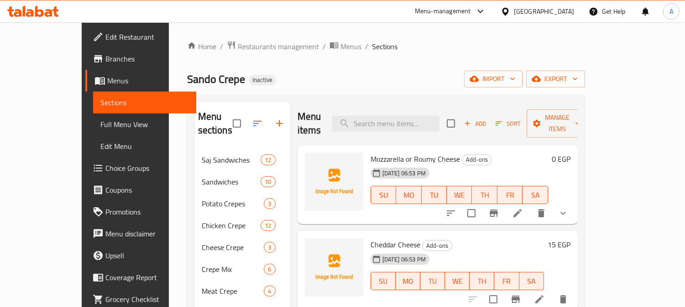
click at [566, 212] on icon "show more" at bounding box center [562, 213] width 5 height 3
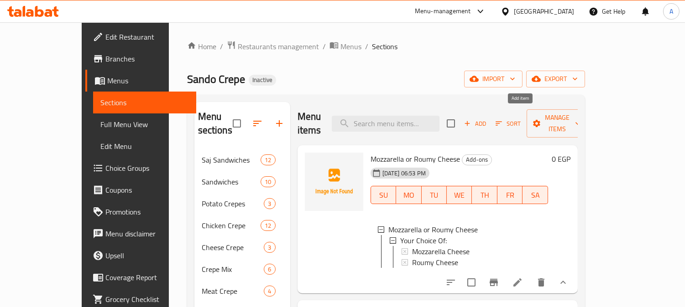
click at [487, 120] on span "Add" at bounding box center [475, 124] width 25 height 10
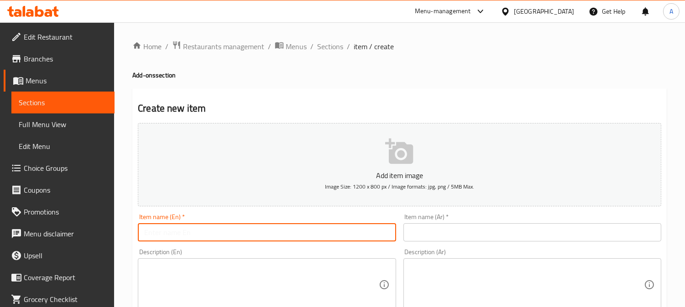
drag, startPoint x: 235, startPoint y: 234, endPoint x: 210, endPoint y: 240, distance: 25.5
click at [235, 234] on input "text" at bounding box center [267, 233] width 258 height 18
paste input "Mozzarella Cheese"
click at [151, 236] on input "Mozzarella Cheese" at bounding box center [267, 233] width 258 height 18
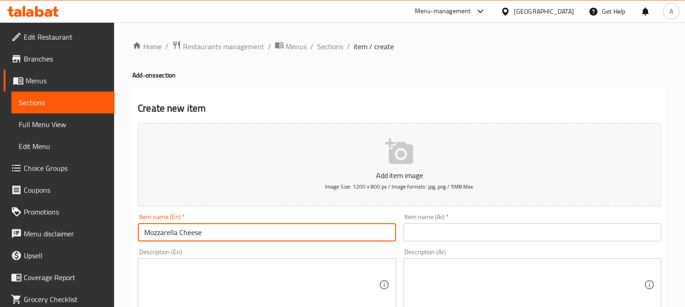
type input "Mozzarella Cheese"
click at [426, 236] on input "text" at bounding box center [532, 233] width 258 height 18
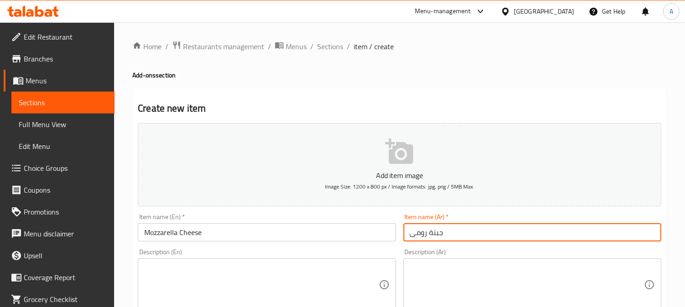
type input "جبنة رومى"
click at [162, 236] on input "Mozzarella Cheese" at bounding box center [267, 233] width 258 height 18
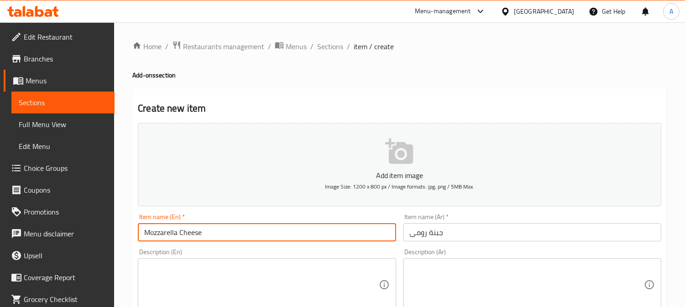
click at [161, 236] on input "Mozzarella Cheese" at bounding box center [267, 233] width 258 height 18
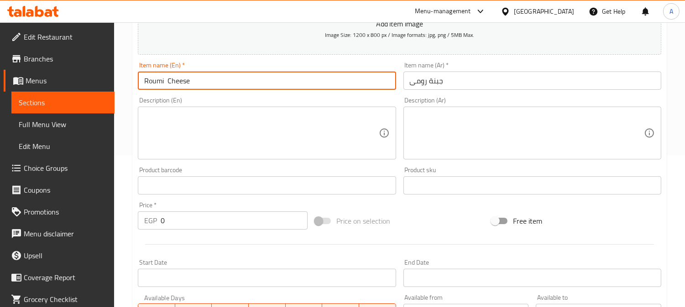
type input "Roumi Cheese"
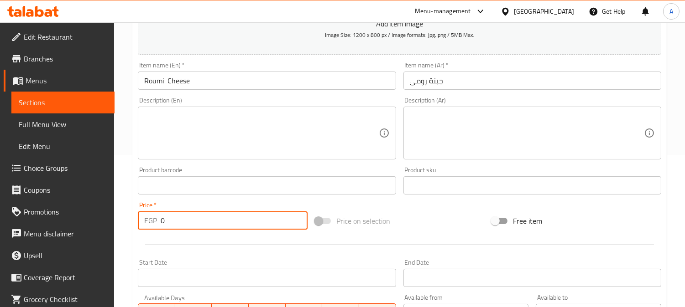
drag, startPoint x: 169, startPoint y: 224, endPoint x: 137, endPoint y: 226, distance: 32.4
click at [137, 226] on div "Price   * EGP 0 Price *" at bounding box center [222, 215] width 177 height 35
type input "25"
click at [303, 81] on input "Roumi Cheese" at bounding box center [267, 81] width 258 height 18
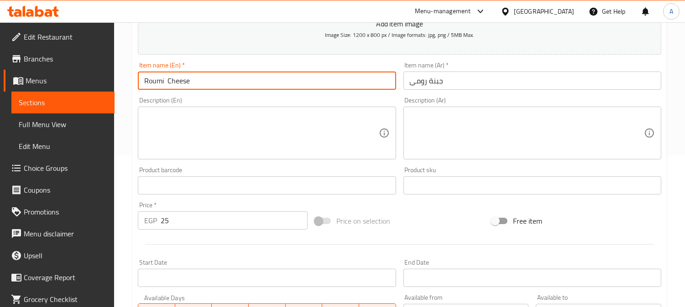
click at [275, 79] on input "Roumi Cheese" at bounding box center [267, 81] width 258 height 18
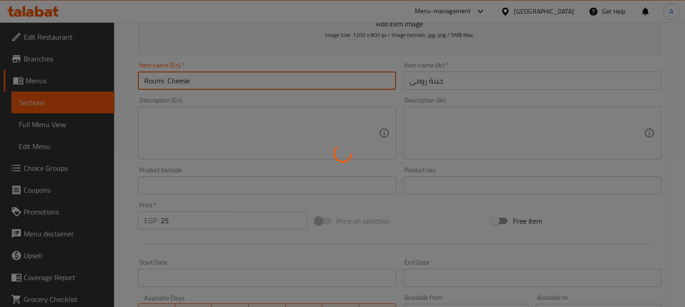
type input "0"
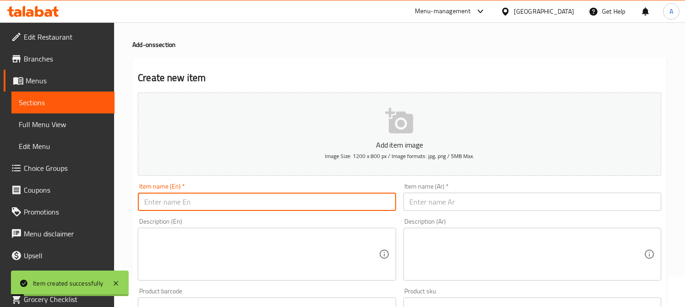
scroll to position [0, 0]
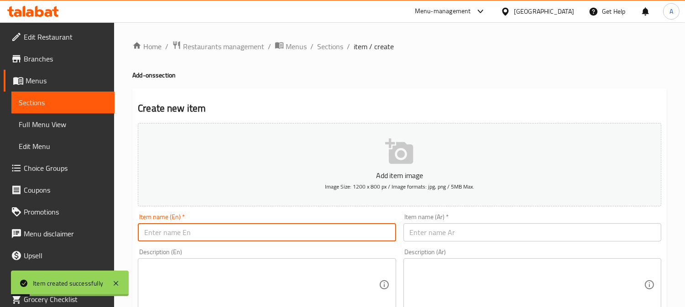
click at [333, 45] on span "Sections" at bounding box center [330, 46] width 26 height 11
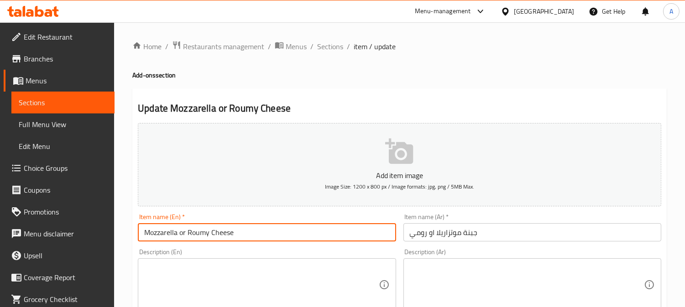
drag, startPoint x: 178, startPoint y: 233, endPoint x: 208, endPoint y: 235, distance: 29.7
click at [208, 235] on input "Mozzarella or Roumy Cheese" at bounding box center [267, 233] width 258 height 18
type input "Mozzarella Cheese"
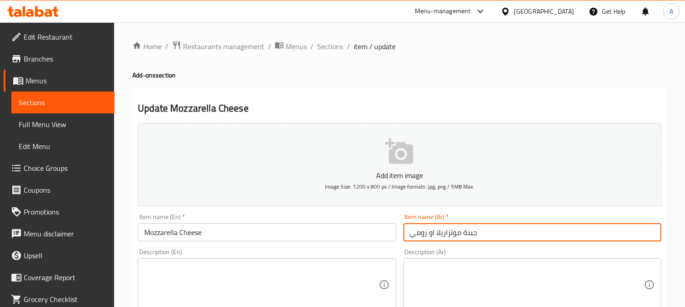
drag, startPoint x: 410, startPoint y: 237, endPoint x: 434, endPoint y: 235, distance: 24.3
click at [434, 235] on input "جبنة موتزاريلا او رومي" at bounding box center [532, 233] width 258 height 18
click at [484, 230] on input "جبنة [PERSON_NAME]" at bounding box center [532, 233] width 258 height 18
click at [495, 236] on input "جبنة [PERSON_NAME]" at bounding box center [532, 233] width 258 height 18
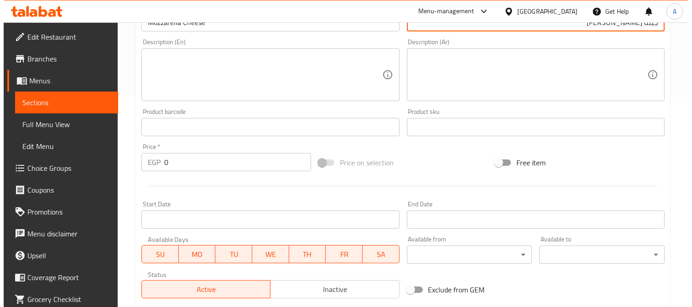
scroll to position [354, 0]
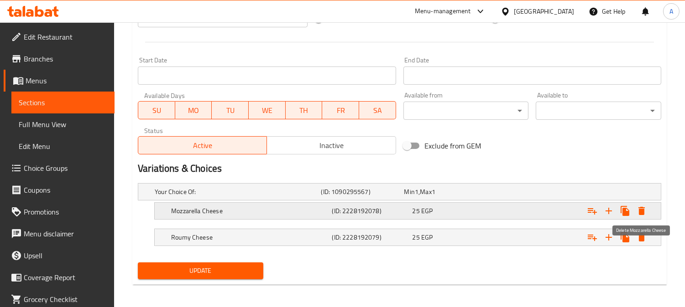
type input "جبنة [PERSON_NAME]"
click at [641, 213] on icon "Expand" at bounding box center [641, 211] width 6 height 8
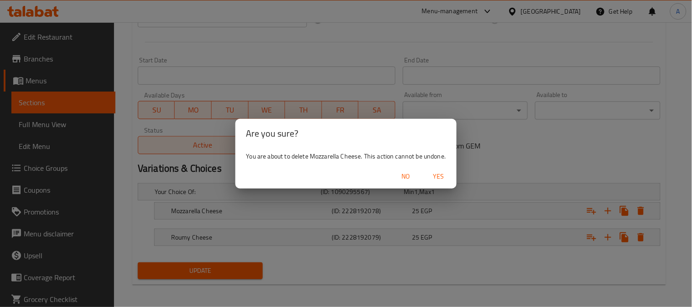
click at [443, 171] on span "Yes" at bounding box center [438, 176] width 22 height 11
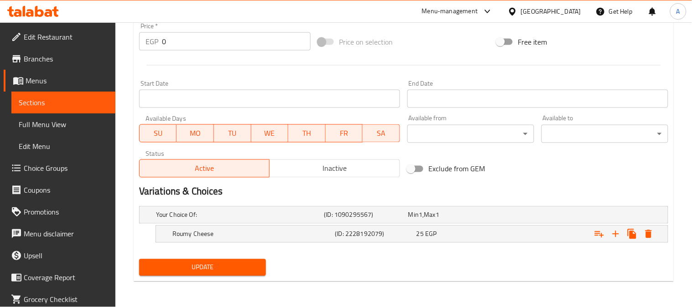
scroll to position [331, 0]
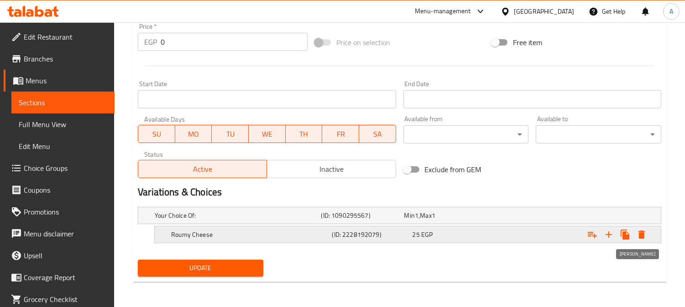
click at [642, 235] on icon "Expand" at bounding box center [641, 235] width 6 height 8
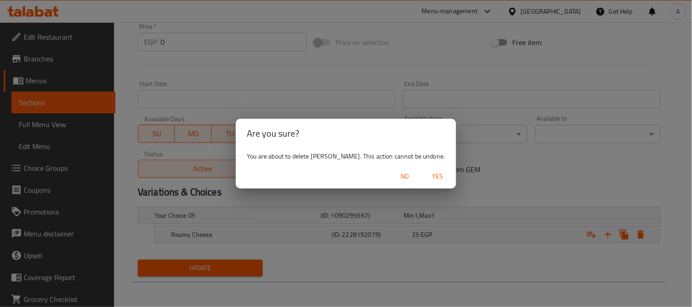
click at [437, 173] on span "Yes" at bounding box center [438, 176] width 22 height 11
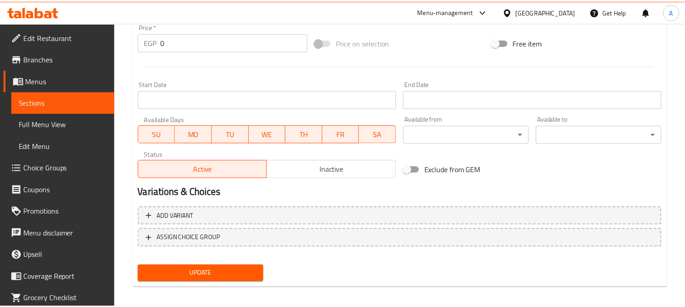
scroll to position [328, 0]
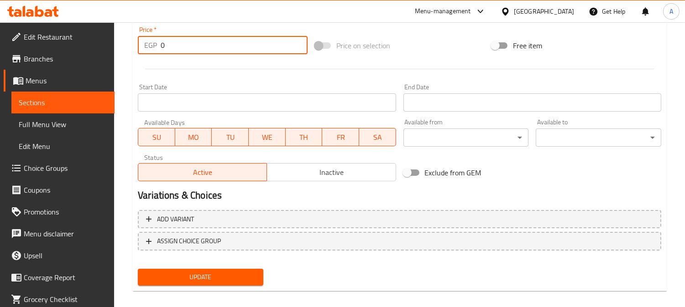
drag, startPoint x: 167, startPoint y: 47, endPoint x: 151, endPoint y: 52, distance: 16.2
click at [151, 52] on div "EGP 0 Price *" at bounding box center [223, 45] width 170 height 18
type input "25"
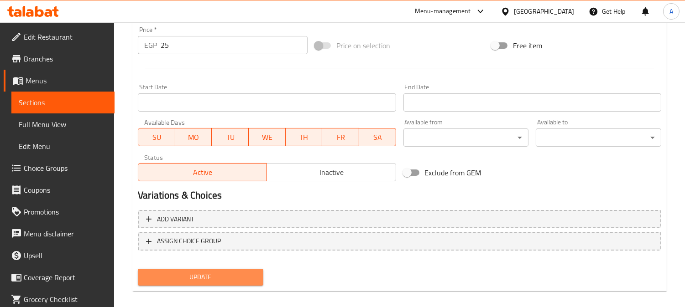
drag, startPoint x: 217, startPoint y: 280, endPoint x: 224, endPoint y: 278, distance: 7.5
click at [222, 280] on span "Update" at bounding box center [200, 277] width 111 height 11
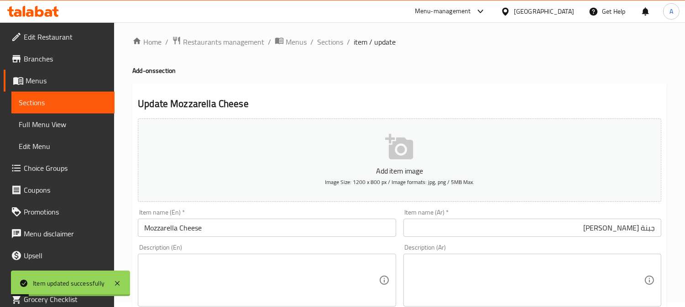
scroll to position [0, 0]
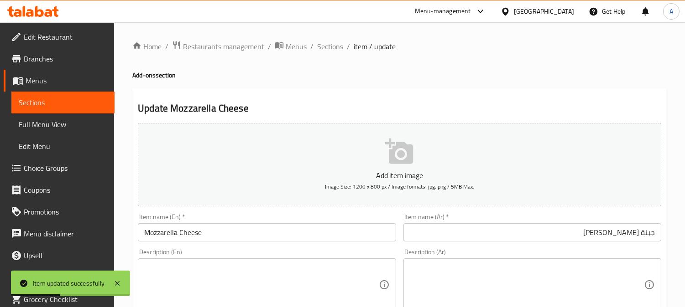
click at [180, 233] on input "Mozzarella Cheese" at bounding box center [267, 233] width 258 height 18
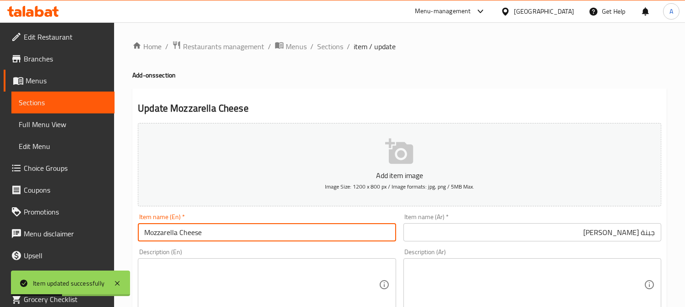
click at [180, 233] on input "Mozzarella Cheese" at bounding box center [267, 233] width 258 height 18
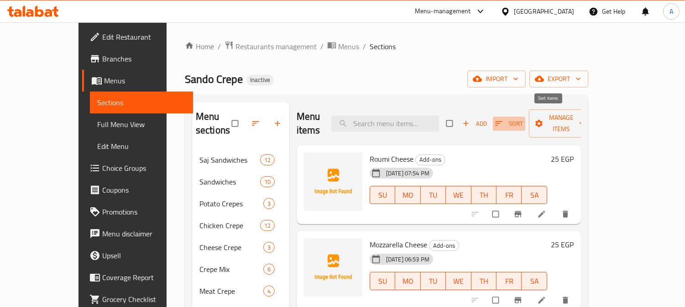
click at [503, 119] on icon "button" at bounding box center [498, 123] width 9 height 9
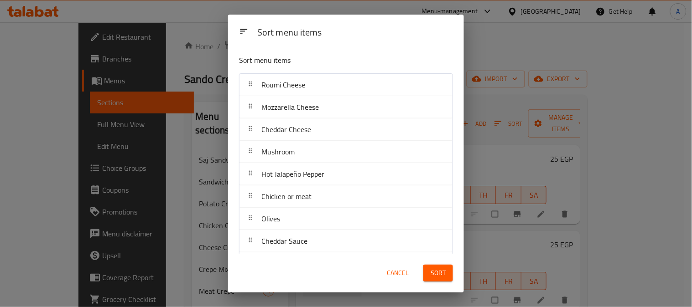
click at [506, 40] on div "Sort menu items Sort menu items Roumi Cheese Mozzarella Cheese Cheddar Cheese M…" at bounding box center [346, 153] width 692 height 307
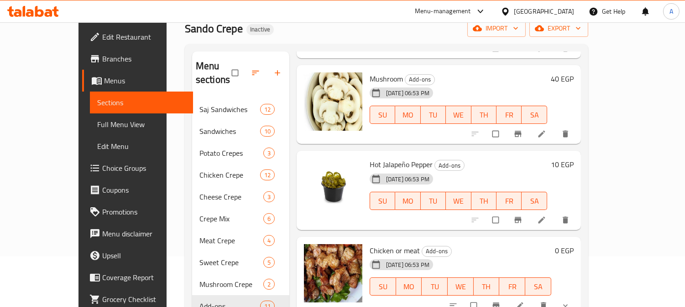
scroll to position [304, 0]
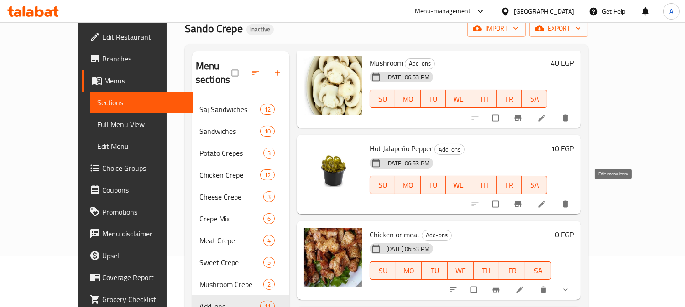
click at [546, 200] on icon at bounding box center [541, 204] width 9 height 9
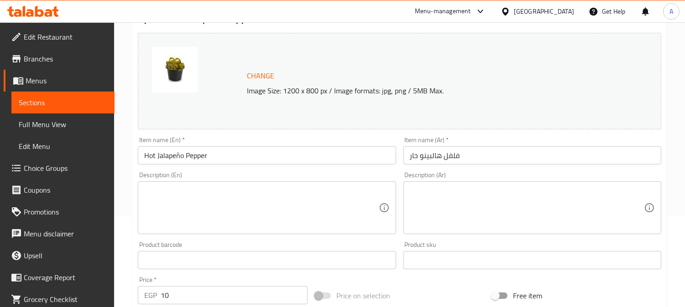
scroll to position [101, 0]
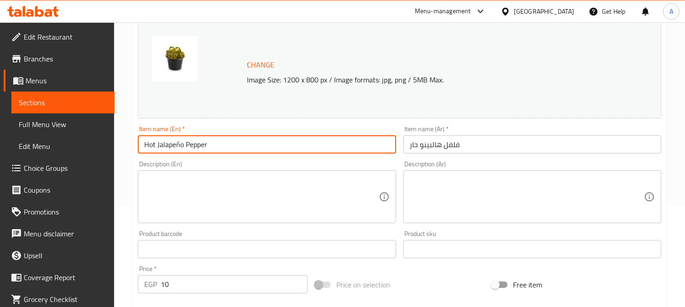
click at [152, 143] on input "Hot Jalapeño Pepper" at bounding box center [267, 144] width 258 height 18
click at [430, 144] on input "فلفل هالبينو حار" at bounding box center [532, 144] width 258 height 18
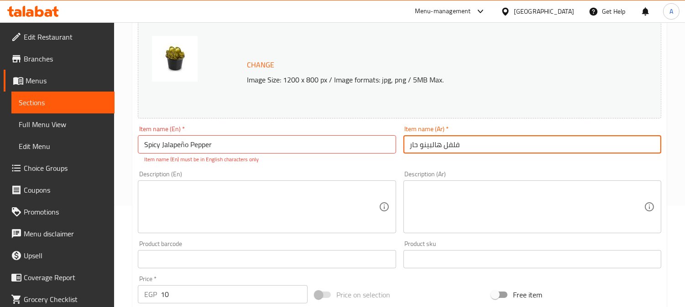
click at [430, 144] on input "فلفل هالبينو حار" at bounding box center [532, 144] width 258 height 18
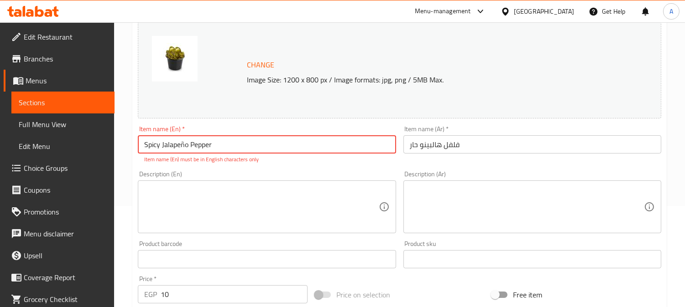
click at [173, 143] on input "Spicy Jalapeño Pepper" at bounding box center [267, 144] width 258 height 18
paste input "jalapeno"
click at [283, 146] on input "Spicy jalapeno Pepper" at bounding box center [267, 144] width 258 height 18
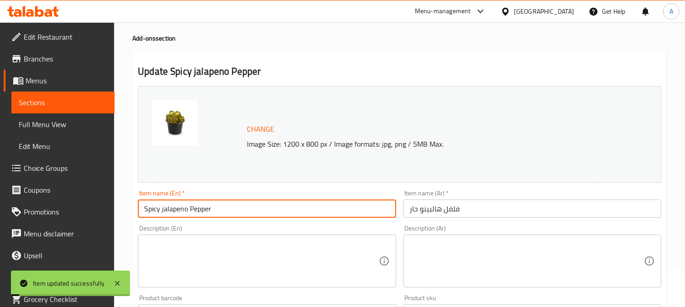
scroll to position [0, 0]
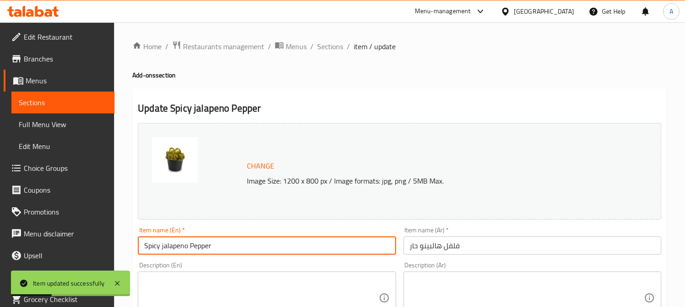
click at [163, 249] on input "Spicy jalapeno Pepper" at bounding box center [267, 246] width 258 height 18
type input "Spicy Jalapeno Pepper"
click at [326, 47] on span "Sections" at bounding box center [330, 46] width 26 height 11
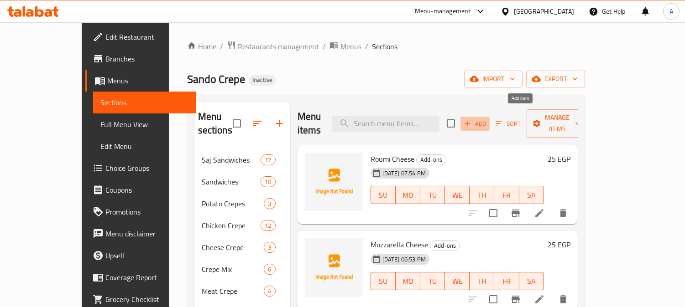
click at [487, 119] on span "Add" at bounding box center [475, 124] width 25 height 10
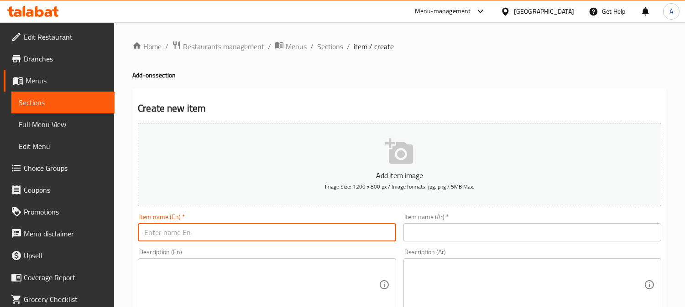
click at [175, 231] on input "text" at bounding box center [267, 233] width 258 height 18
paste input "meat"
drag, startPoint x: 151, startPoint y: 234, endPoint x: 116, endPoint y: 234, distance: 34.2
type input "Meat"
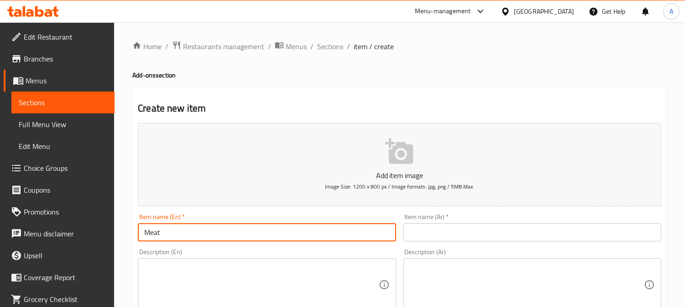
click at [435, 233] on input "text" at bounding box center [532, 233] width 258 height 18
paste input "لحمة"
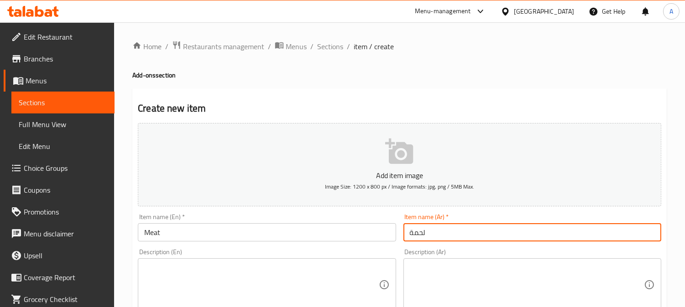
type input "لحمة"
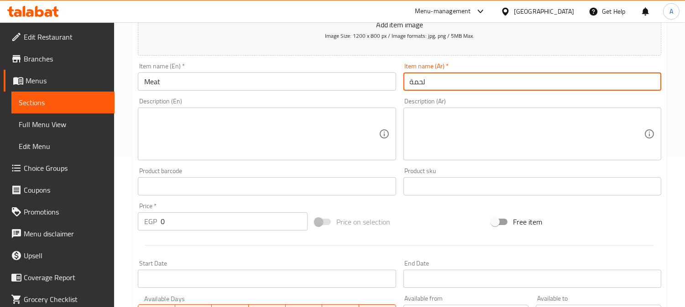
scroll to position [152, 0]
drag, startPoint x: 177, startPoint y: 223, endPoint x: 147, endPoint y: 224, distance: 30.1
click at [147, 224] on div "EGP 0 Price *" at bounding box center [223, 221] width 170 height 18
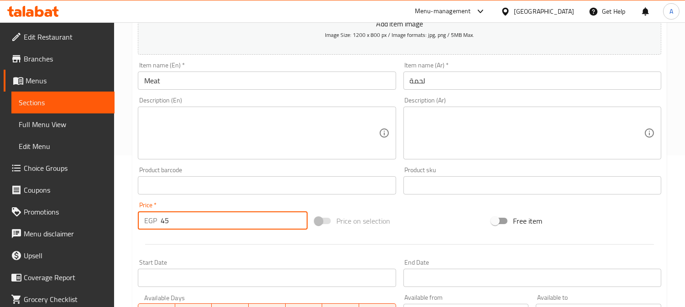
type input "45"
click at [233, 80] on input "Meat" at bounding box center [267, 81] width 258 height 18
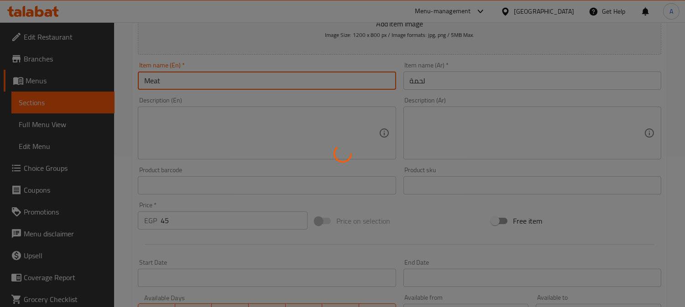
type input "0"
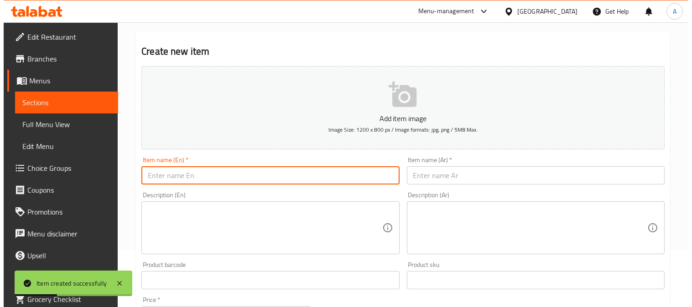
scroll to position [0, 0]
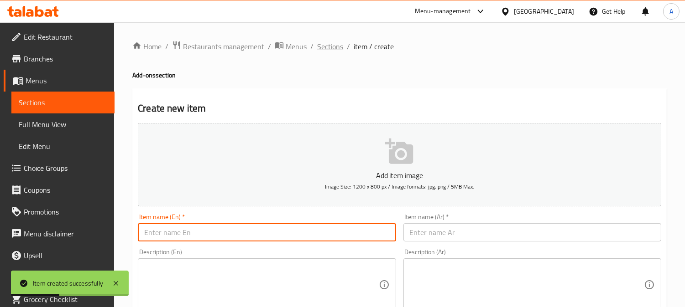
click at [330, 48] on span "Sections" at bounding box center [330, 46] width 26 height 11
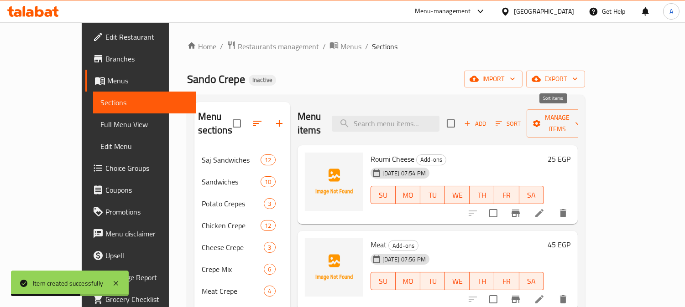
click at [503, 120] on icon "button" at bounding box center [499, 124] width 8 height 8
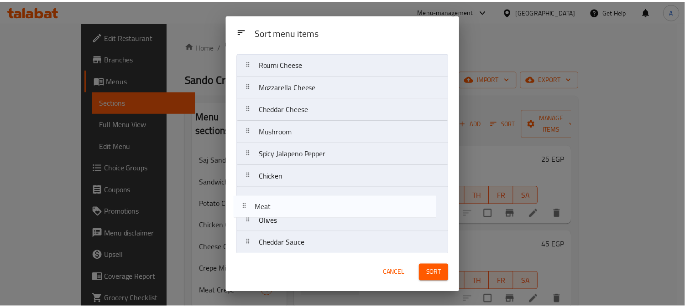
scroll to position [22, 0]
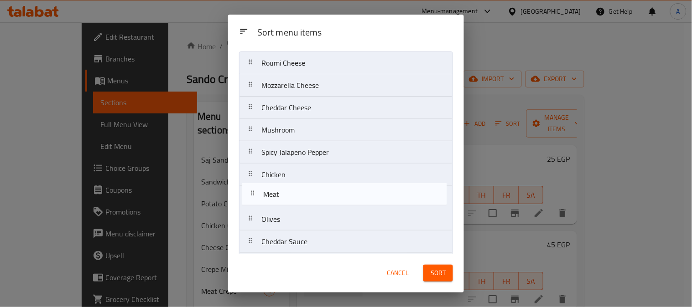
drag, startPoint x: 252, startPoint y: 108, endPoint x: 254, endPoint y: 199, distance: 90.8
click at [254, 199] on nav "Roumi Cheese Meat Mozzarella Cheese Cheddar Cheese Mushroom Spicy Jalapeno Pepp…" at bounding box center [346, 186] width 214 height 269
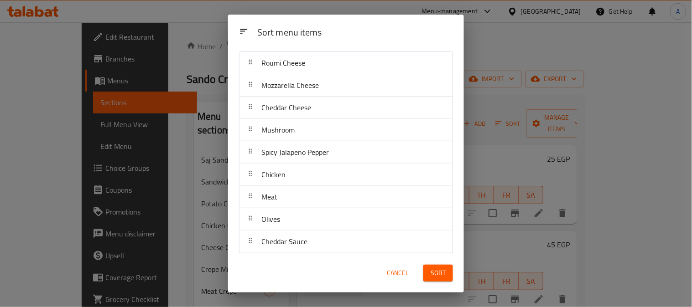
click at [438, 272] on span "Sort" at bounding box center [438, 273] width 15 height 11
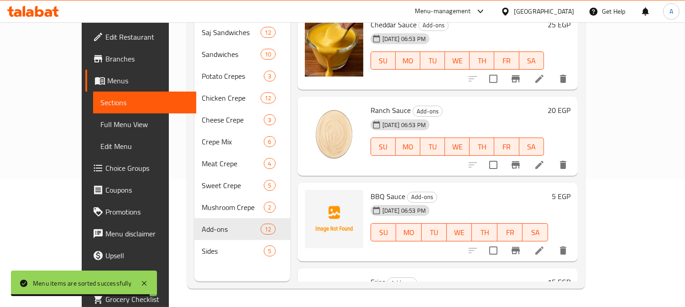
scroll to position [761, 0]
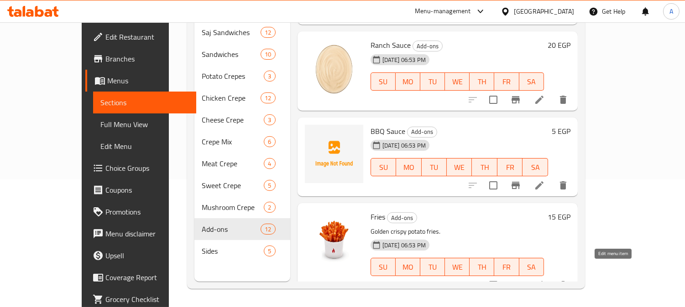
click at [543, 281] on icon at bounding box center [539, 285] width 8 height 8
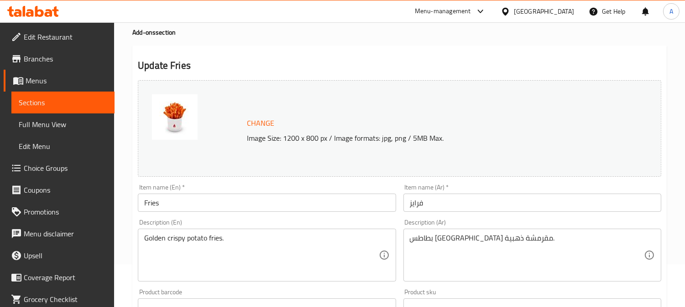
scroll to position [101, 0]
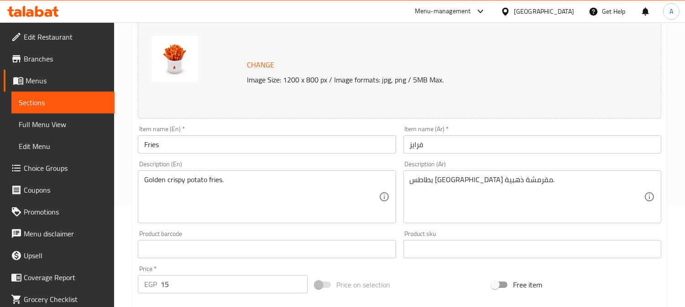
drag, startPoint x: 228, startPoint y: 177, endPoint x: 131, endPoint y: 182, distance: 96.9
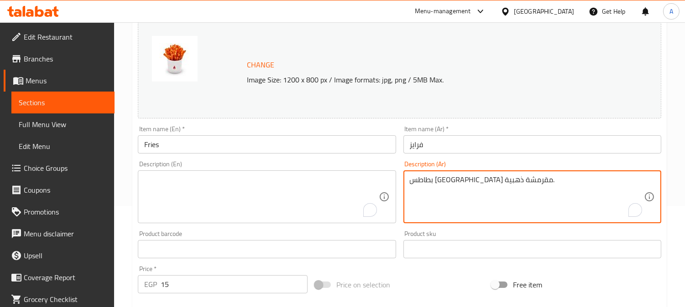
click at [455, 179] on textarea "بطاطس مقلية مقرمشة ذهبية." at bounding box center [527, 197] width 234 height 43
click at [302, 151] on input "Fries" at bounding box center [267, 144] width 258 height 18
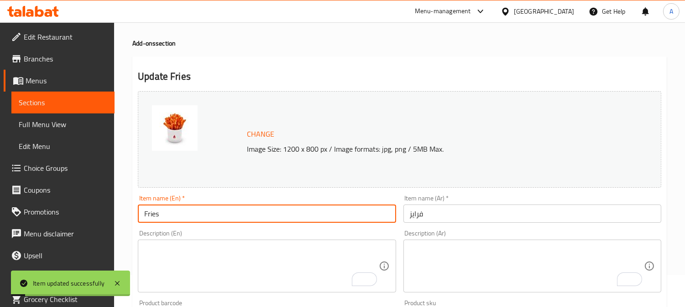
scroll to position [0, 0]
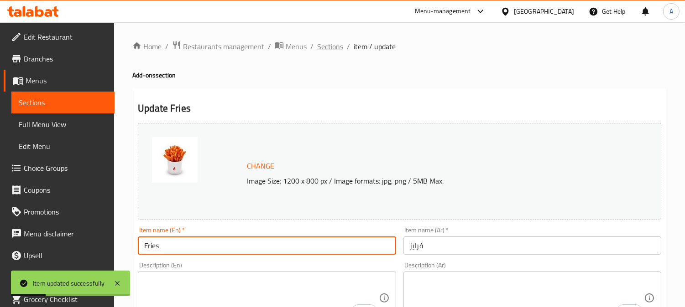
click at [327, 42] on span "Sections" at bounding box center [330, 46] width 26 height 11
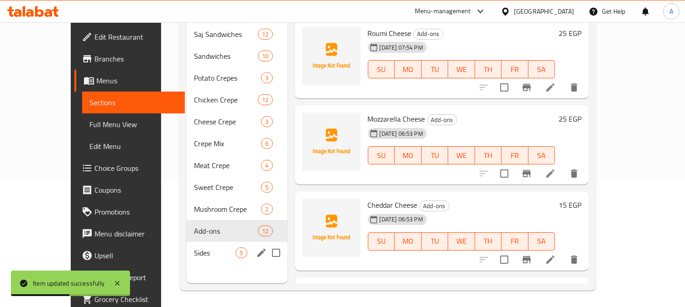
scroll to position [128, 0]
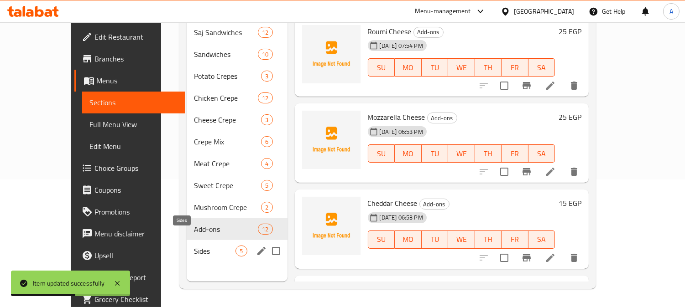
click at [194, 246] on span "Sides" at bounding box center [215, 251] width 42 height 11
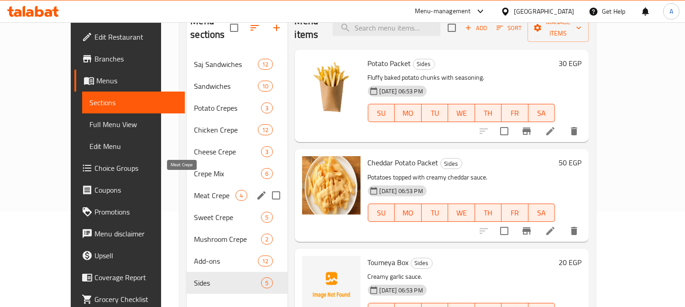
scroll to position [128, 0]
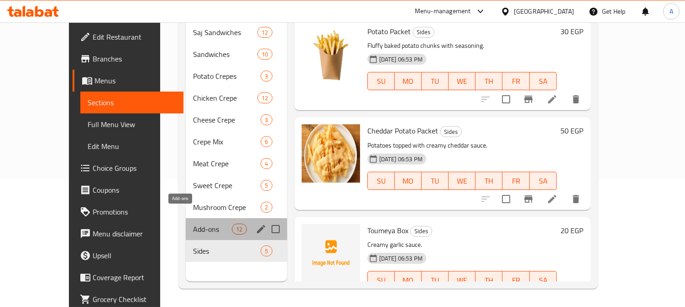
click at [193, 224] on span "Add-ons" at bounding box center [212, 229] width 39 height 11
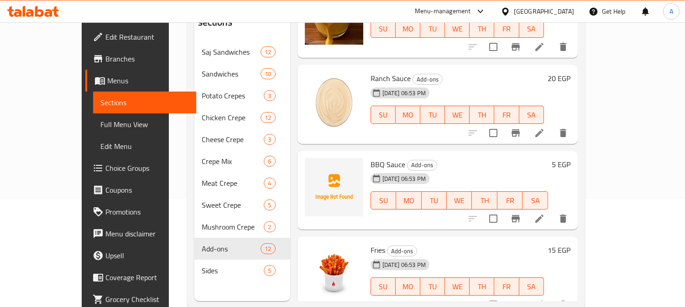
scroll to position [128, 0]
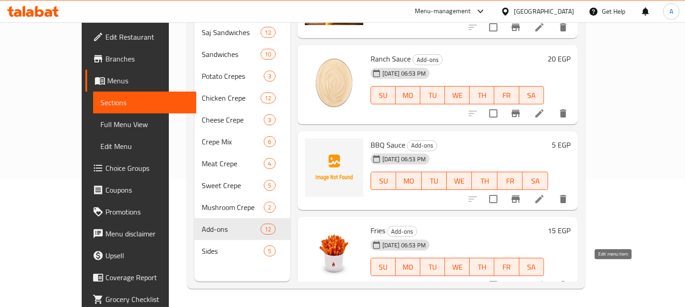
click at [543, 281] on icon at bounding box center [539, 285] width 8 height 8
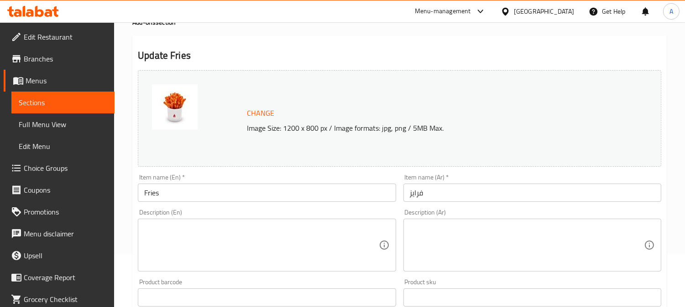
scroll to position [101, 0]
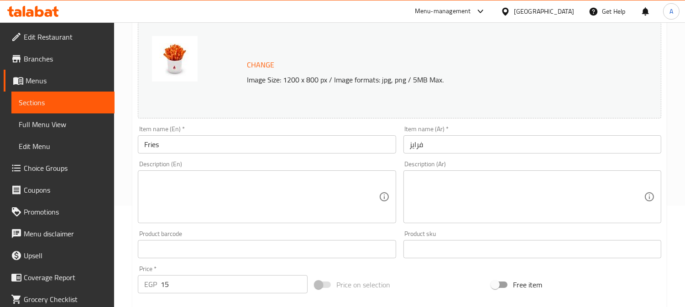
click at [185, 184] on textarea at bounding box center [261, 197] width 234 height 43
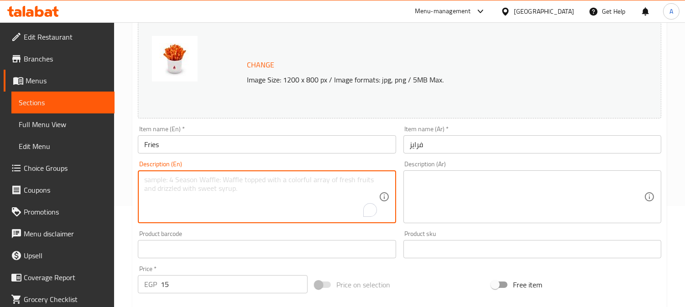
paste textarea "Golden, crispy potato fries"
type textarea "Golden, crispy potato fries"
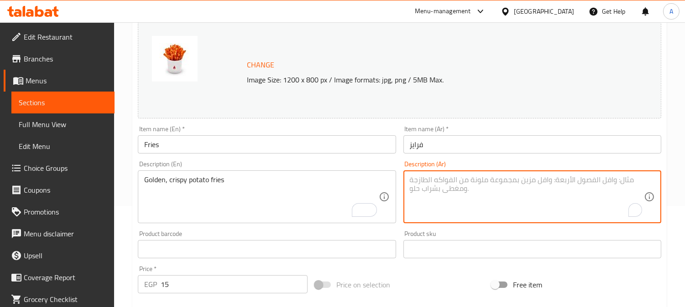
click at [458, 193] on textarea "To enrich screen reader interactions, please activate Accessibility in Grammarl…" at bounding box center [527, 197] width 234 height 43
paste textarea "بطاطس مقلية ذهبية مقرمشة"
type textarea "بطاطس مقلية ذهبية مقرمشة"
click at [337, 143] on input "Fries" at bounding box center [267, 144] width 258 height 18
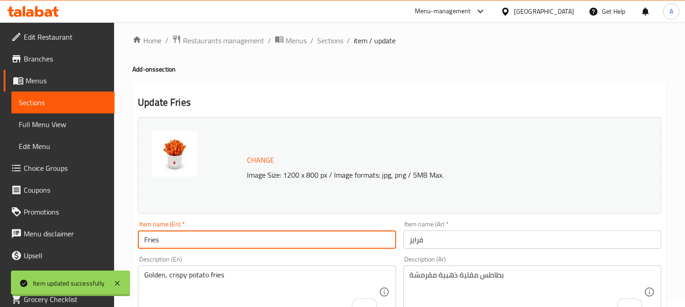
scroll to position [0, 0]
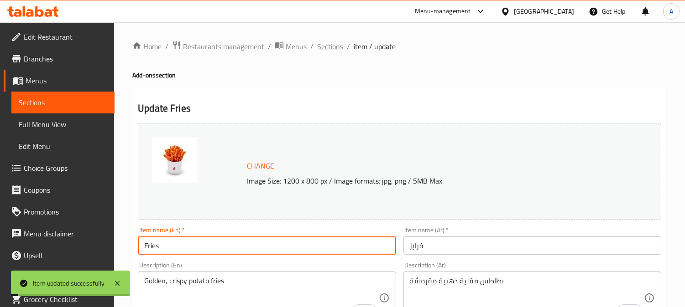
click at [339, 47] on span "Sections" at bounding box center [330, 46] width 26 height 11
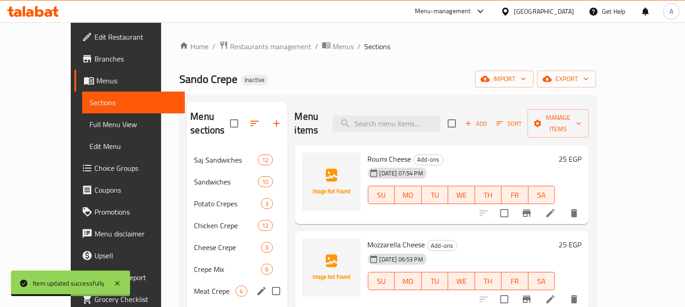
scroll to position [128, 0]
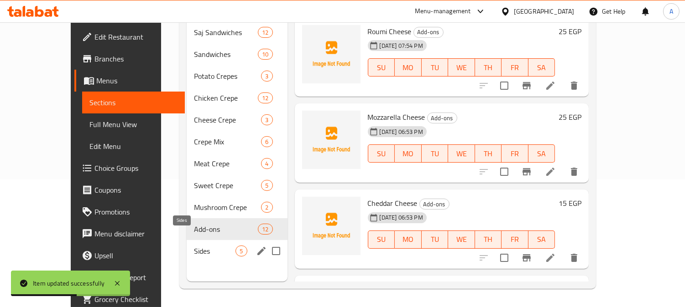
click at [194, 246] on span "Sides" at bounding box center [215, 251] width 42 height 11
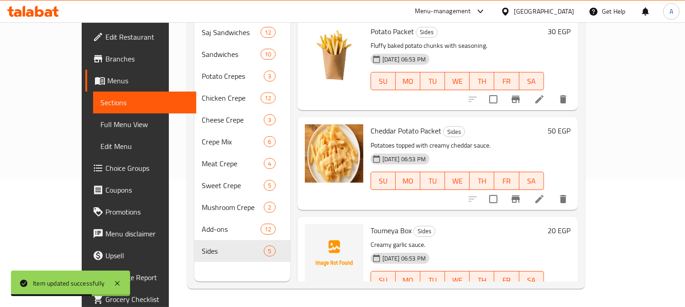
scroll to position [26, 0]
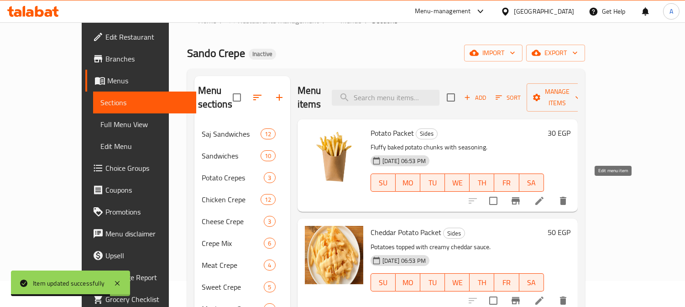
click at [545, 196] on icon at bounding box center [539, 201] width 11 height 11
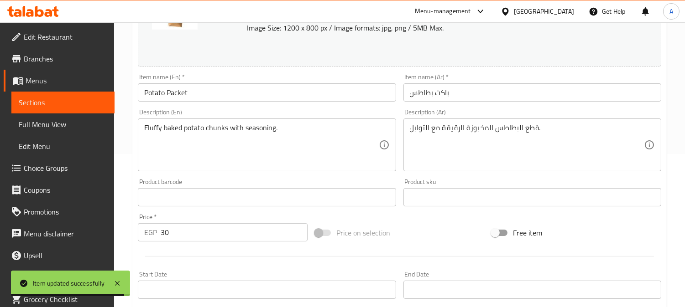
scroll to position [203, 0]
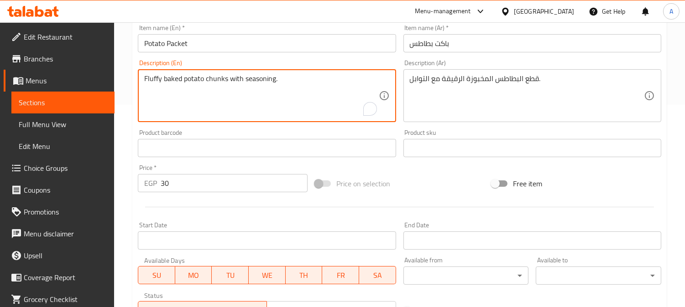
drag, startPoint x: 208, startPoint y: 80, endPoint x: 212, endPoint y: 80, distance: 4.6
click at [207, 97] on textarea "Fluffy baked potato chunks with seasoning." at bounding box center [261, 95] width 234 height 43
drag, startPoint x: 206, startPoint y: 79, endPoint x: 224, endPoint y: 78, distance: 18.3
click at [224, 78] on textarea "Fluffy baked potato chunks with seasoning." at bounding box center [261, 95] width 234 height 43
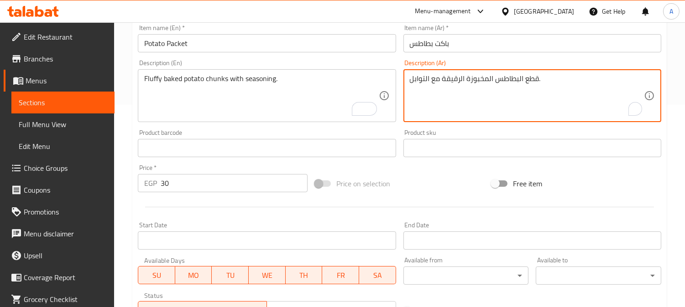
click at [456, 80] on textarea "قطع البطاطس المخبوزة الرقيقة مع التوابل." at bounding box center [527, 95] width 234 height 43
click at [516, 79] on textarea "قطع البطاطس المخبوزة فلافى مع التوابل." at bounding box center [527, 95] width 234 height 43
type textarea "قطع بطاطس مخبوزة فلافى مع توابل."
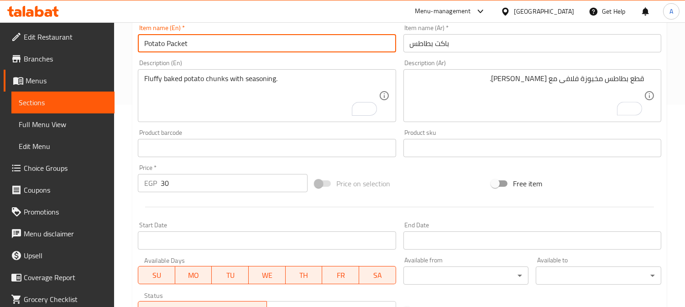
click at [329, 38] on input "Potato Packet" at bounding box center [267, 43] width 258 height 18
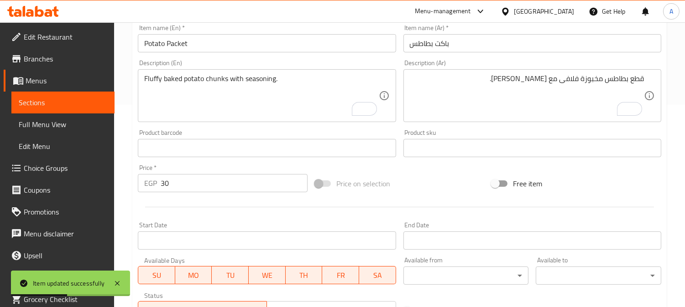
scroll to position [0, 0]
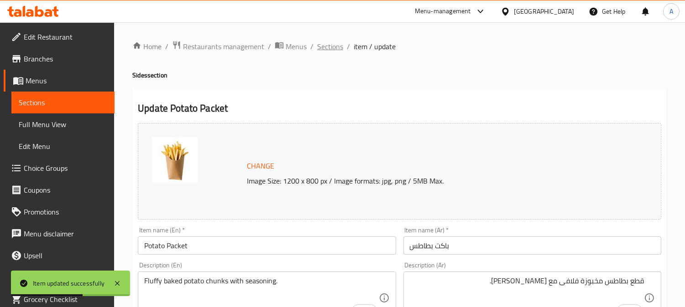
click at [327, 45] on span "Sections" at bounding box center [330, 46] width 26 height 11
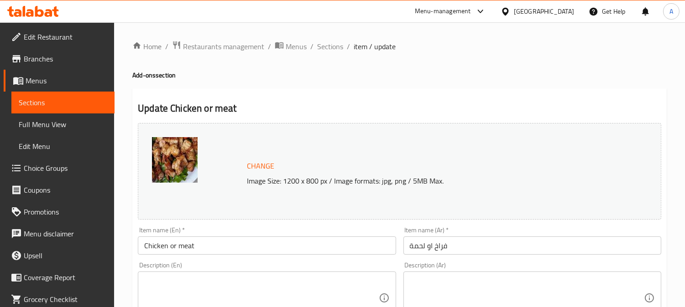
click at [181, 247] on input "Chicken or meat" at bounding box center [267, 246] width 258 height 18
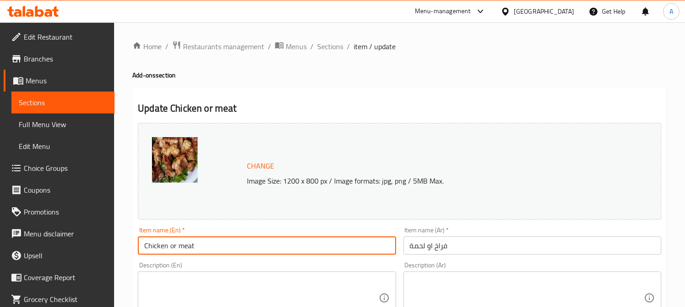
click at [181, 247] on input "Chicken or meat" at bounding box center [267, 246] width 258 height 18
click at [413, 248] on input "فراخ او لحمة" at bounding box center [532, 246] width 258 height 18
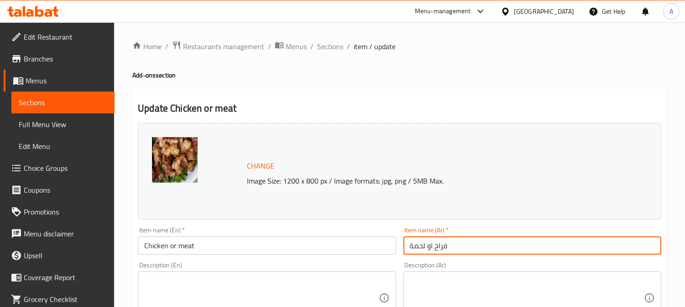
click at [413, 248] on input "فراخ او لحمة" at bounding box center [532, 246] width 258 height 18
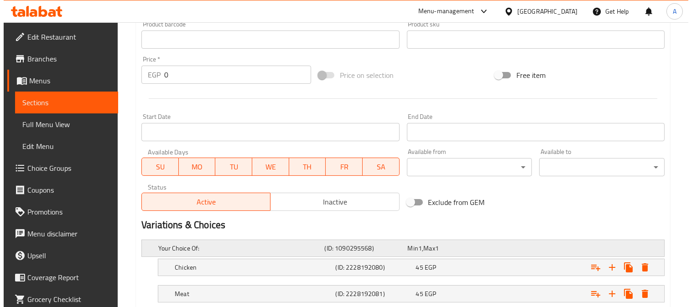
scroll to position [370, 0]
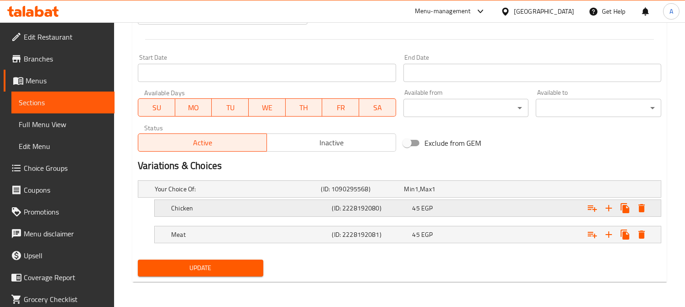
click at [642, 206] on icon "Expand" at bounding box center [641, 208] width 11 height 11
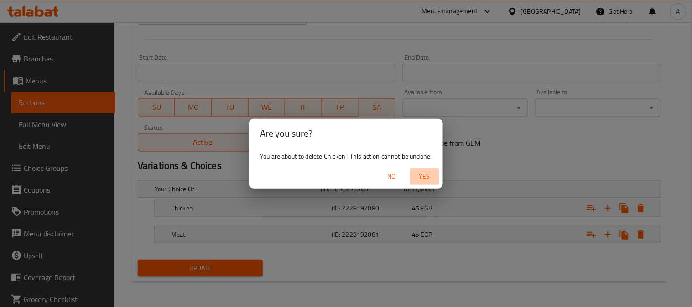
click at [427, 176] on span "Yes" at bounding box center [425, 176] width 22 height 11
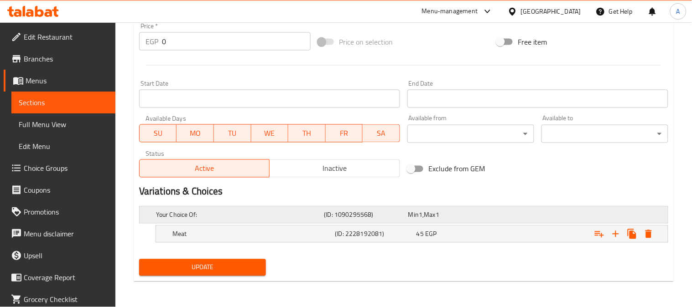
scroll to position [344, 0]
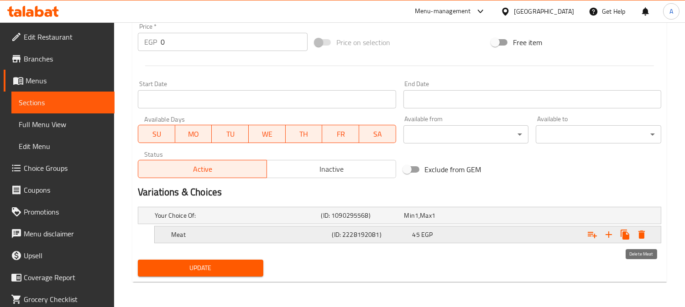
click at [641, 231] on icon "Expand" at bounding box center [641, 235] width 6 height 8
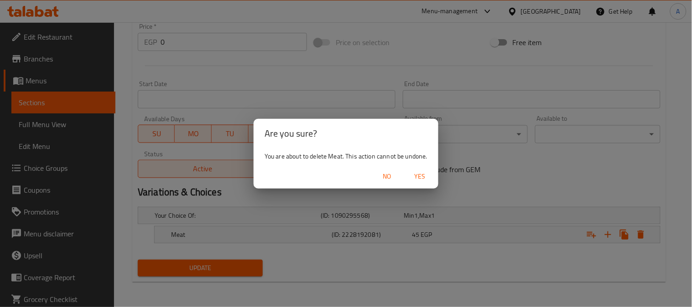
click at [428, 178] on span "Yes" at bounding box center [420, 176] width 22 height 11
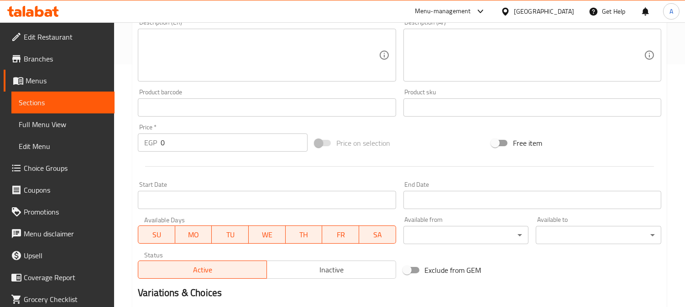
scroll to position [189, 0]
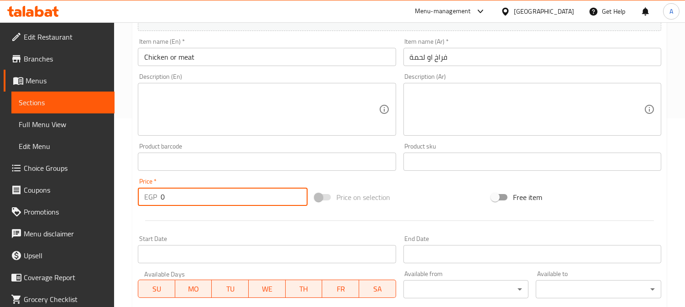
drag, startPoint x: 183, startPoint y: 196, endPoint x: 122, endPoint y: 197, distance: 61.6
click at [122, 197] on div "Home / Restaurants management / Menus / Sections / item / update Add-ons sectio…" at bounding box center [399, 151] width 571 height 636
type input "45"
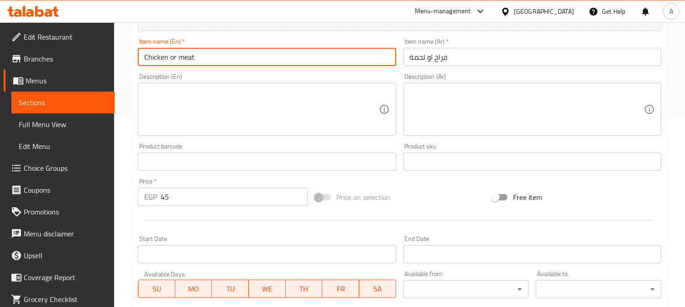
drag, startPoint x: 170, startPoint y: 58, endPoint x: 245, endPoint y: 59, distance: 74.8
click at [245, 59] on input "Chicken or meat" at bounding box center [267, 57] width 258 height 18
type input "Chicken"
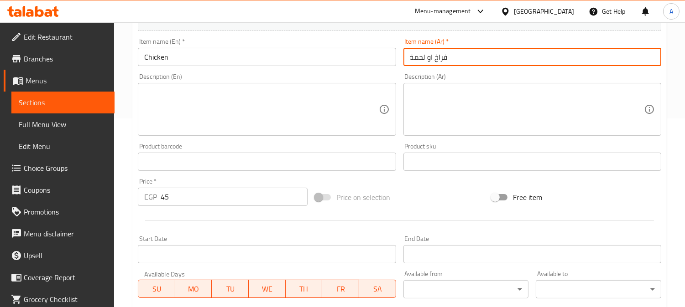
drag, startPoint x: 434, startPoint y: 57, endPoint x: 366, endPoint y: 60, distance: 68.5
click at [366, 60] on div "Change Image Size: 1200 x 800 px / Image formats: jpg, png / 5MB Max. Item name…" at bounding box center [399, 134] width 531 height 406
type input "فراخ"
click at [312, 55] on input "Chicken" at bounding box center [267, 57] width 258 height 18
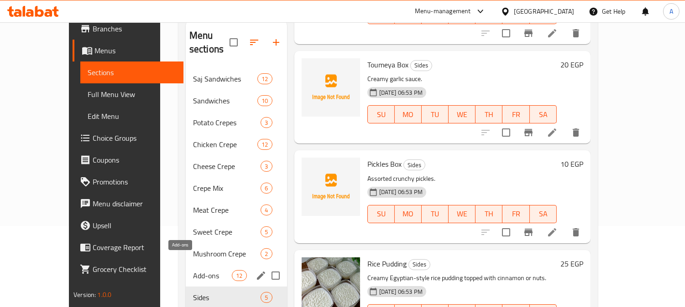
scroll to position [128, 0]
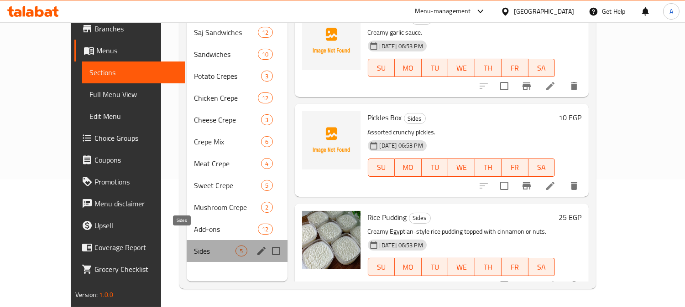
click at [194, 246] on span "Sides" at bounding box center [215, 251] width 42 height 11
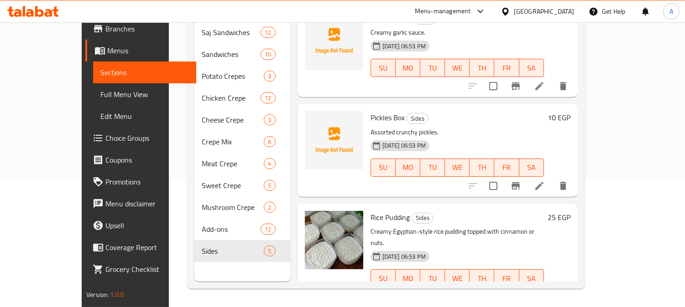
click at [552, 289] on li at bounding box center [539, 297] width 26 height 16
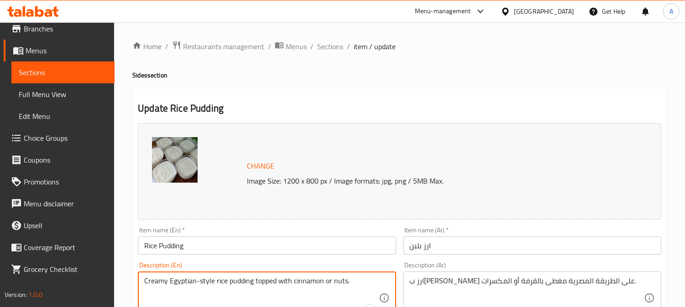
click at [311, 280] on textarea "Creamy Egyptian-style rice pudding topped with cinnamon or nuts." at bounding box center [261, 298] width 234 height 43
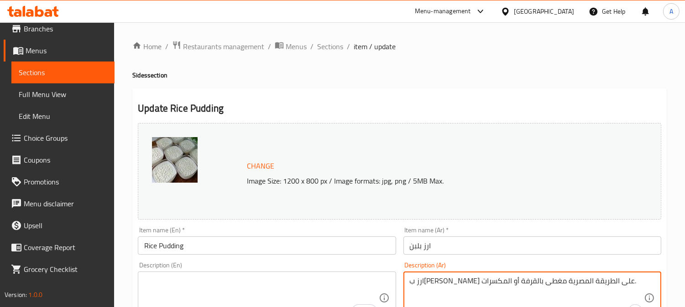
click at [455, 284] on textarea "ارز ب[PERSON_NAME] على الطريقة المصرية مغطى بالقرفة أو المكسرات." at bounding box center [527, 298] width 234 height 43
click at [340, 247] on input "Rice Pudding" at bounding box center [267, 246] width 258 height 18
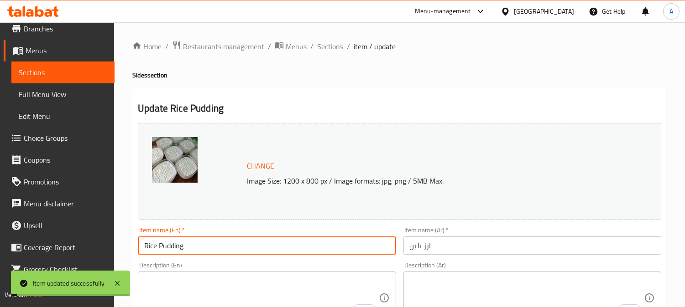
click at [318, 44] on span "Sections" at bounding box center [330, 46] width 26 height 11
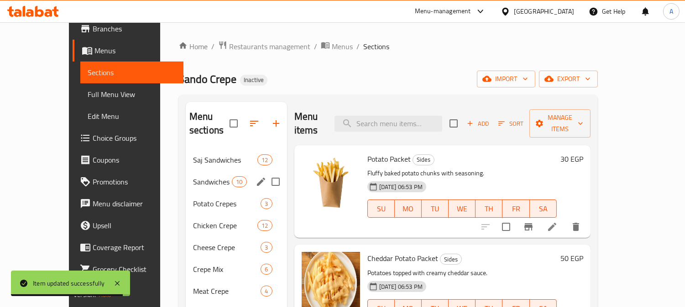
click at [193, 177] on span "Sandwiches" at bounding box center [212, 182] width 39 height 11
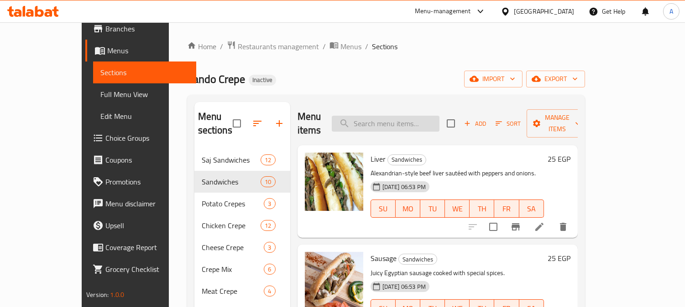
drag, startPoint x: 402, startPoint y: 117, endPoint x: 475, endPoint y: 109, distance: 73.4
click at [402, 116] on input "search" at bounding box center [386, 124] width 108 height 16
paste input "Chicken Shawarma"
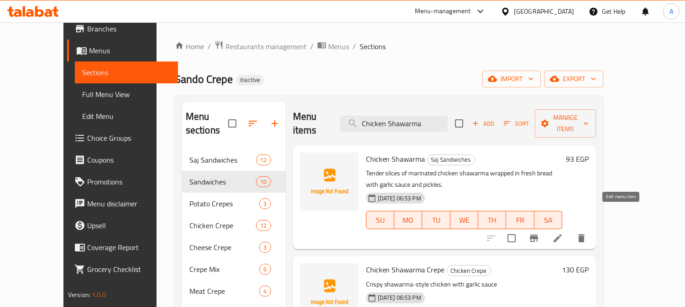
type input "Chicken Shawarma"
click at [563, 233] on icon at bounding box center [557, 238] width 11 height 11
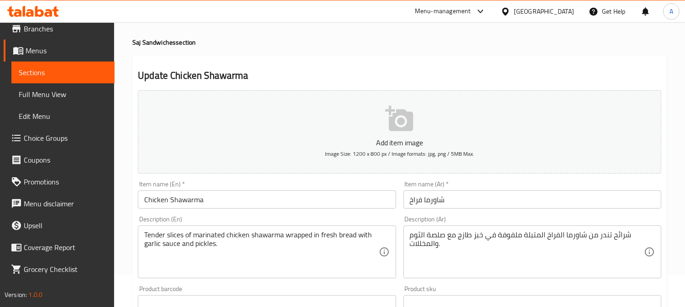
scroll to position [51, 0]
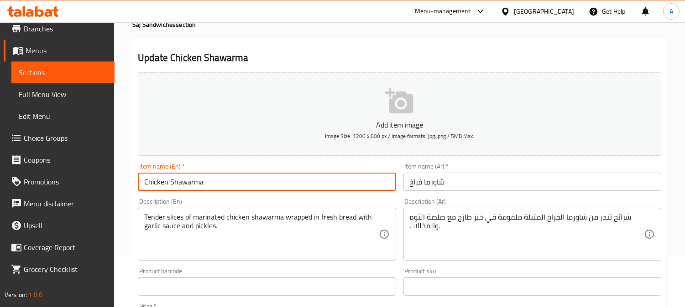
click at [233, 188] on input "Chicken Shawarma" at bounding box center [267, 182] width 258 height 18
type input "Chicken Shawarma Sandwich"
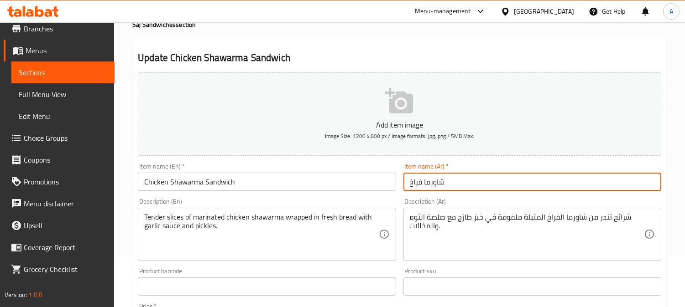
click at [410, 186] on input "شاورما فراخ" at bounding box center [532, 182] width 258 height 18
type input "سندوتش شاورما فراخ"
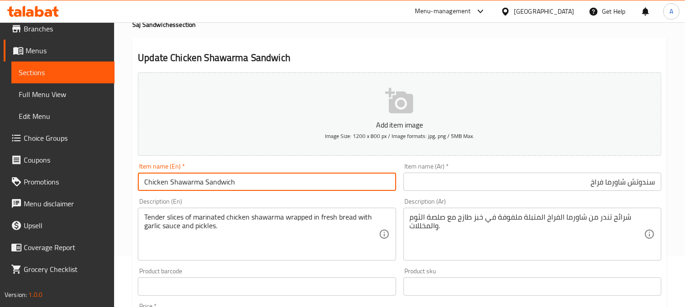
click at [367, 185] on input "Chicken Shawarma Sandwich" at bounding box center [267, 182] width 258 height 18
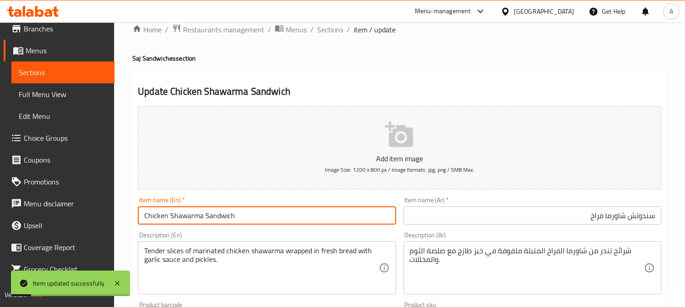
scroll to position [0, 0]
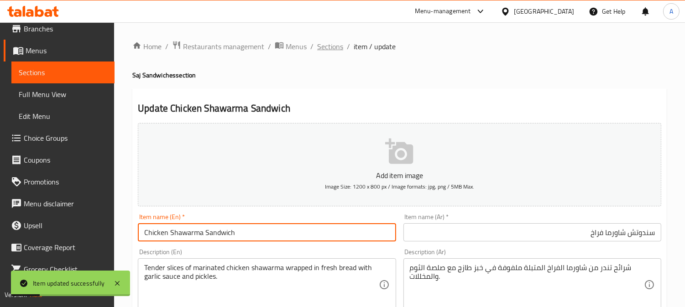
click at [331, 49] on span "Sections" at bounding box center [330, 46] width 26 height 11
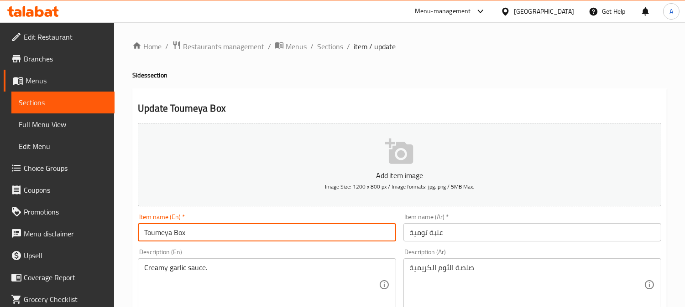
click at [157, 233] on input "Toumeya Box" at bounding box center [267, 233] width 258 height 18
paste input "Garlic dip"
click at [164, 235] on input "Garlic dip Box" at bounding box center [267, 233] width 258 height 18
click at [166, 234] on input "Garlic dip Box" at bounding box center [267, 233] width 258 height 18
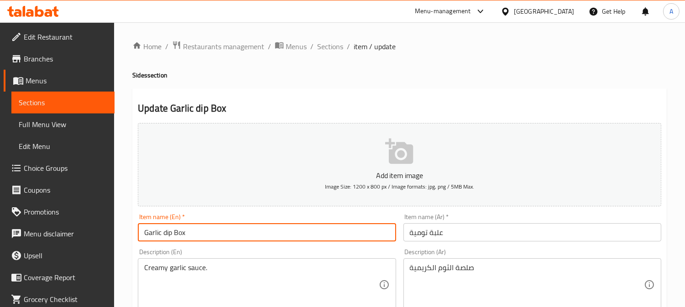
click at [166, 234] on input "Garlic dip Box" at bounding box center [267, 233] width 258 height 18
click at [289, 235] on input "Garlic Dip Box" at bounding box center [267, 233] width 258 height 18
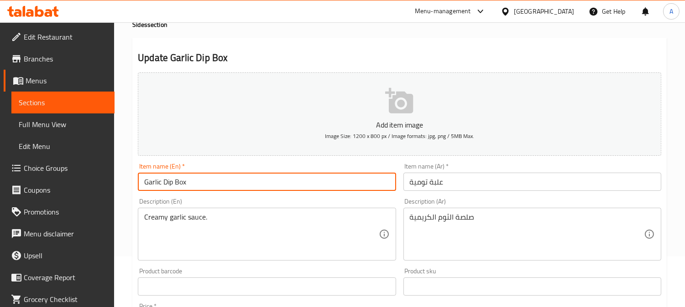
click at [290, 185] on input "Garlic Dip Box" at bounding box center [267, 182] width 258 height 18
type input "Garlic Dip Box"
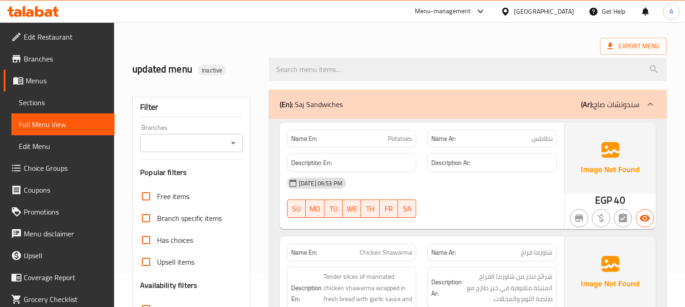
scroll to position [51, 0]
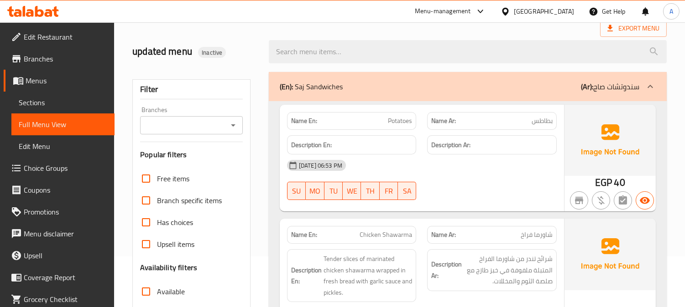
click at [540, 119] on span "بطاطس" at bounding box center [542, 121] width 21 height 10
click at [540, 120] on span "بطاطس" at bounding box center [542, 121] width 21 height 10
copy span "بطاطس"
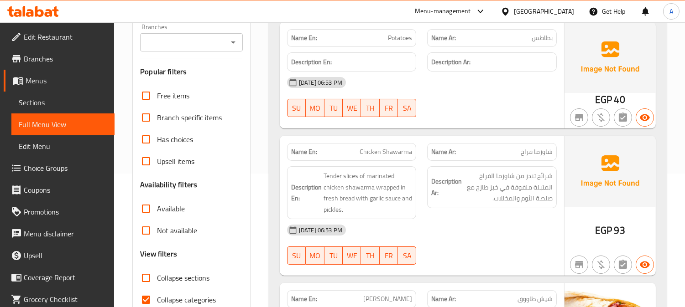
scroll to position [152, 0]
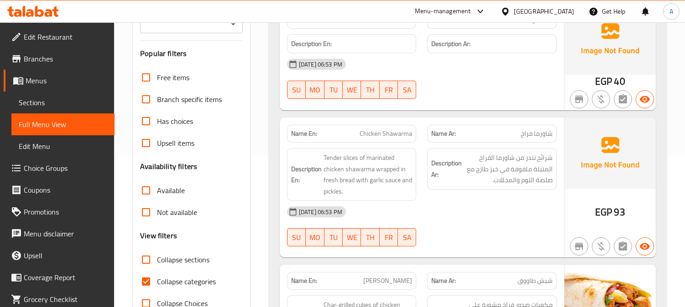
click at [531, 136] on span "شاورما فراخ" at bounding box center [537, 134] width 32 height 10
copy span "شاورما فراخ"
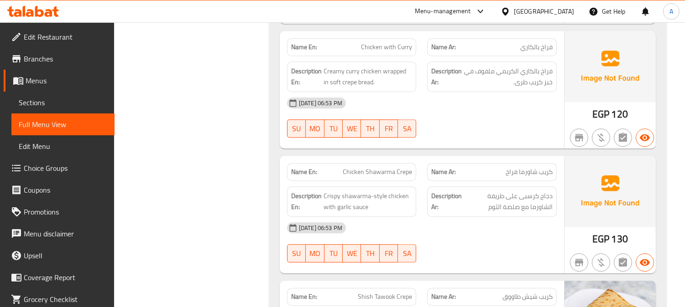
scroll to position [132, 0]
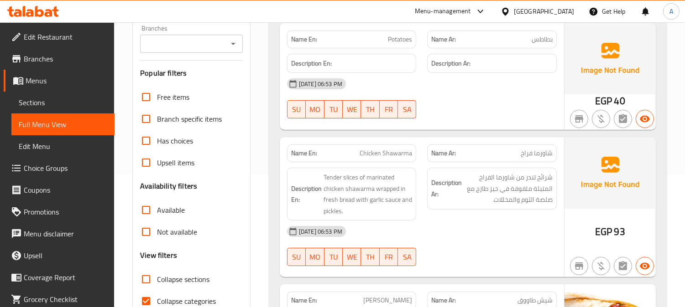
click at [386, 156] on span "Chicken Shawarma" at bounding box center [386, 154] width 52 height 10
copy span "Chicken Shawarma"
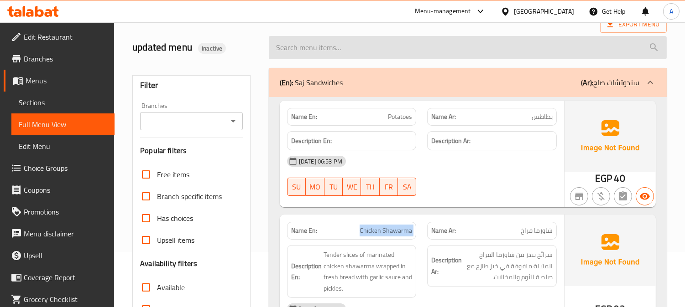
scroll to position [0, 0]
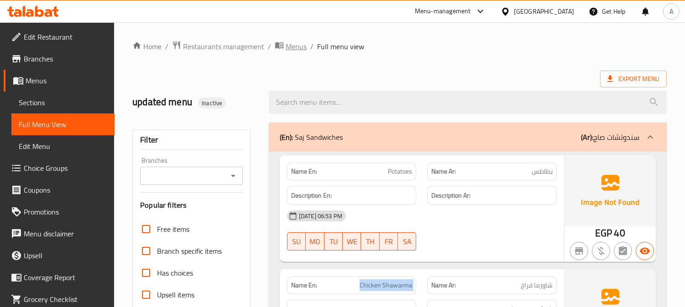
click at [293, 47] on span "Menus" at bounding box center [296, 46] width 21 height 11
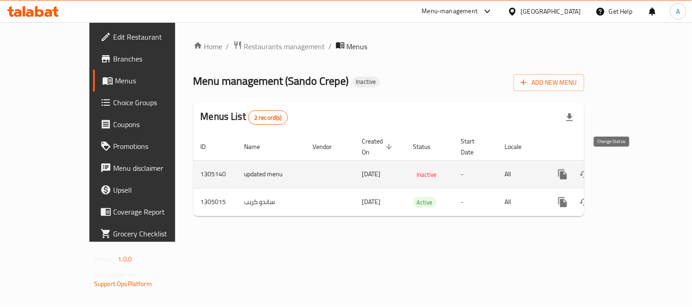
click at [590, 169] on icon "enhanced table" at bounding box center [584, 174] width 11 height 11
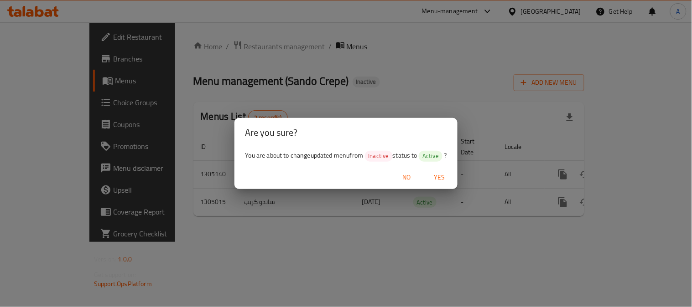
click at [439, 176] on span "Yes" at bounding box center [439, 177] width 22 height 11
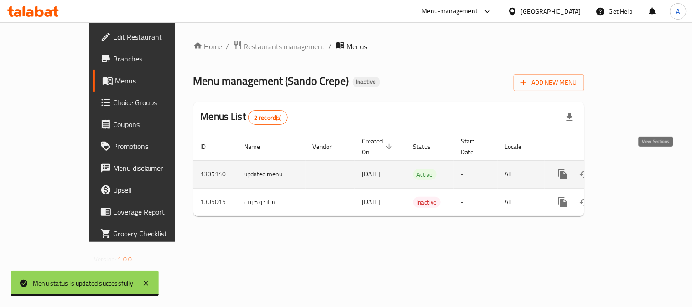
click at [634, 169] on icon "enhanced table" at bounding box center [628, 174] width 11 height 11
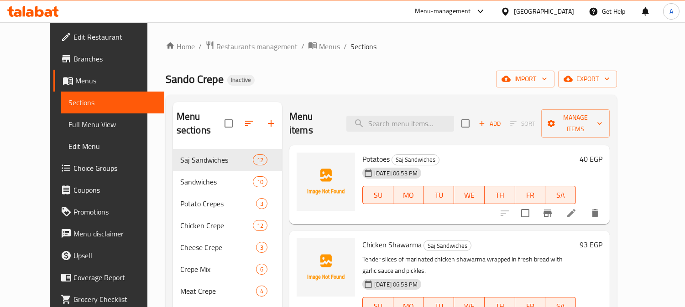
click at [68, 126] on span "Full Menu View" at bounding box center [112, 124] width 89 height 11
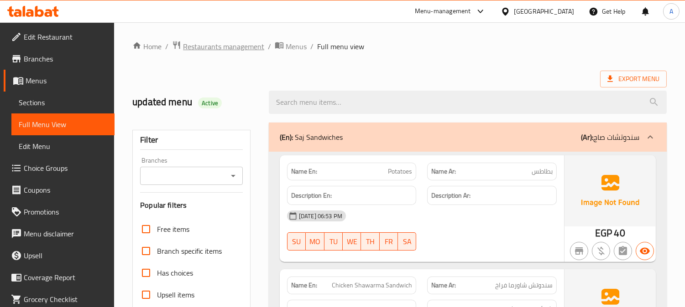
click at [243, 47] on span "Restaurants management" at bounding box center [223, 46] width 81 height 11
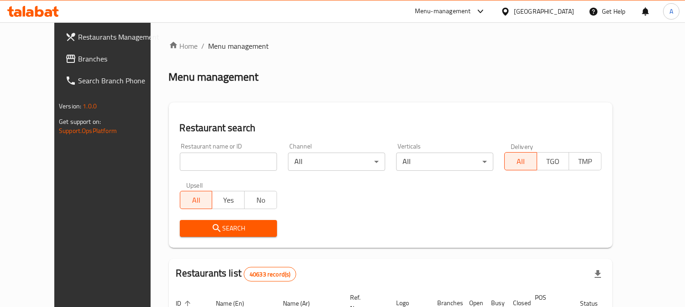
click at [573, 14] on div "[GEOGRAPHIC_DATA]" at bounding box center [544, 11] width 60 height 10
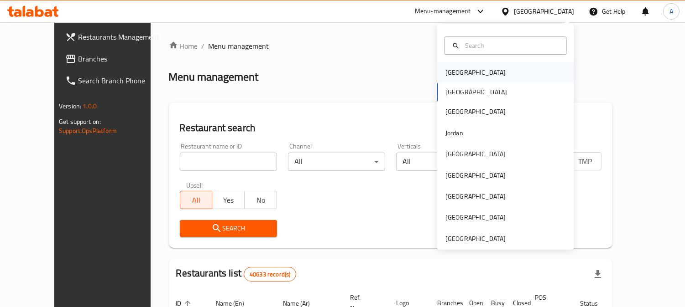
click at [455, 70] on div "Bahrain" at bounding box center [475, 73] width 60 height 10
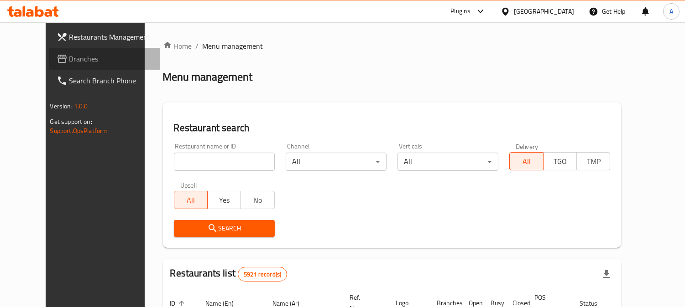
click at [69, 56] on span "Branches" at bounding box center [110, 58] width 83 height 11
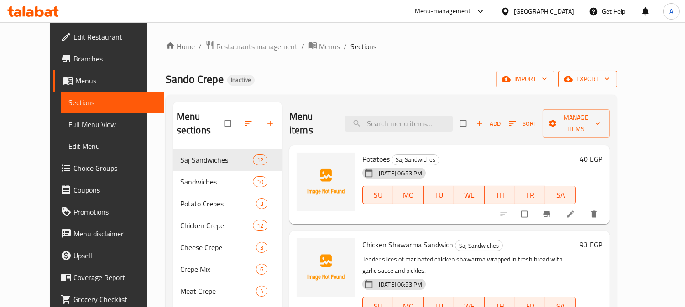
click at [611, 80] on icon "button" at bounding box center [606, 78] width 9 height 9
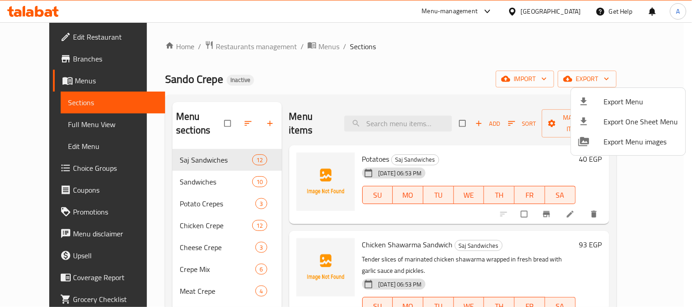
click at [422, 49] on div at bounding box center [346, 153] width 692 height 307
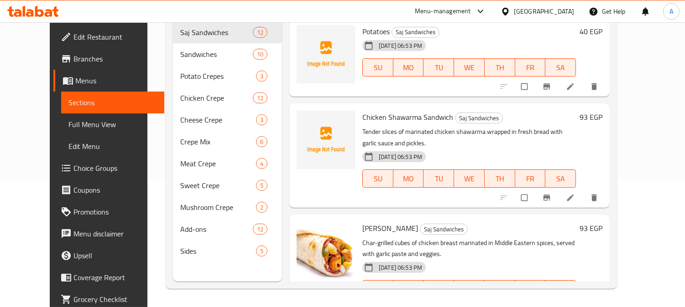
click at [427, 110] on span "Chicken Shawarma Sandwich" at bounding box center [407, 117] width 91 height 14
copy h6 "Sandwich"
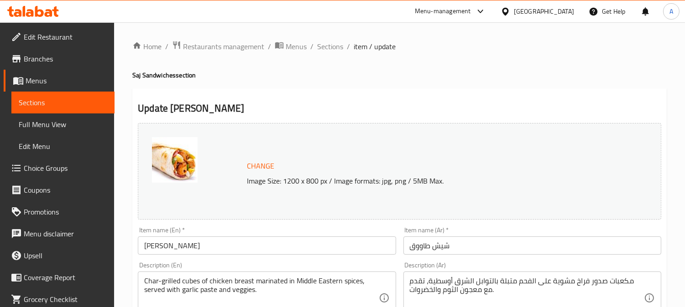
click at [235, 245] on input "[PERSON_NAME]" at bounding box center [267, 246] width 258 height 18
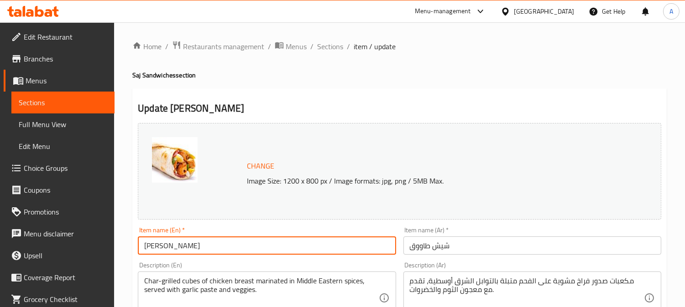
paste input "Sandwich"
type input "Shish Tawook Sandwich"
drag, startPoint x: 408, startPoint y: 247, endPoint x: 417, endPoint y: 246, distance: 8.7
click at [408, 247] on input "شيش طاووق" at bounding box center [532, 246] width 258 height 18
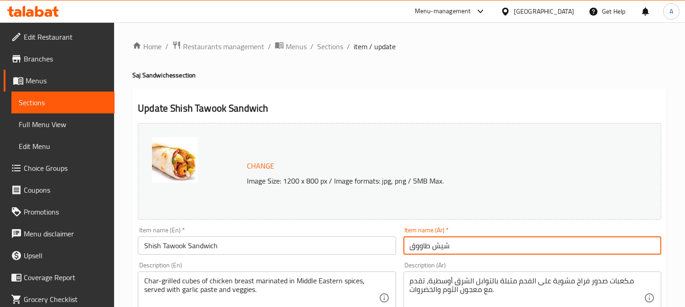
paste input "سندوتش"
type input "سندوتش شيش طاووق"
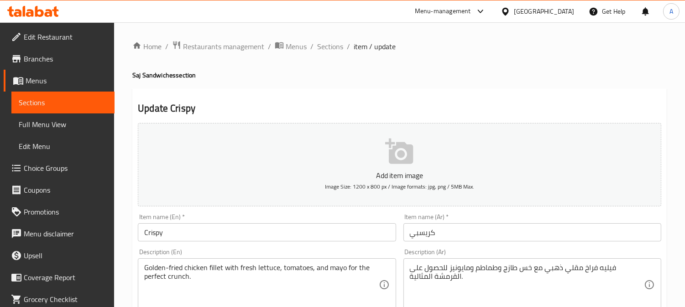
click at [201, 234] on input "Crispy" at bounding box center [267, 233] width 258 height 18
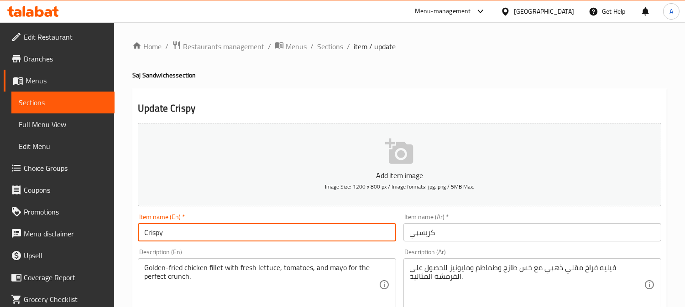
paste input "Sandwich"
click at [177, 233] on input "Crispy Sandwich" at bounding box center [267, 233] width 258 height 18
drag, startPoint x: 163, startPoint y: 233, endPoint x: 220, endPoint y: 239, distance: 57.8
click at [213, 239] on input "Crispy Sandwich" at bounding box center [267, 233] width 258 height 18
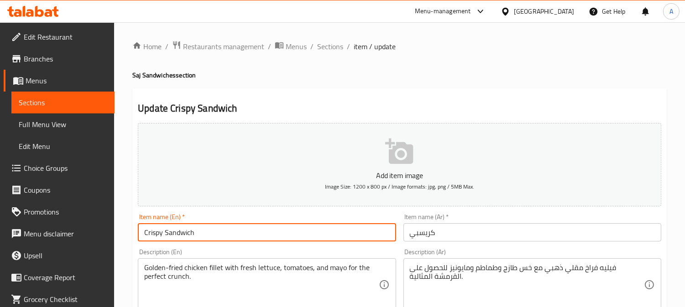
type input "Crispy Sandwich"
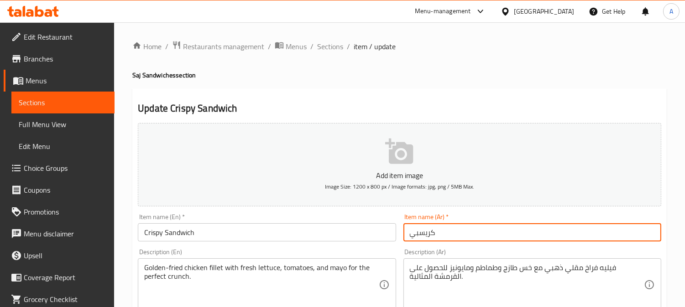
click at [410, 235] on input "كريسبي" at bounding box center [532, 233] width 258 height 18
paste input "سندوتش"
type input "سندوتش كريسبي"
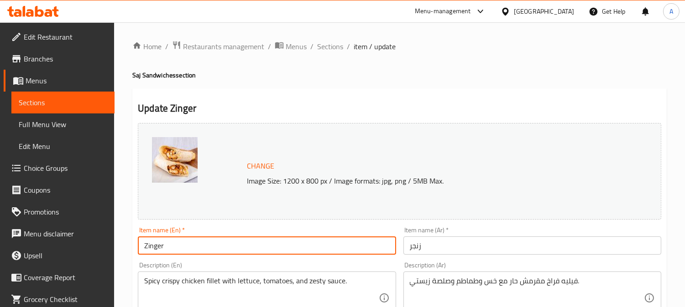
drag, startPoint x: 253, startPoint y: 246, endPoint x: 340, endPoint y: 1, distance: 260.2
click at [253, 246] on input "Zinger" at bounding box center [267, 246] width 258 height 18
paste input "Sandwich"
type input "Zinger Sandwich"
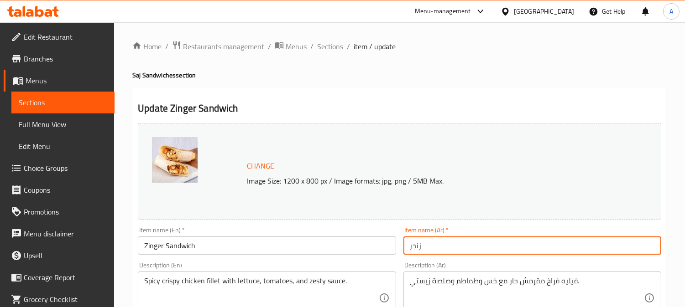
click at [407, 251] on input "زنجر" at bounding box center [532, 246] width 258 height 18
paste input "سندوتش"
type input "سندوتش زنجر"
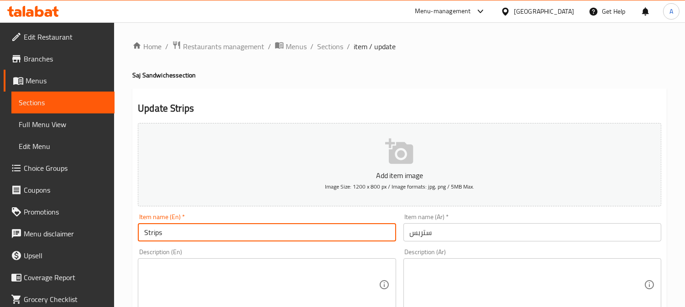
click at [219, 227] on input "Strips" at bounding box center [267, 233] width 258 height 18
paste input "Sandwich"
type input "Strips Sandwich"
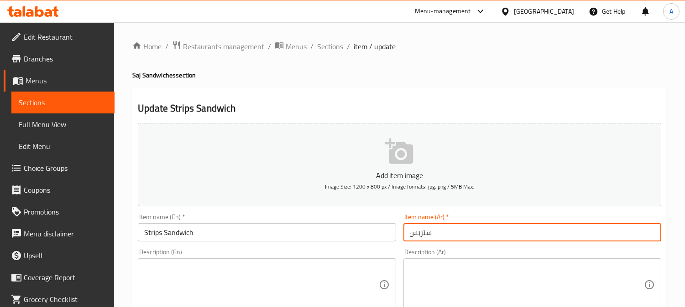
click at [411, 238] on input "ستربس" at bounding box center [532, 233] width 258 height 18
paste input "سندوتش"
type input "سندوتش ستربس"
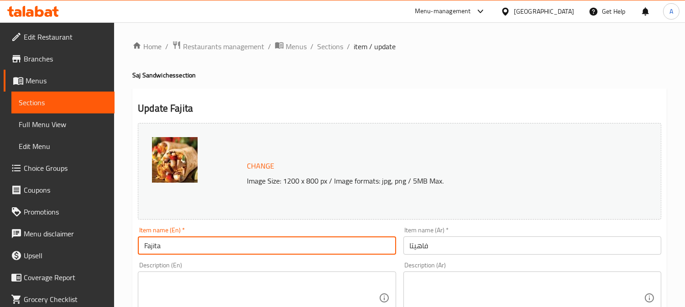
click at [240, 247] on input "Fajita" at bounding box center [267, 246] width 258 height 18
paste input "Sandwich"
type input "Fajita Sandwich"
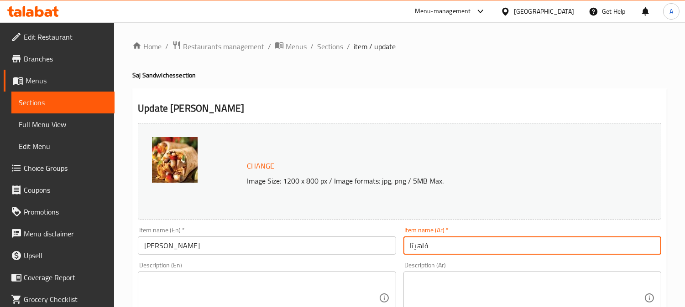
drag, startPoint x: 408, startPoint y: 248, endPoint x: 425, endPoint y: 245, distance: 17.1
click at [408, 248] on input "فاهيتا" at bounding box center [532, 246] width 258 height 18
paste input "سندوتش"
type input "سندوتش فاهيتا"
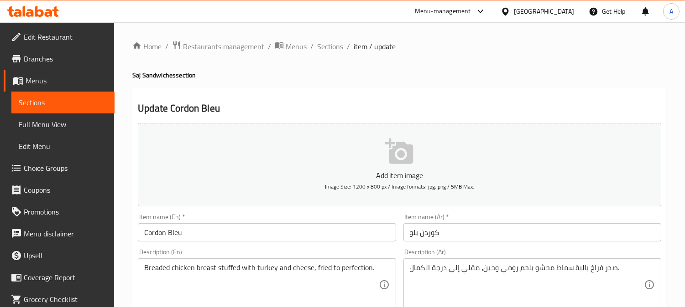
click at [226, 232] on input "Cordon Bleu" at bounding box center [267, 233] width 258 height 18
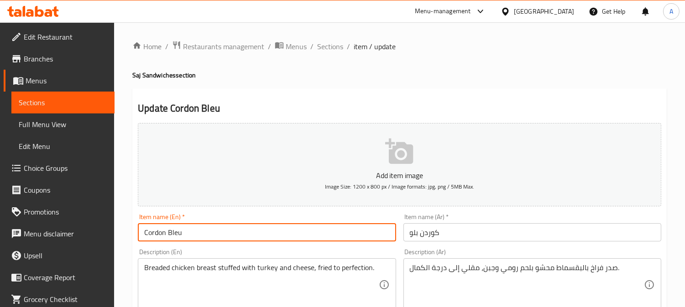
paste input "Sandwich"
type input "Cordon Bleu Sandwich"
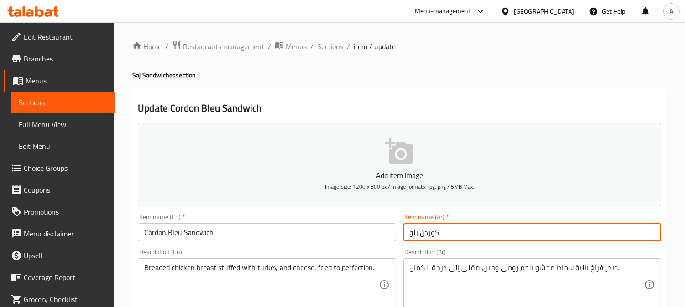
click at [409, 235] on input "كوردن بلو" at bounding box center [532, 233] width 258 height 18
paste input "سندوتش"
type input "سندوتش كوردن بلو"
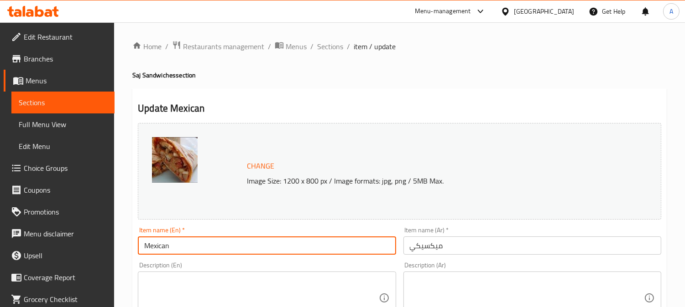
click at [229, 250] on input "Mexican" at bounding box center [267, 246] width 258 height 18
paste input "Sandwich"
type input "Mexican Sandwich"
click at [408, 251] on input "ميكسيكي" at bounding box center [532, 246] width 258 height 18
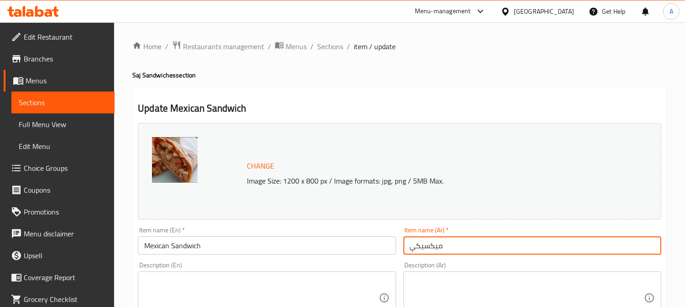
paste input "سندوتش"
type input "سندوتش ميكسيكي"
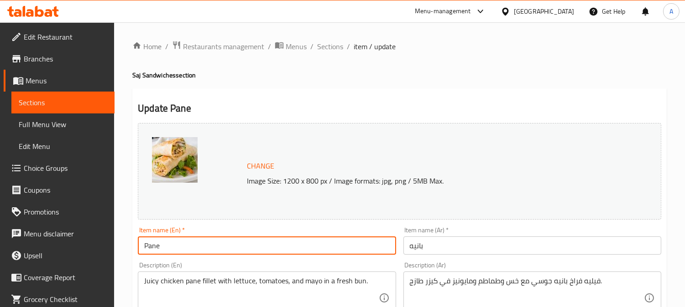
drag, startPoint x: 199, startPoint y: 245, endPoint x: 212, endPoint y: 249, distance: 13.9
click at [199, 246] on input "Pane" at bounding box center [267, 246] width 258 height 18
paste input "Sandwich"
type input "Pane Sandwich"
click at [411, 247] on input "بانيه" at bounding box center [532, 246] width 258 height 18
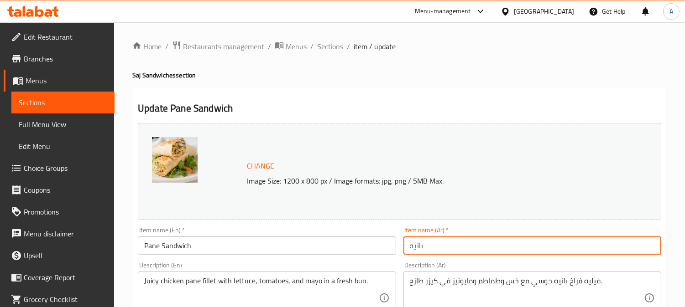
paste input "سندوتش"
type input "سندوتش بانيه"
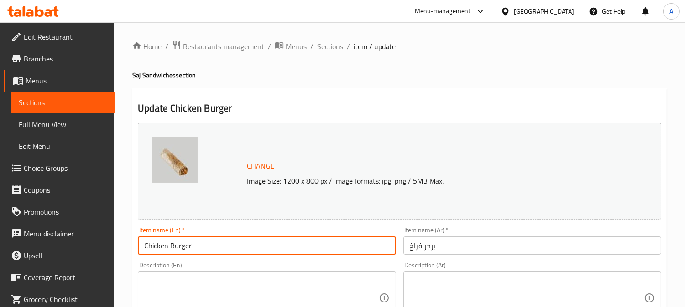
click at [275, 253] on input "Chicken Burger" at bounding box center [267, 246] width 258 height 18
paste input "Sandwich"
type input "Chicken Burger Sandwich"
click at [408, 249] on input "برجر فراخ" at bounding box center [532, 246] width 258 height 18
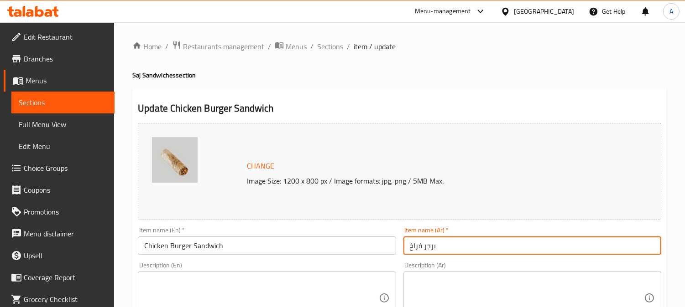
paste input "سندوتش"
type input "سندوتش برجر فراخ"
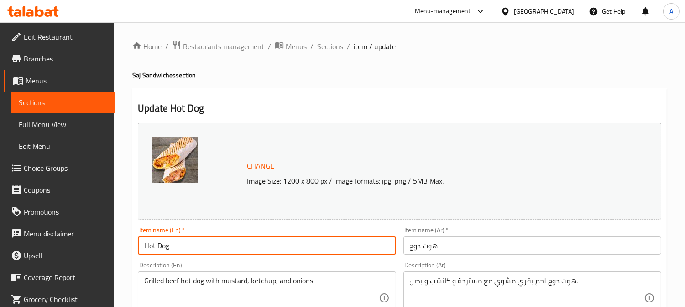
click at [300, 248] on input "Hot Dog" at bounding box center [267, 246] width 258 height 18
paste input "Sandwich"
type input "Hot Dog Sandwich"
click at [409, 249] on input "هوت دوج" at bounding box center [532, 246] width 258 height 18
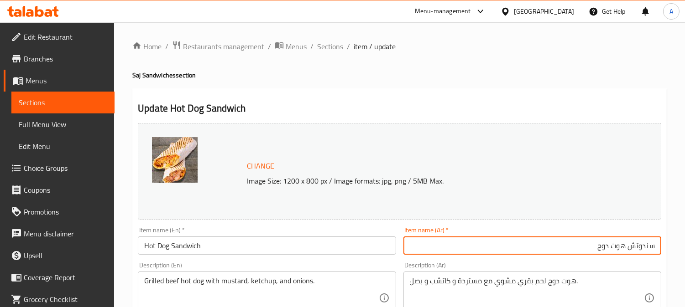
click at [642, 248] on input "سندوتش هوت دوج" at bounding box center [532, 246] width 258 height 18
type input "سندوتش هوت دوج"
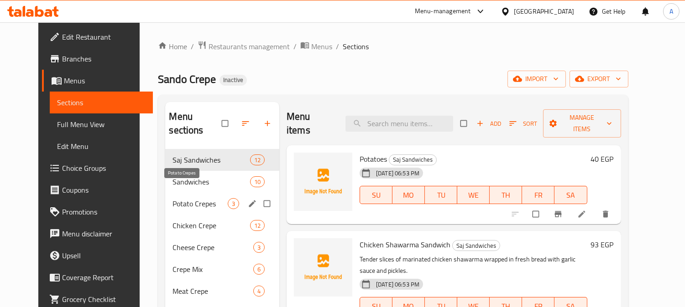
click at [184, 198] on span "Potato Crepes" at bounding box center [199, 203] width 55 height 11
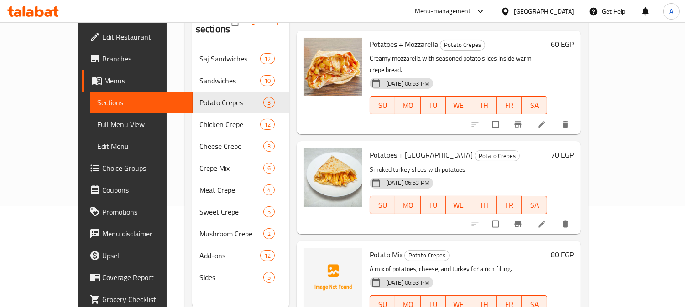
scroll to position [128, 0]
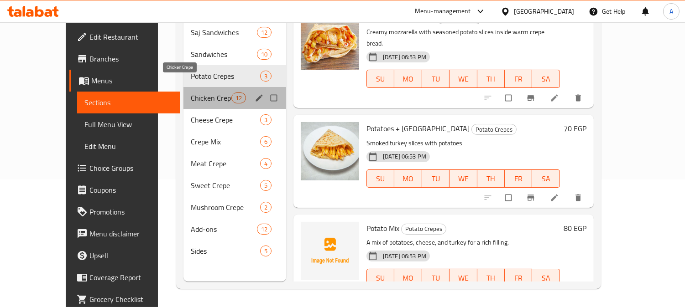
click at [191, 93] on span "Chicken Crepe" at bounding box center [211, 98] width 40 height 11
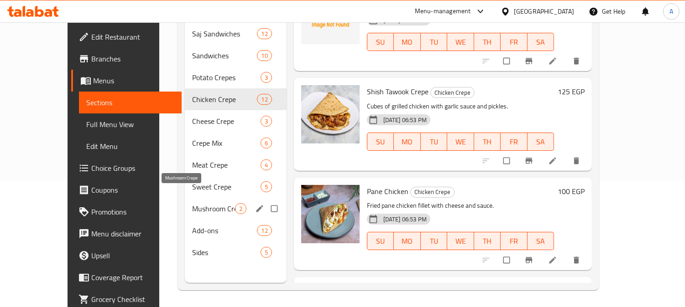
scroll to position [128, 0]
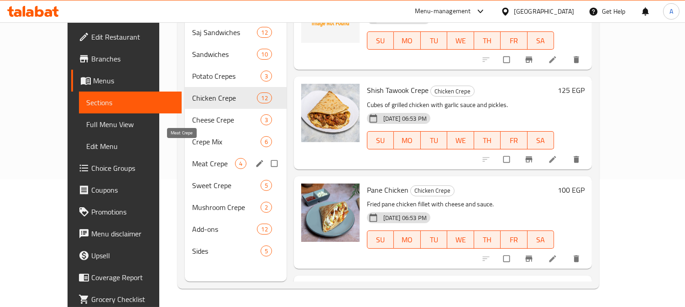
click at [192, 158] on span "Meat Crepe" at bounding box center [213, 163] width 43 height 11
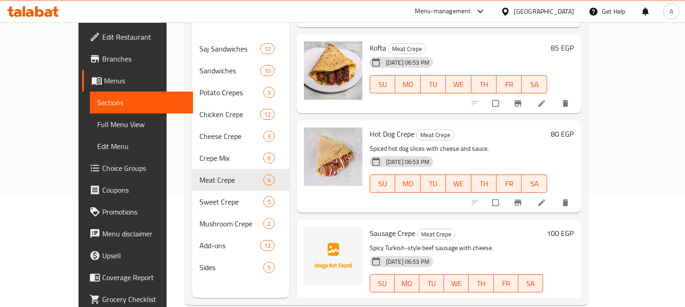
scroll to position [128, 0]
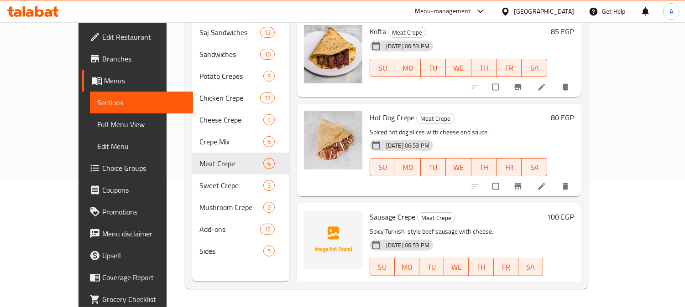
click at [389, 210] on span "Sausage Crepe" at bounding box center [393, 217] width 46 height 14
copy h6 "Crepe"
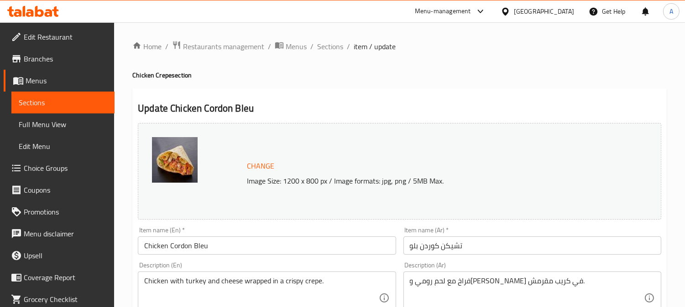
click at [239, 249] on input "Chicken Cordon Bleu" at bounding box center [267, 246] width 258 height 18
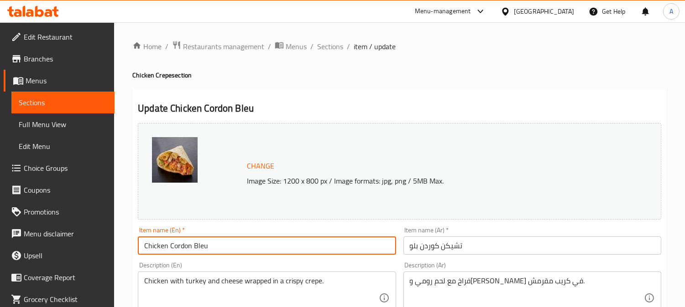
type input "Chicken Cordon Bleu"
click at [412, 249] on input "تشيكن كوردن بلو" at bounding box center [532, 246] width 258 height 18
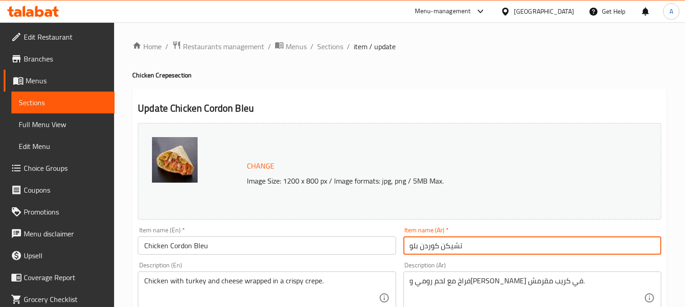
click at [410, 248] on input "تشيكن كوردن بلو" at bounding box center [532, 246] width 258 height 18
type input "كريب تشيكن كوردن بلو"
click at [144, 247] on input "Chicken Cordon Bleu" at bounding box center [267, 246] width 258 height 18
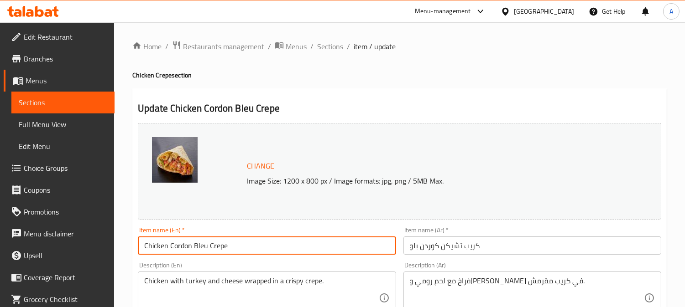
click at [261, 247] on input "Chicken Cordon Bleu Crepe" at bounding box center [267, 246] width 258 height 18
type input "Chicken Cordon Bleu Crepe"
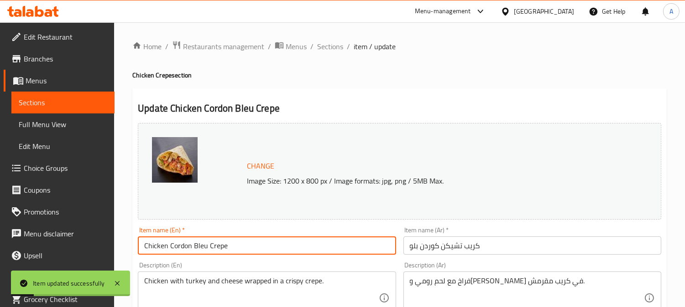
click at [218, 246] on input "Chicken Cordon Bleu Crepe" at bounding box center [267, 246] width 258 height 18
click at [219, 246] on input "Chicken Cordon Bleu Crepe" at bounding box center [267, 246] width 258 height 18
click at [206, 247] on input "Chicken Cordon Bleu Crepe" at bounding box center [267, 246] width 258 height 18
drag, startPoint x: 206, startPoint y: 247, endPoint x: 243, endPoint y: 246, distance: 36.5
click at [243, 246] on input "Chicken Cordon Bleu Crepe" at bounding box center [267, 246] width 258 height 18
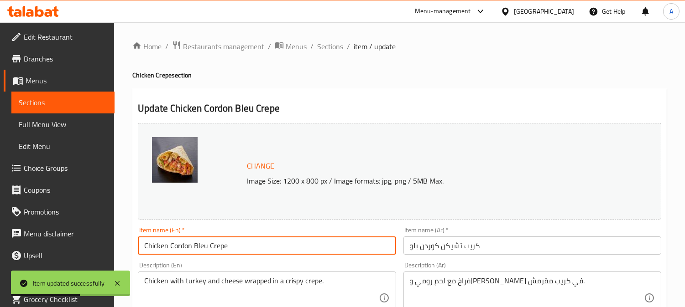
click at [471, 249] on input "كريب تشيكن كوردن بلو" at bounding box center [532, 246] width 258 height 18
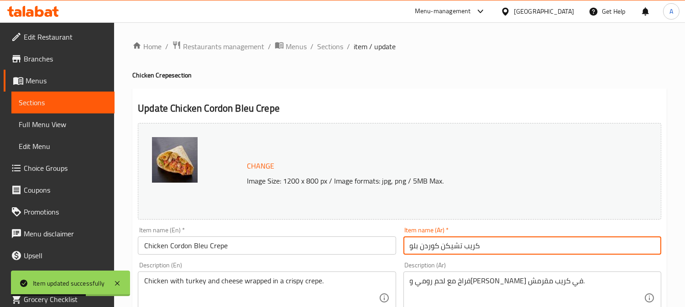
click at [471, 249] on input "كريب تشيكن كوردن بلو" at bounding box center [532, 246] width 258 height 18
click at [504, 244] on input "كريب تشيكن كوردن بلو" at bounding box center [532, 246] width 258 height 18
click at [470, 249] on input "كريب تشيكن كوردن بلو" at bounding box center [532, 246] width 258 height 18
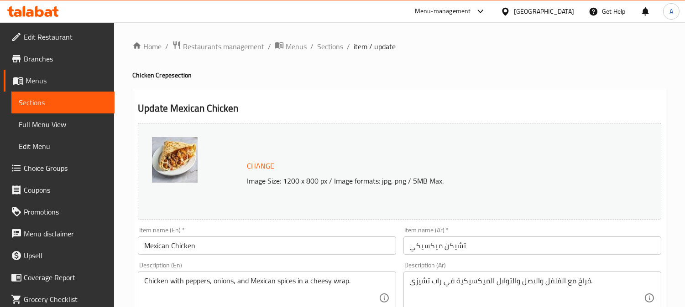
click at [251, 242] on input "Mexican Chicken" at bounding box center [267, 246] width 258 height 18
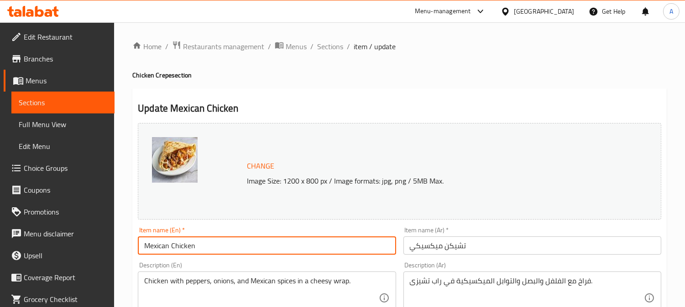
paste input "Crepe"
type input "Mexican Chicken Crepe"
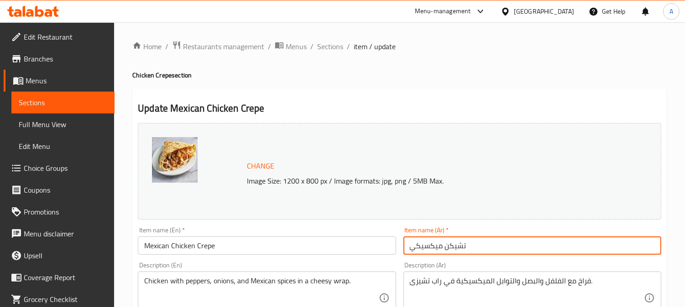
click at [410, 252] on input "تشيكن ميكسيكي" at bounding box center [532, 246] width 258 height 18
paste input "كريب"
type input "كريب تشيكن ميكسيكي"
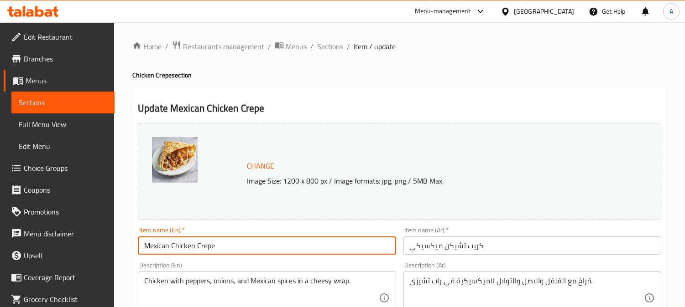
drag, startPoint x: 334, startPoint y: 243, endPoint x: 340, endPoint y: 240, distance: 6.7
click at [334, 242] on input "Mexican Chicken Crepe" at bounding box center [267, 246] width 258 height 18
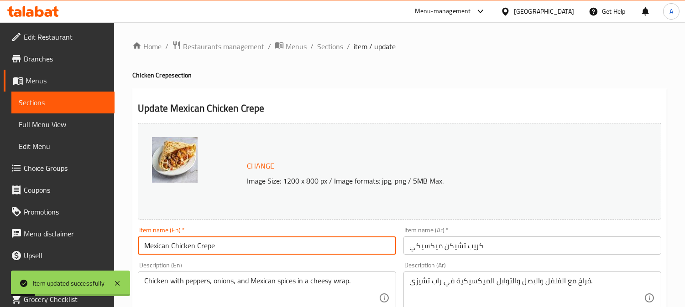
drag, startPoint x: 195, startPoint y: 248, endPoint x: 275, endPoint y: 240, distance: 80.7
click at [266, 244] on input "Mexican Chicken Crepe" at bounding box center [267, 246] width 258 height 18
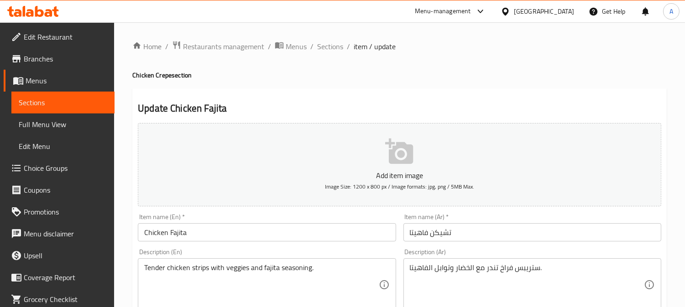
click at [410, 233] on input "تشيكن فاهيتا" at bounding box center [532, 233] width 258 height 18
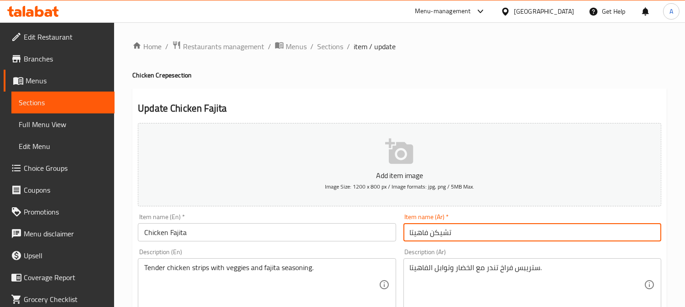
paste input "كريب"
type input "كريب تشيكن فاهيتا"
click at [250, 229] on input "Chicken Fajita" at bounding box center [267, 233] width 258 height 18
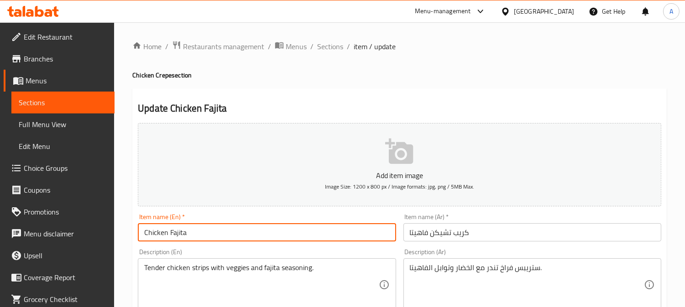
paste input "Crepe"
type input "Chicken Fajita Crepe"
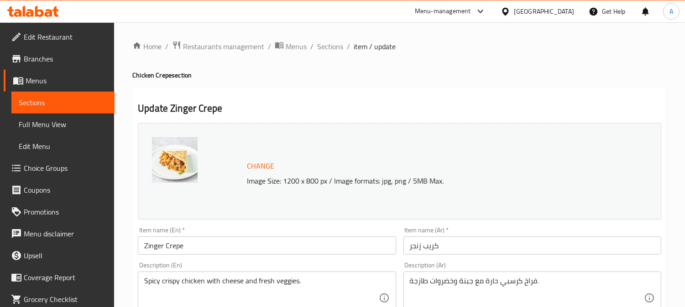
click at [195, 248] on input "Zinger Crepe" at bounding box center [267, 246] width 258 height 18
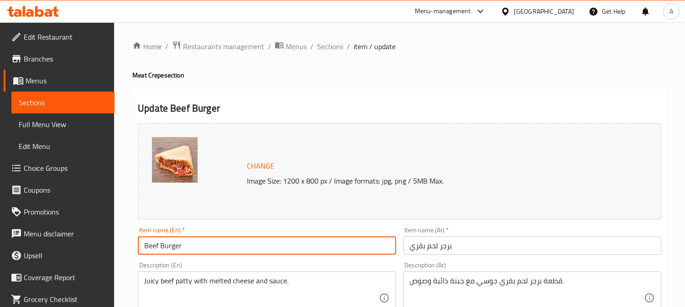
click at [216, 245] on input "Beef Burger" at bounding box center [267, 246] width 258 height 18
paste input "Crepe"
type input "Beef Burger Crepe"
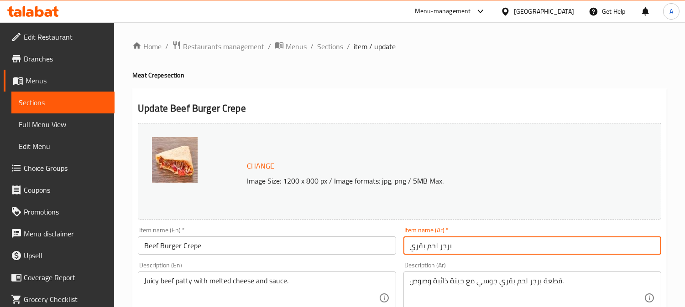
click at [407, 250] on input "برجر لحم بقري" at bounding box center [532, 246] width 258 height 18
type input "كريب برجر لحم بقري"
click at [289, 245] on input "Beef Burger Crepe" at bounding box center [267, 246] width 258 height 18
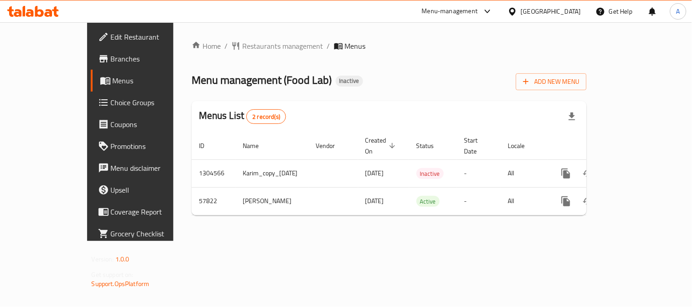
click at [100, 81] on icon at bounding box center [105, 80] width 11 height 11
click at [111, 40] on span "Edit Restaurant" at bounding box center [153, 36] width 84 height 11
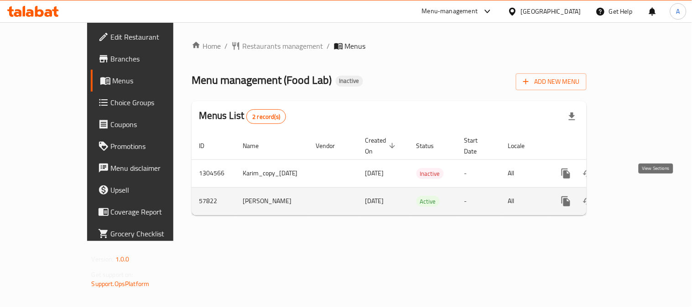
click at [637, 196] on icon "enhanced table" at bounding box center [631, 201] width 11 height 11
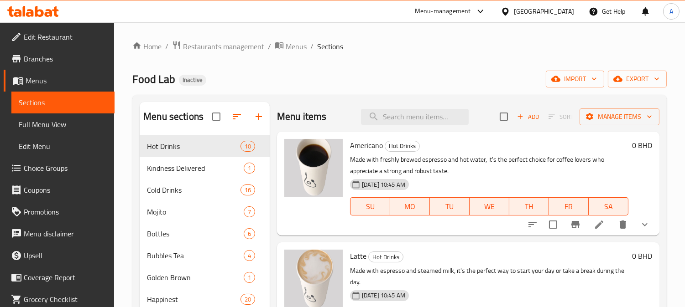
click at [23, 86] on link "Menus" at bounding box center [59, 81] width 111 height 22
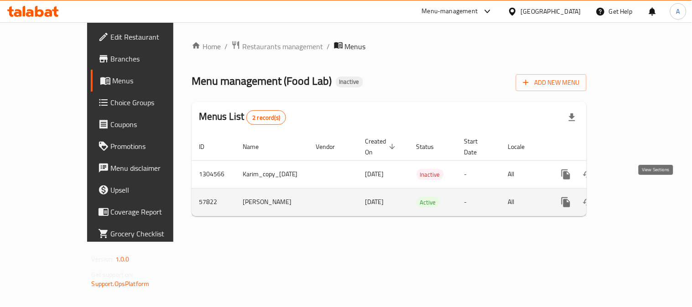
click at [637, 197] on icon "enhanced table" at bounding box center [631, 202] width 11 height 11
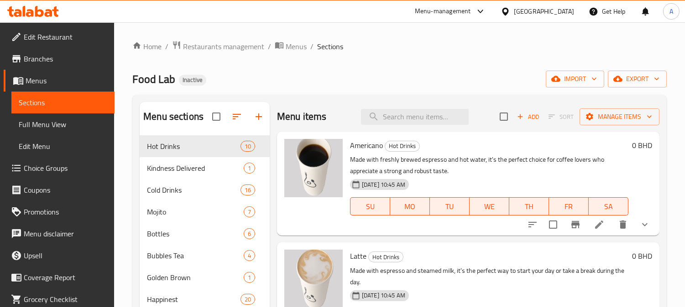
click at [35, 121] on span "Full Menu View" at bounding box center [63, 124] width 89 height 11
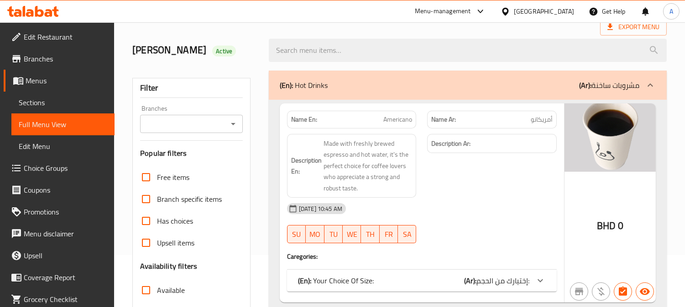
scroll to position [101, 0]
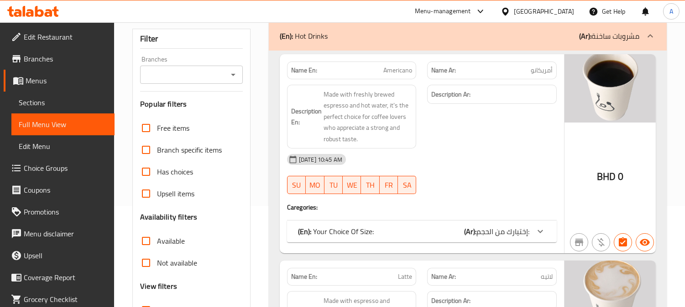
click at [231, 83] on div "Branches" at bounding box center [191, 75] width 103 height 18
click at [233, 78] on icon "Open" at bounding box center [233, 74] width 11 height 11
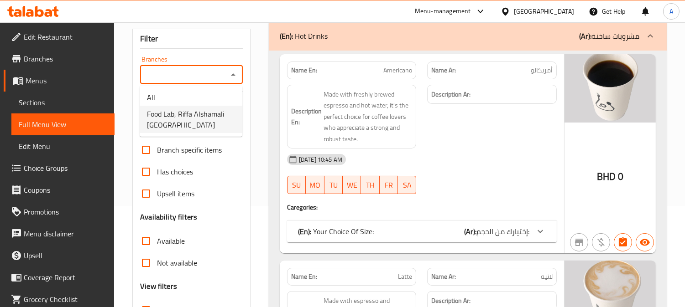
click at [221, 119] on span "Food Lab, Riffa Alshamali [GEOGRAPHIC_DATA]" at bounding box center [191, 120] width 88 height 22
type input "Food Lab, Riffa Alshamali [GEOGRAPHIC_DATA]"
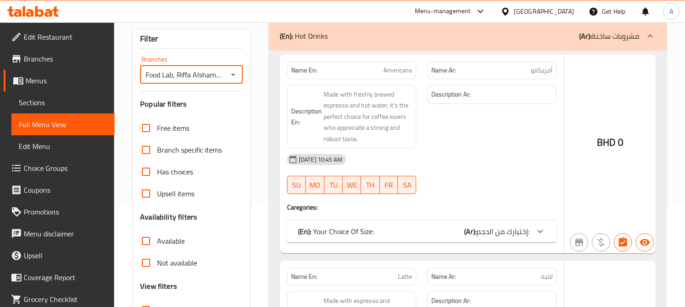
click at [144, 261] on div at bounding box center [342, 153] width 685 height 307
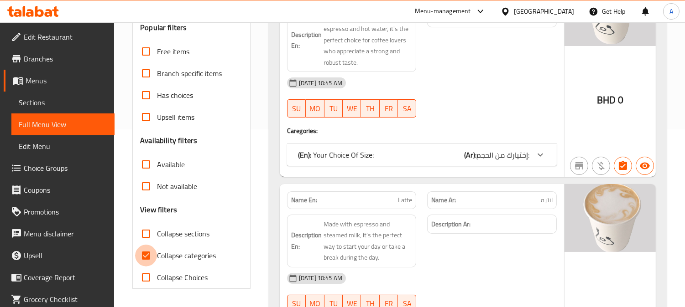
click at [145, 259] on input "Collapse categories" at bounding box center [146, 256] width 22 height 22
checkbox input "false"
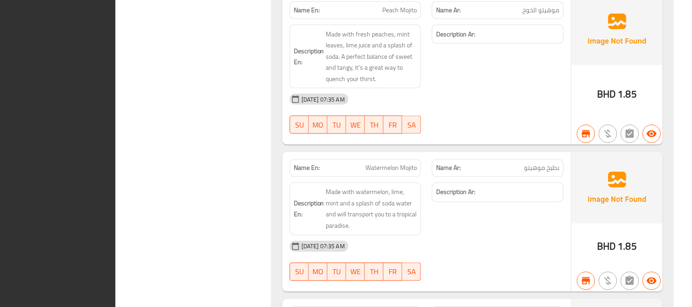
scroll to position [0, 0]
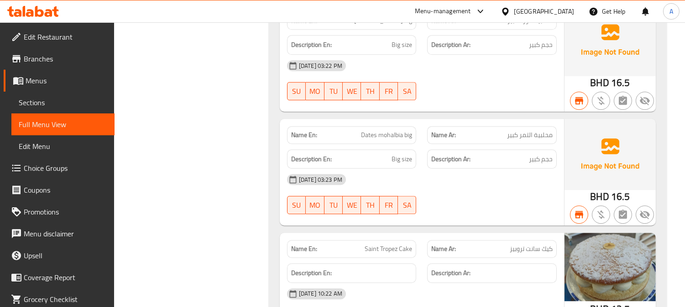
click at [568, 14] on div "[GEOGRAPHIC_DATA]" at bounding box center [544, 11] width 60 height 10
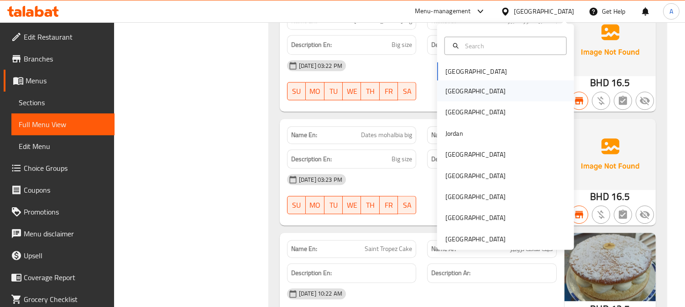
click at [450, 94] on div "[GEOGRAPHIC_DATA]" at bounding box center [475, 91] width 60 height 10
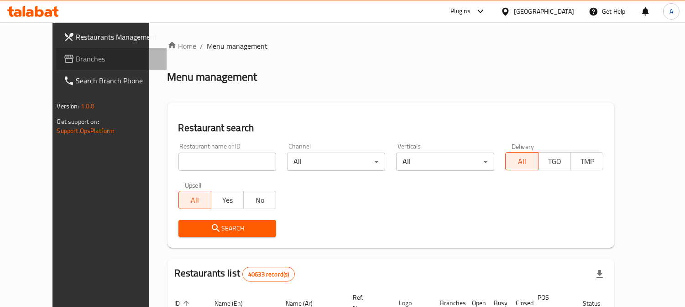
click at [84, 56] on span "Branches" at bounding box center [117, 58] width 83 height 11
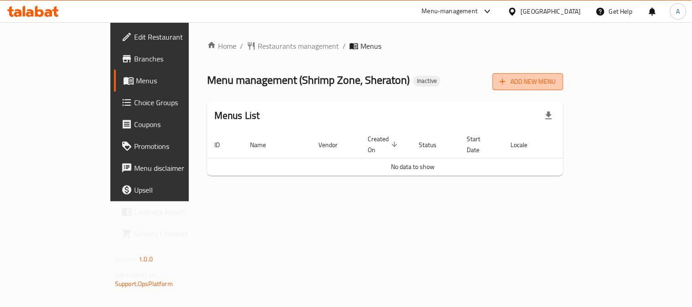
click at [556, 80] on span "Add New Menu" at bounding box center [528, 81] width 56 height 11
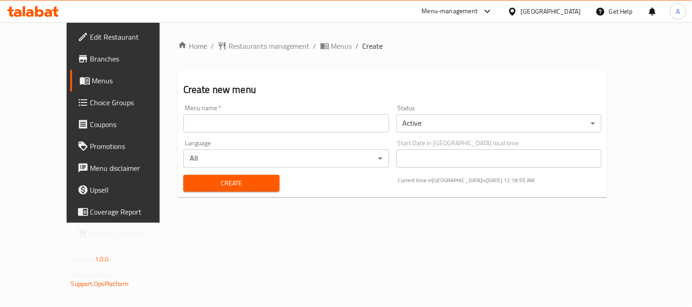
click at [235, 124] on input "text" at bounding box center [286, 124] width 206 height 18
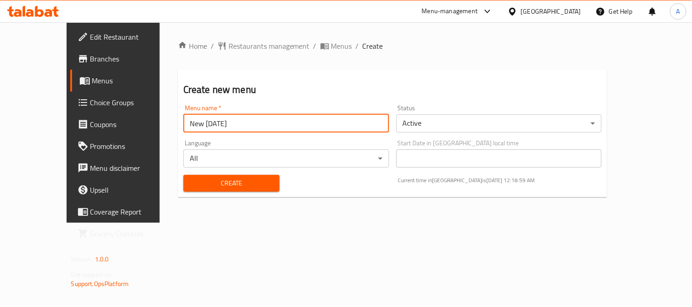
drag, startPoint x: 161, startPoint y: 124, endPoint x: 170, endPoint y: 124, distance: 9.1
click at [183, 124] on input "New 28/5/2025" at bounding box center [286, 124] width 206 height 18
drag, startPoint x: 175, startPoint y: 123, endPoint x: 169, endPoint y: 129, distance: 8.7
click at [183, 130] on input "New 12/5/2025" at bounding box center [286, 124] width 206 height 18
type input "New 12/8/2025"
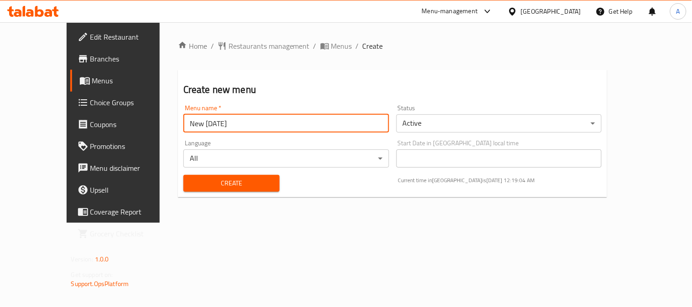
click at [191, 185] on span "Create" at bounding box center [232, 183] width 82 height 11
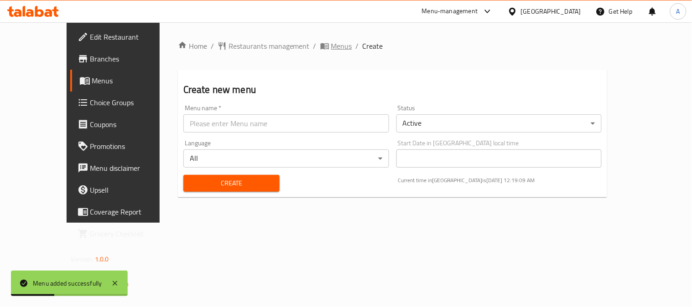
click at [331, 45] on span "Menus" at bounding box center [341, 46] width 21 height 11
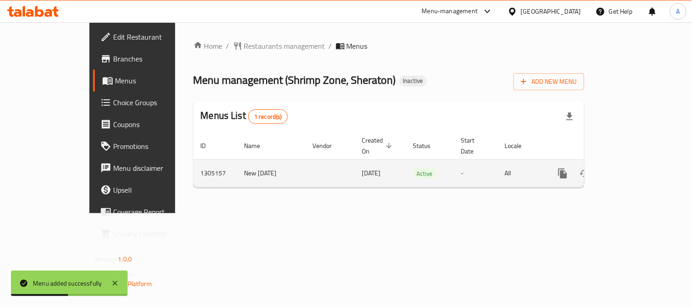
click at [634, 168] on icon "enhanced table" at bounding box center [628, 173] width 11 height 11
